Goal: Task Accomplishment & Management: Manage account settings

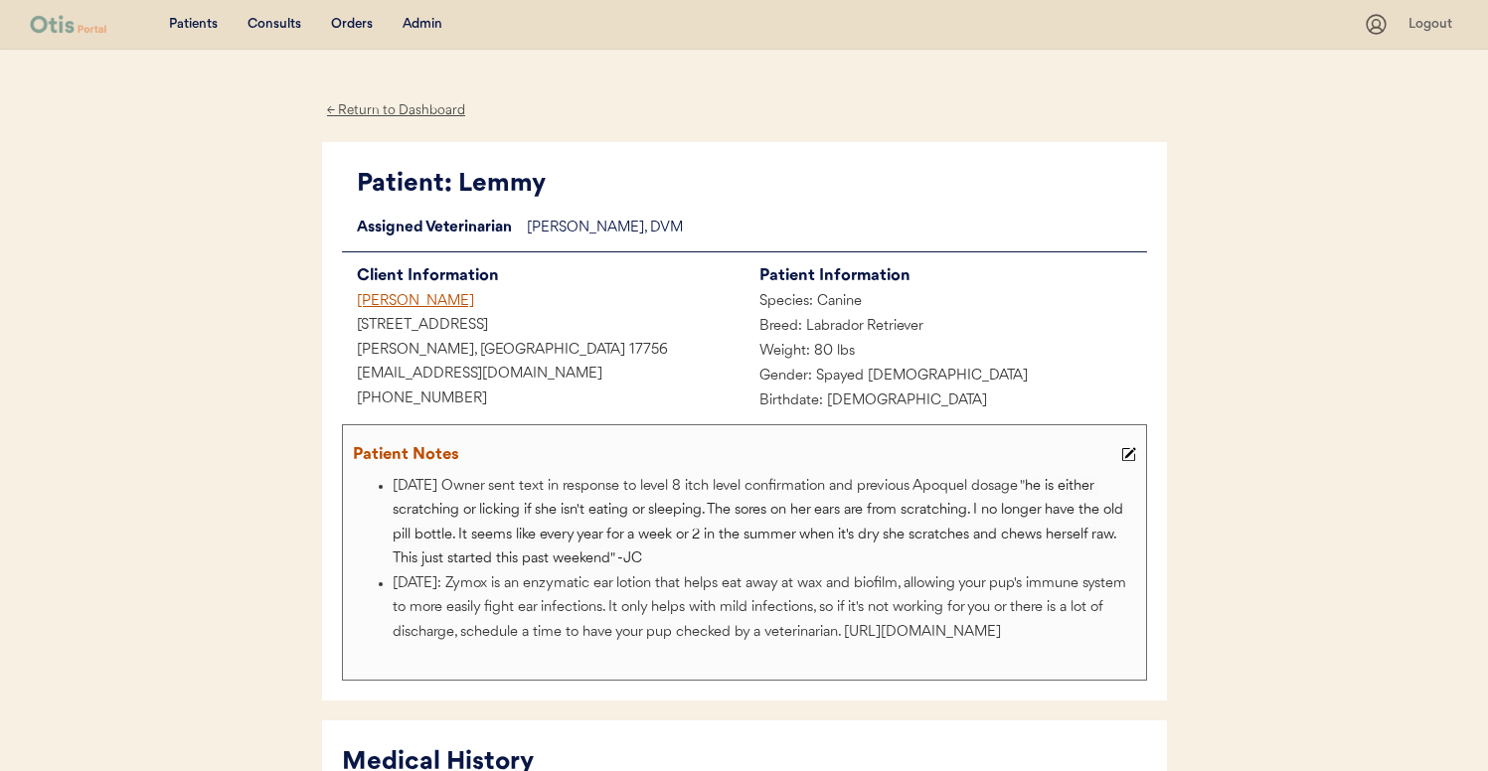
click at [455, 298] on div "[PERSON_NAME]" at bounding box center [543, 302] width 403 height 25
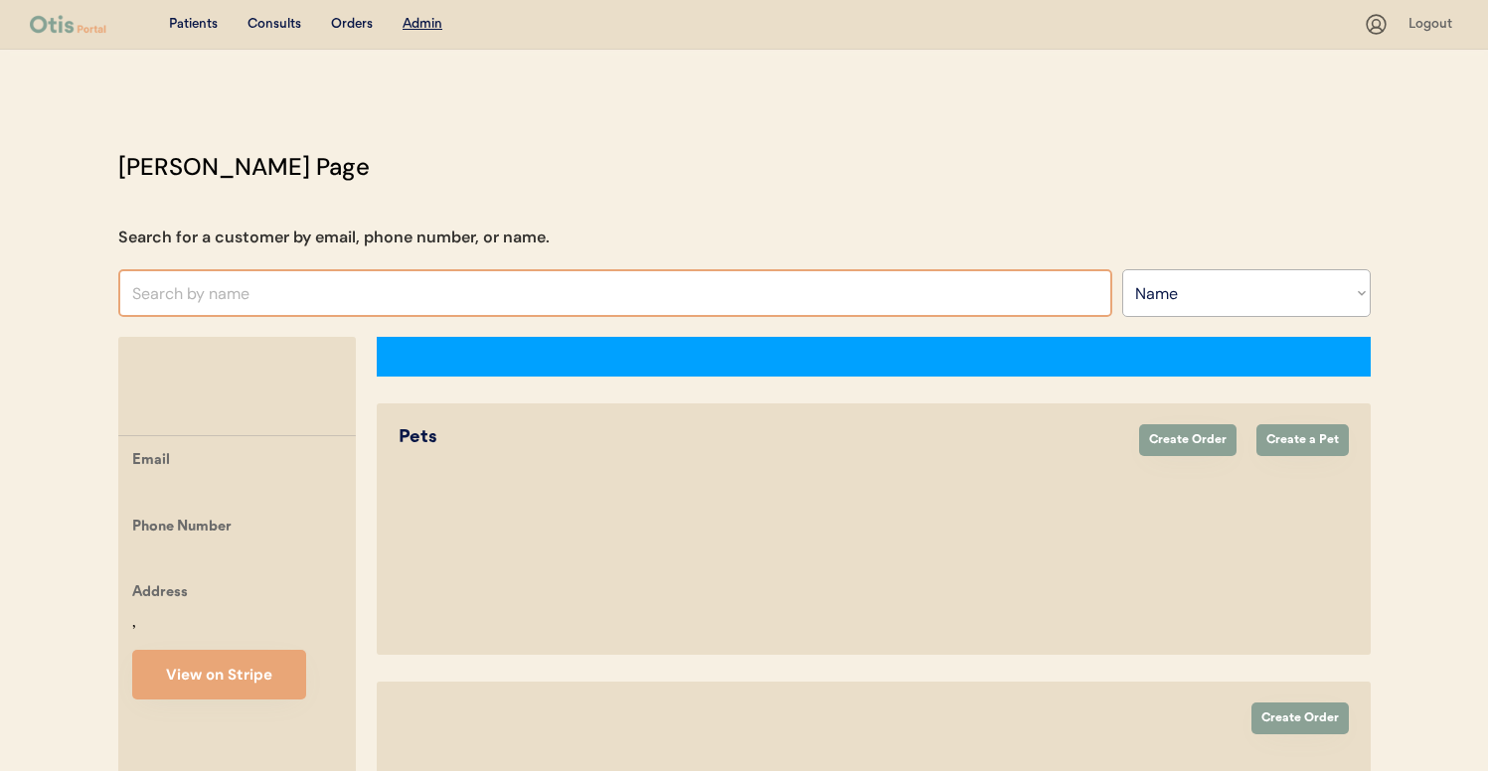
select select ""Name""
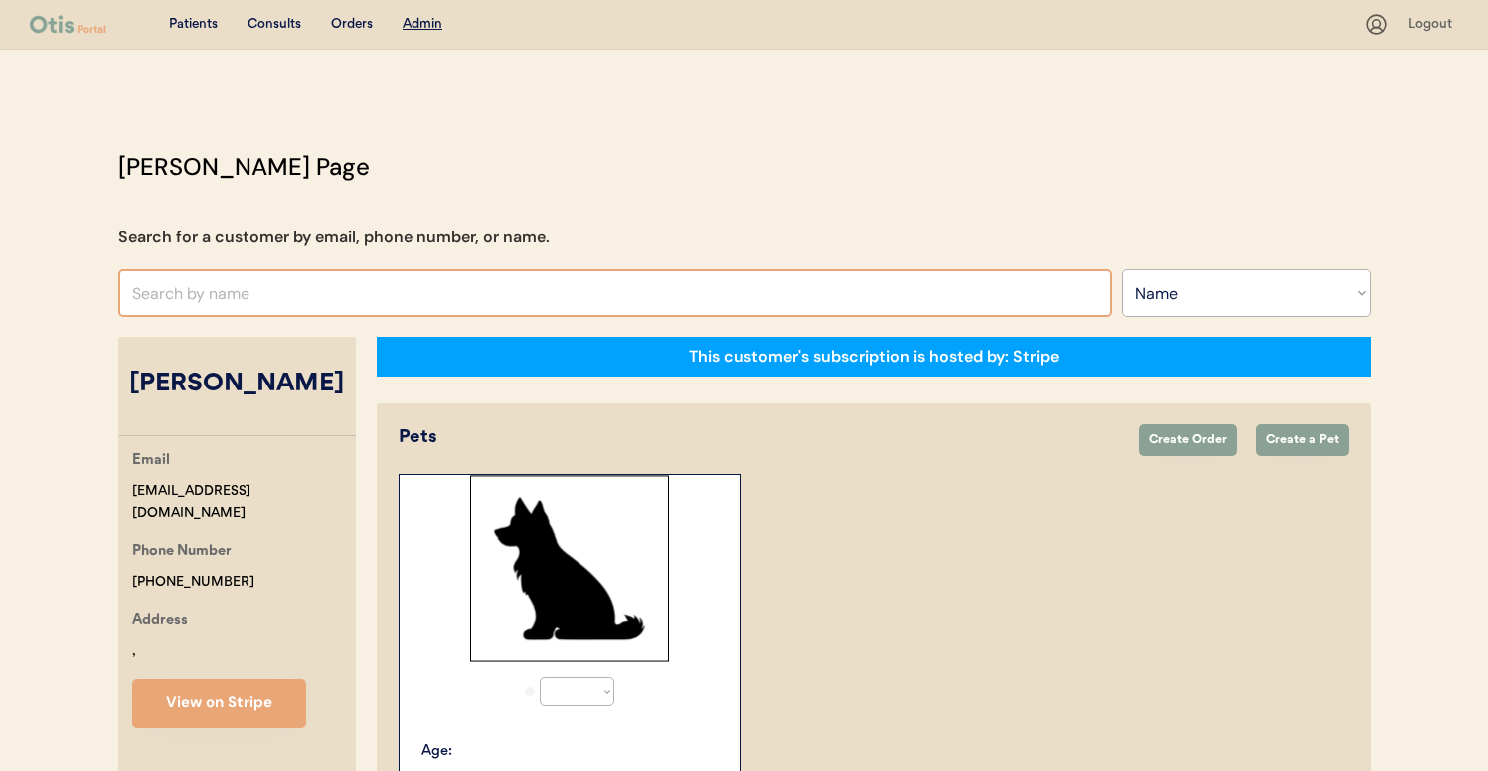
click at [502, 301] on input "text" at bounding box center [615, 293] width 994 height 48
select select "true"
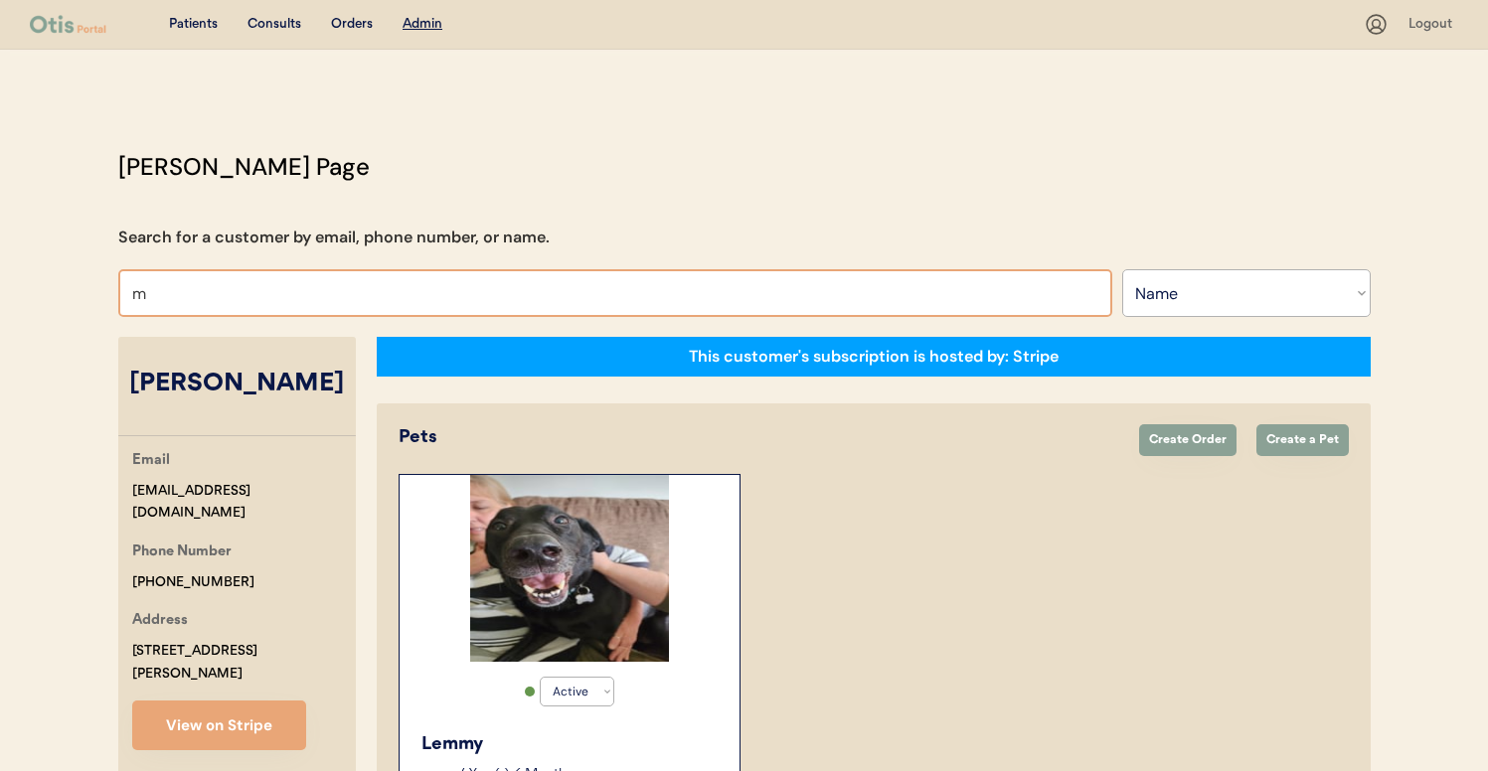
type input "mi"
type input "[PERSON_NAME]"
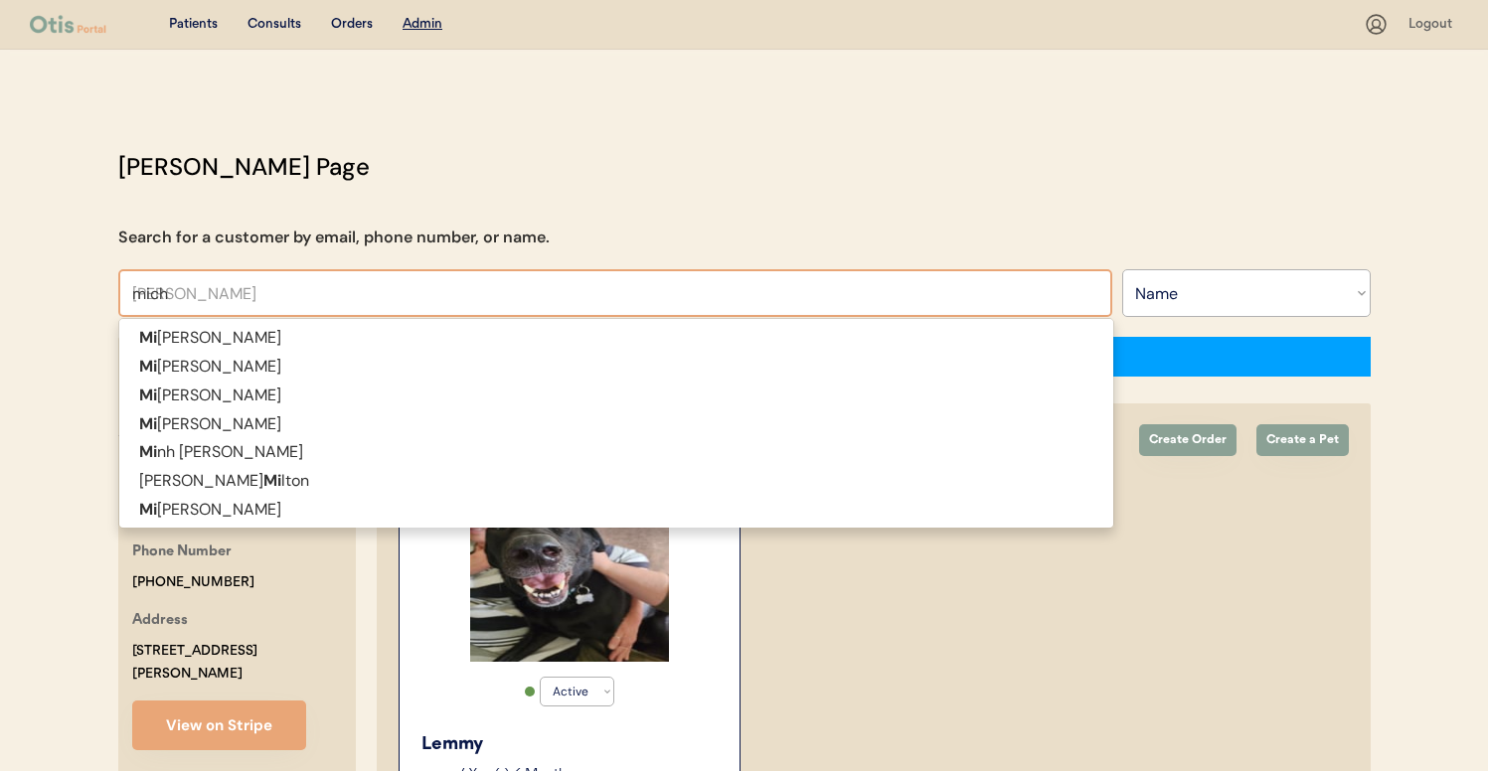
type input "micha"
type input "[PERSON_NAME]"
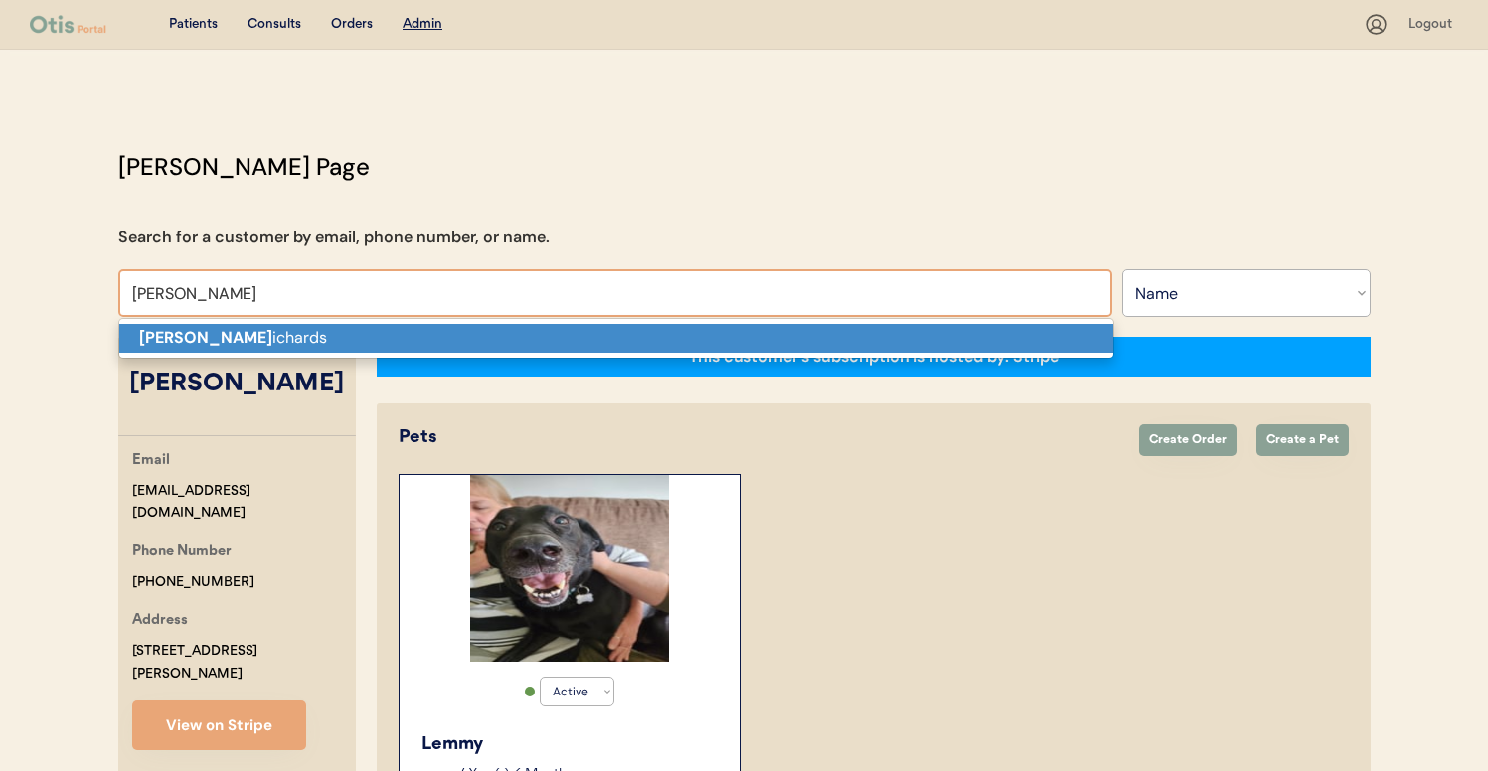
click at [510, 332] on p "[PERSON_NAME]" at bounding box center [616, 338] width 994 height 29
type input "[PERSON_NAME]"
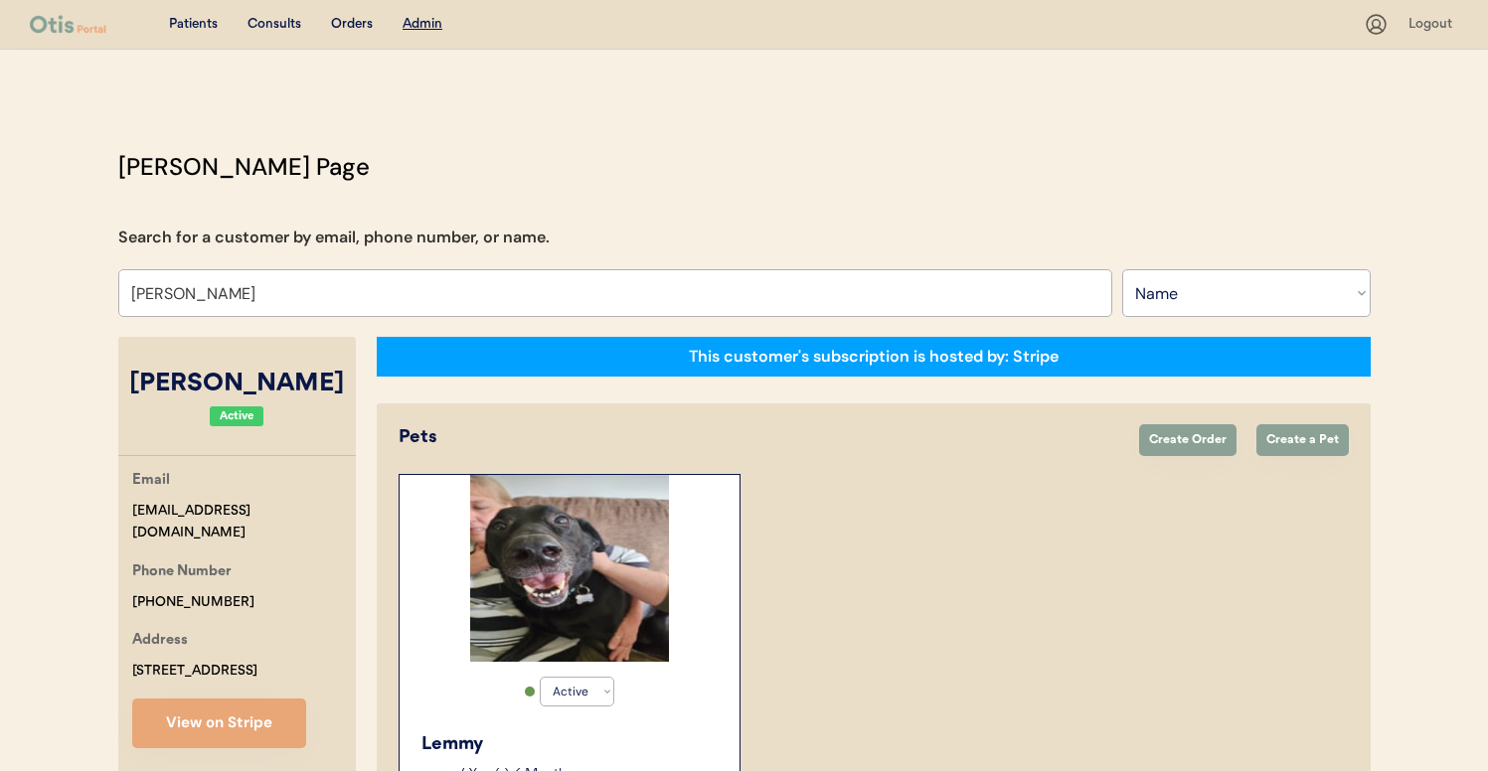
select select "true"
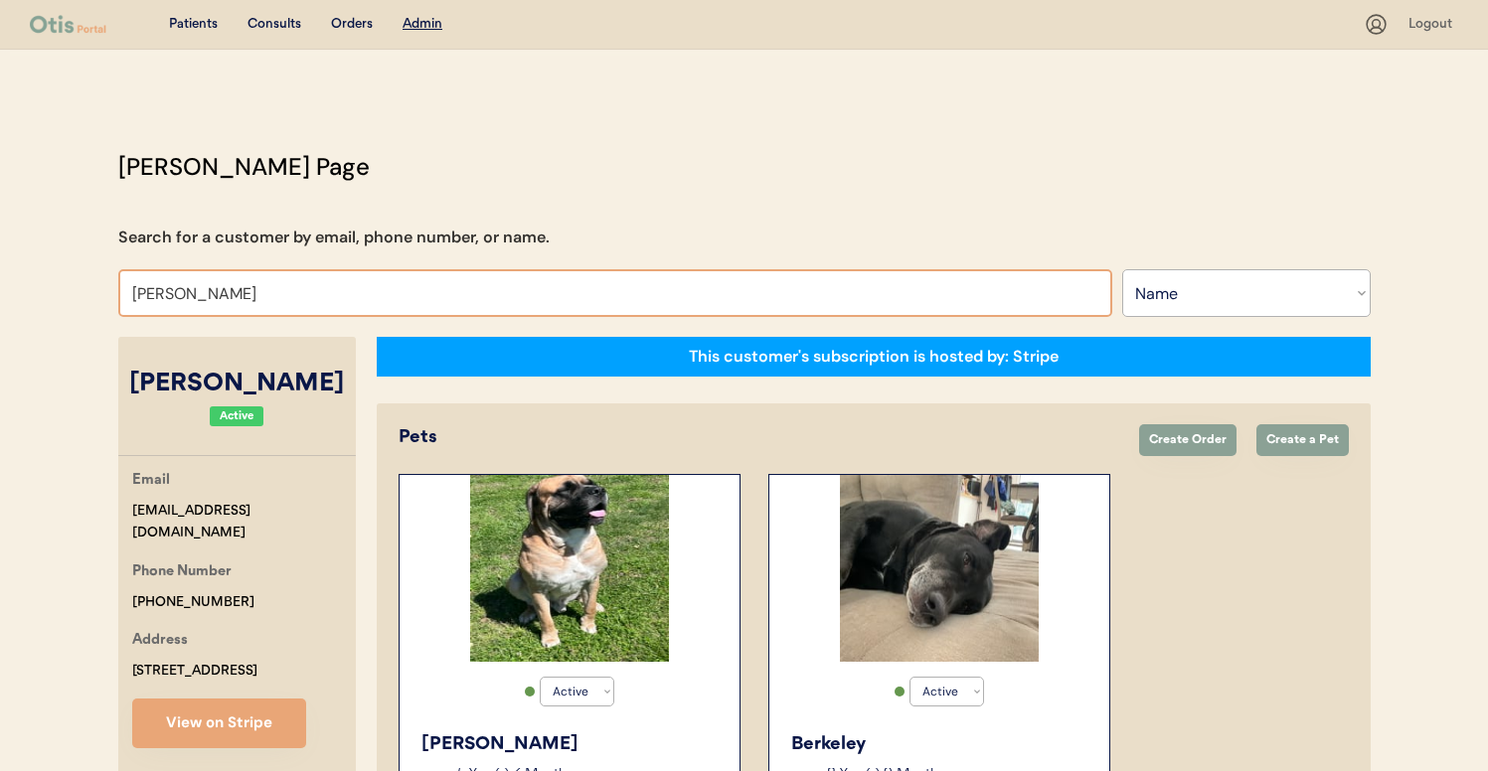
click at [308, 300] on input "[PERSON_NAME]" at bounding box center [615, 293] width 994 height 48
type input "i"
type input "lili"
type input "[PERSON_NAME]"
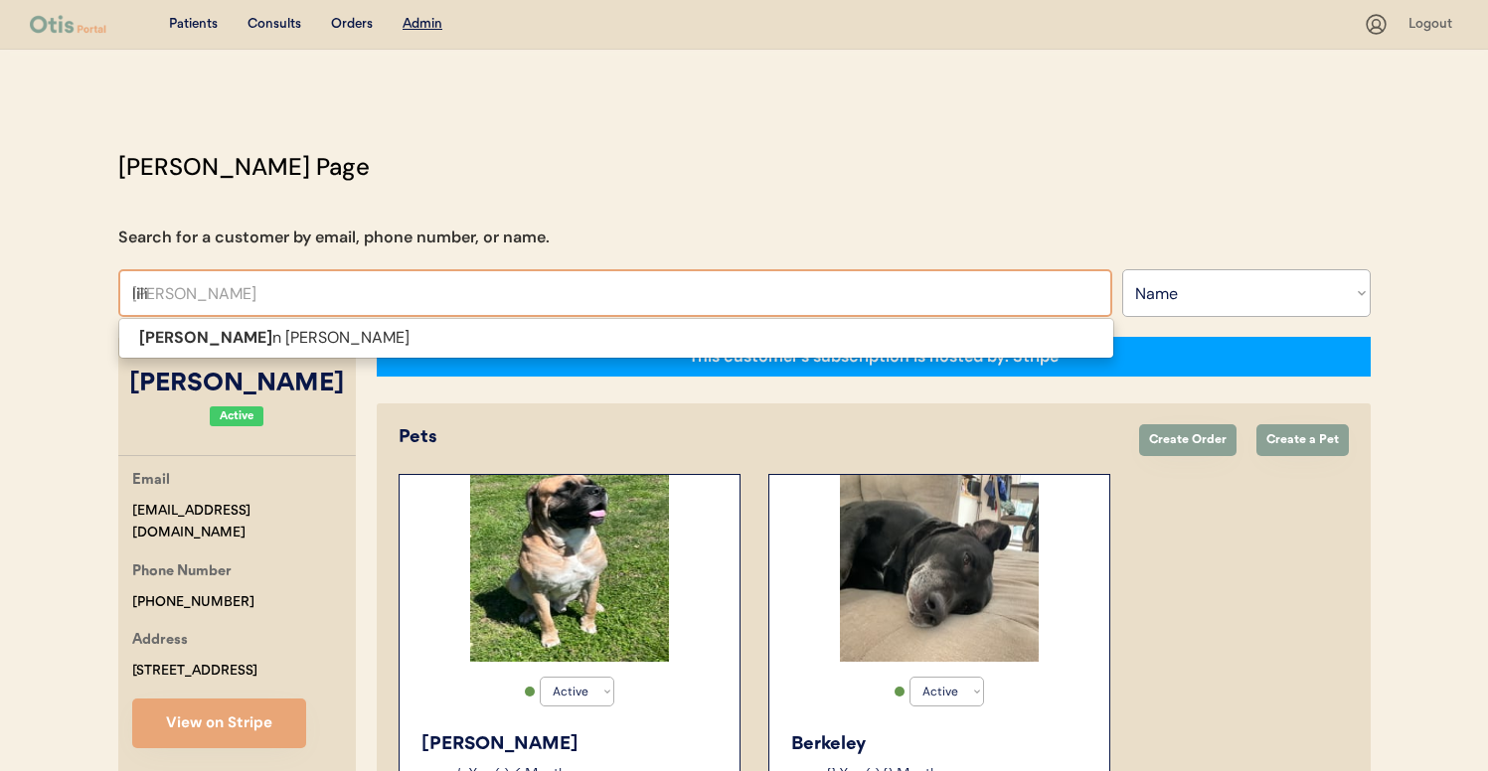
type input "lil"
type input "[PERSON_NAME]"
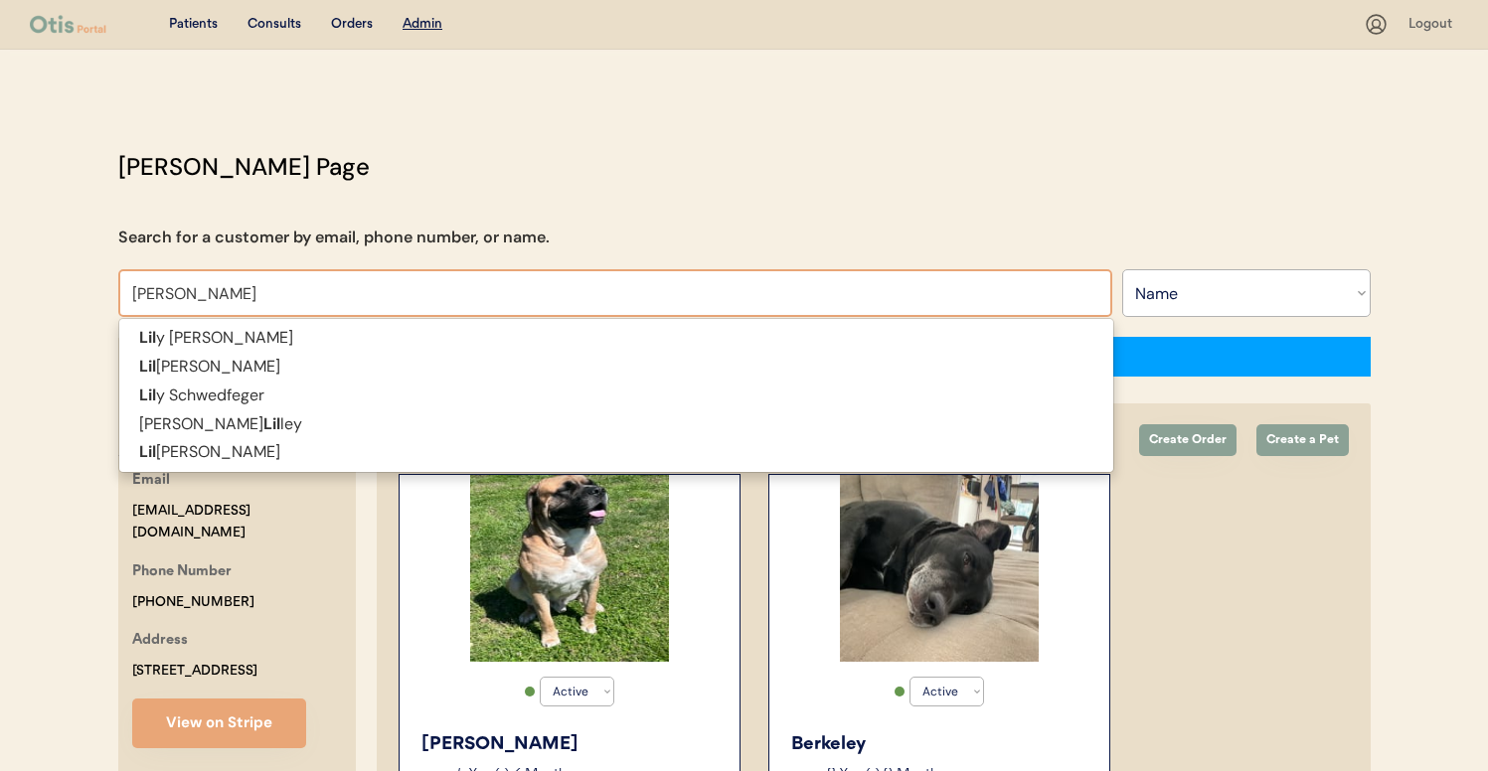
type input "[PERSON_NAME]"
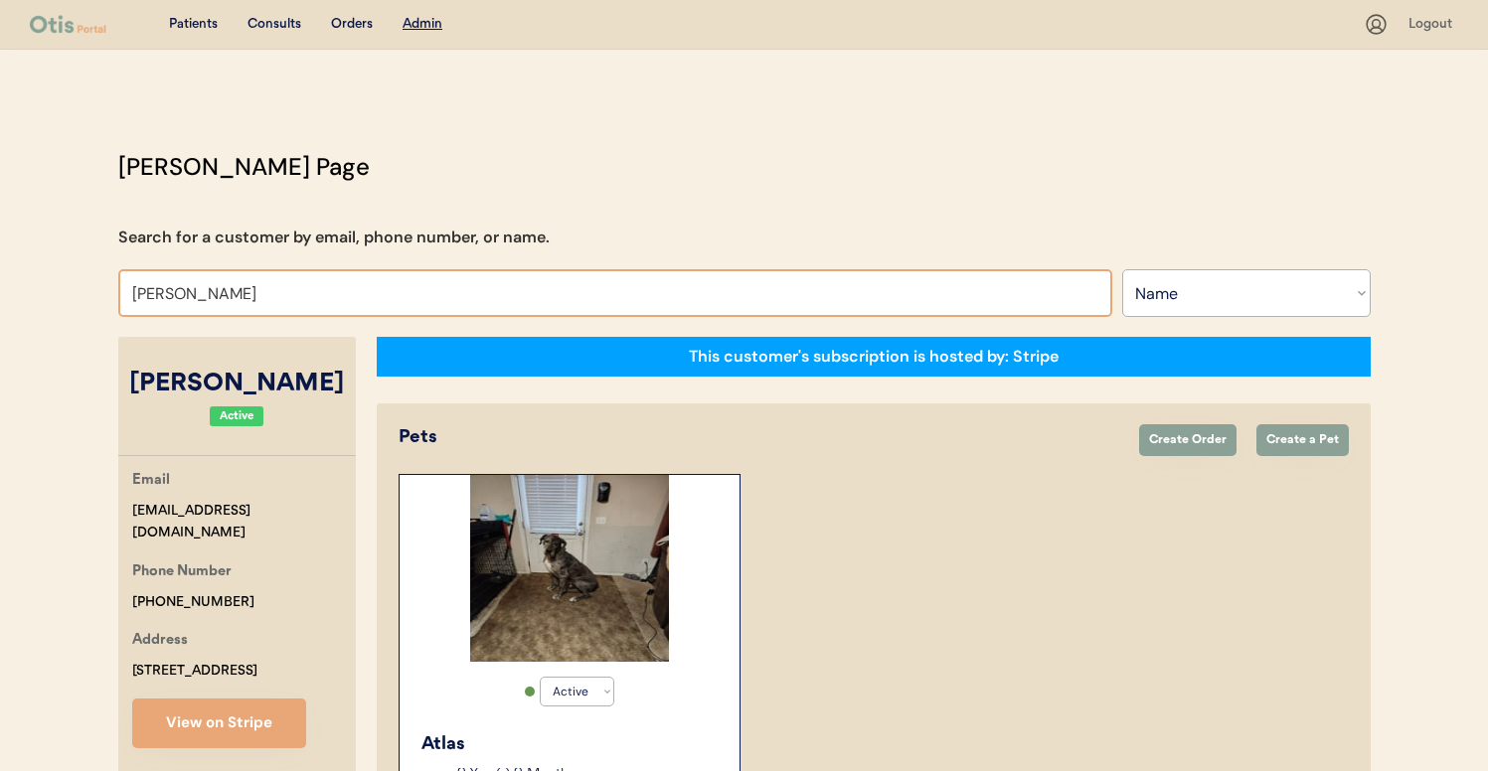
click at [391, 294] on input "[PERSON_NAME]" at bounding box center [615, 293] width 994 height 48
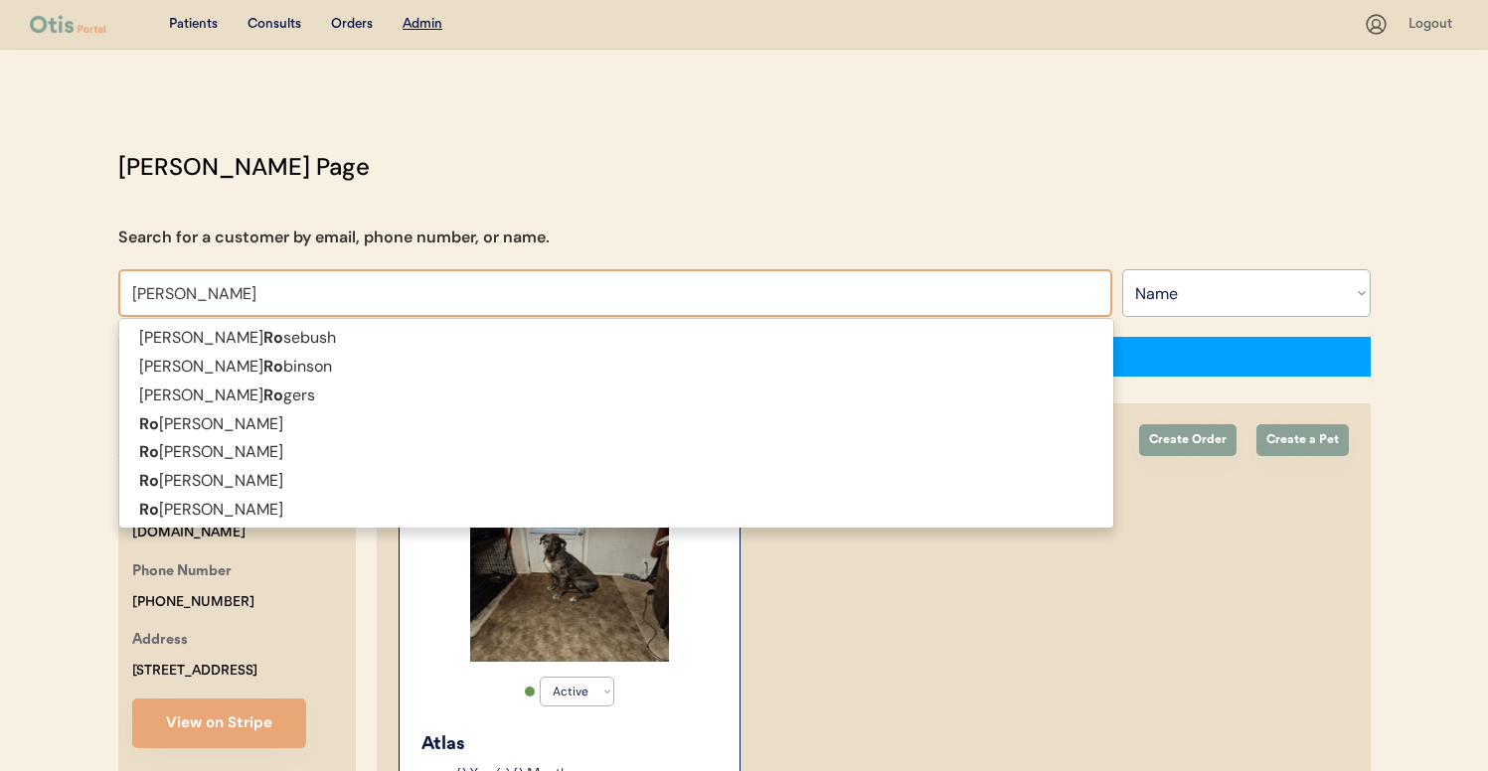
type input "[PERSON_NAME]"
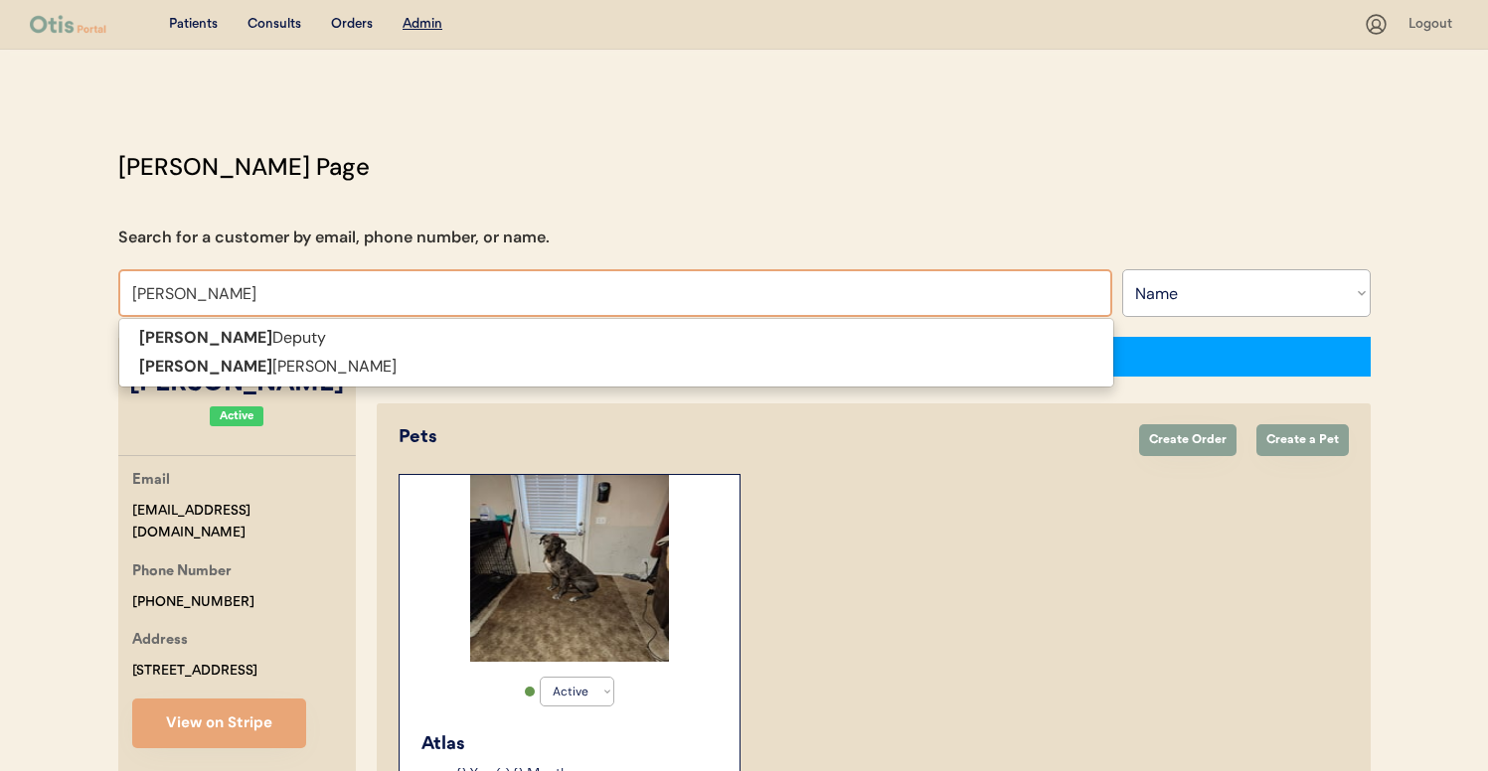
type input "[PERSON_NAME]"
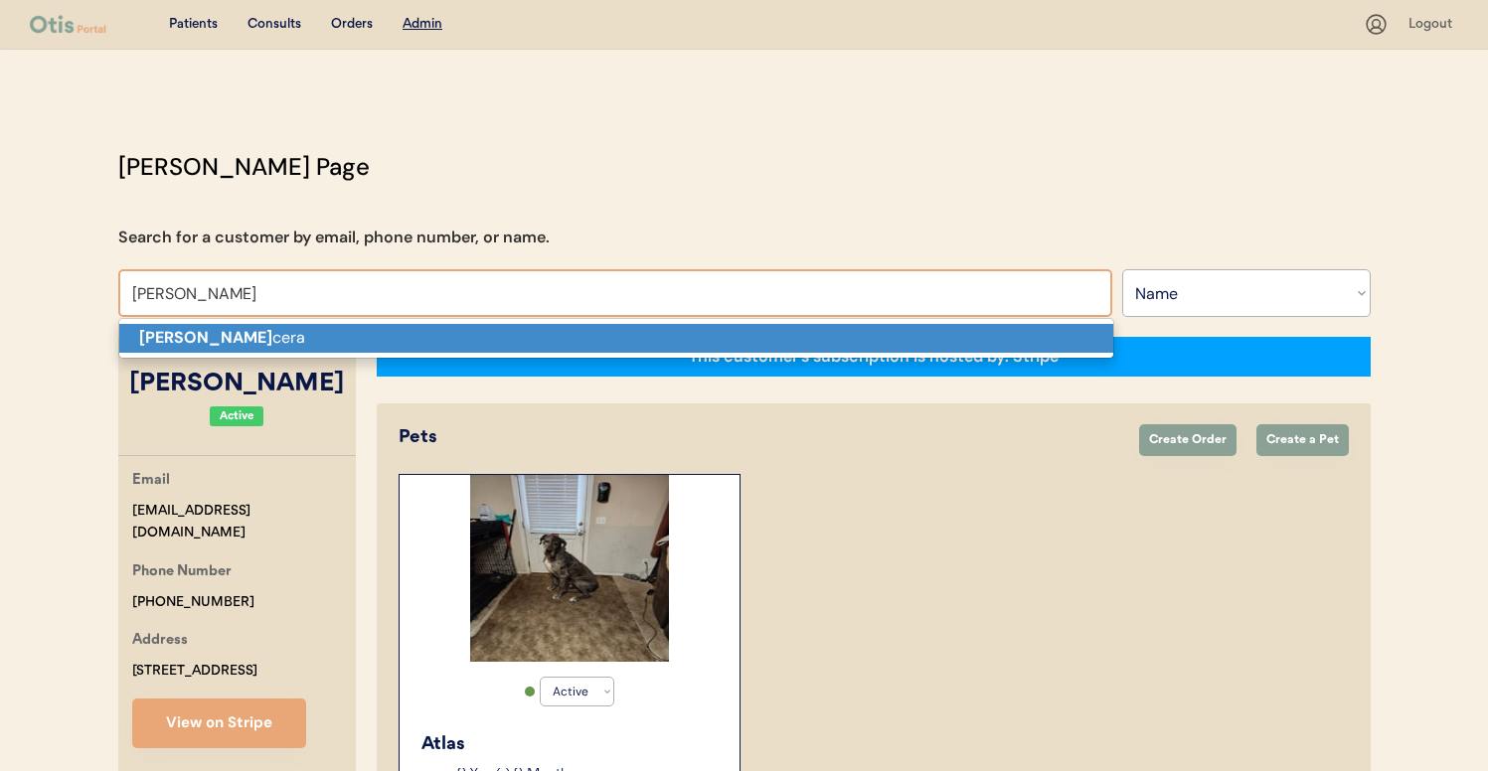
type input "[PERSON_NAME]"
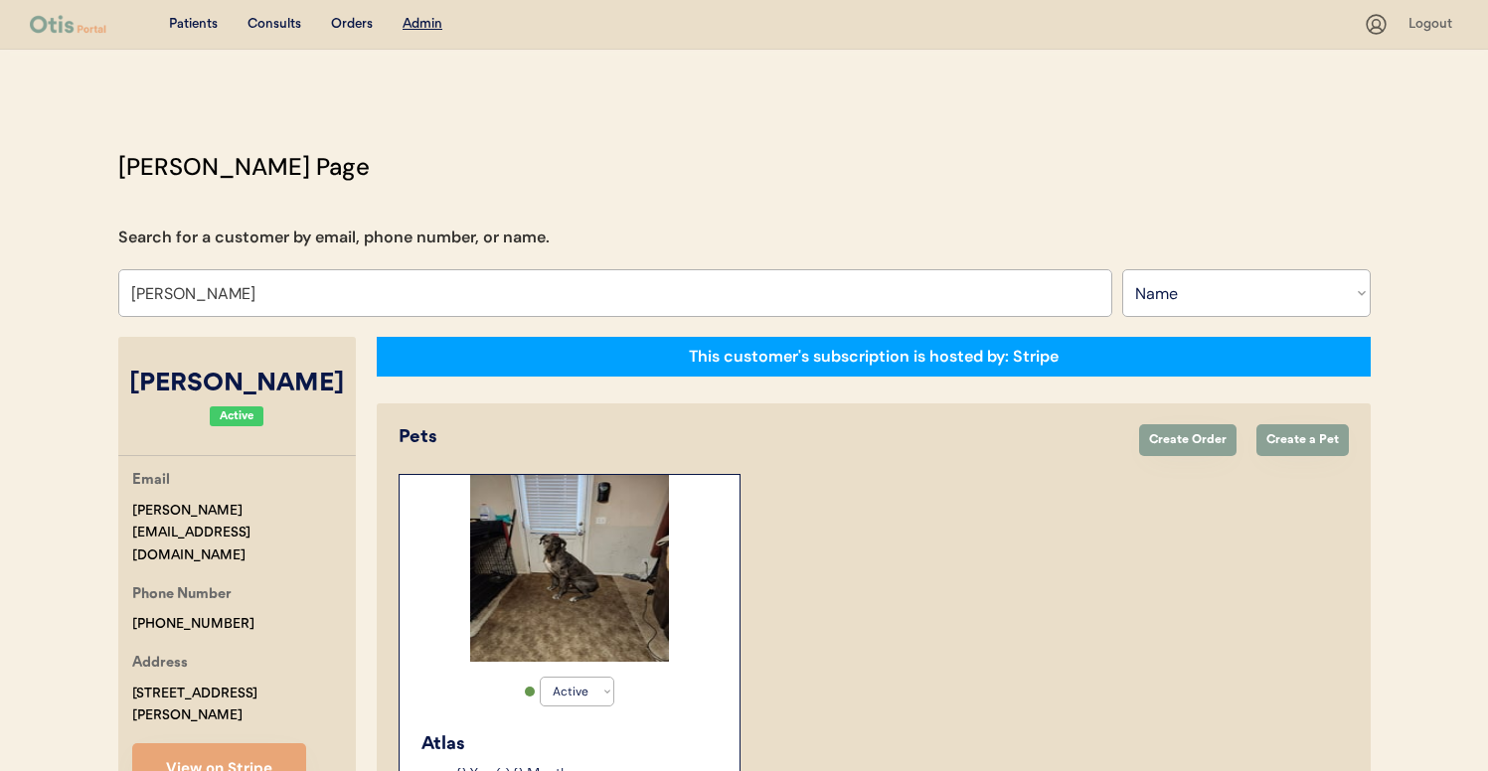
select select "true"
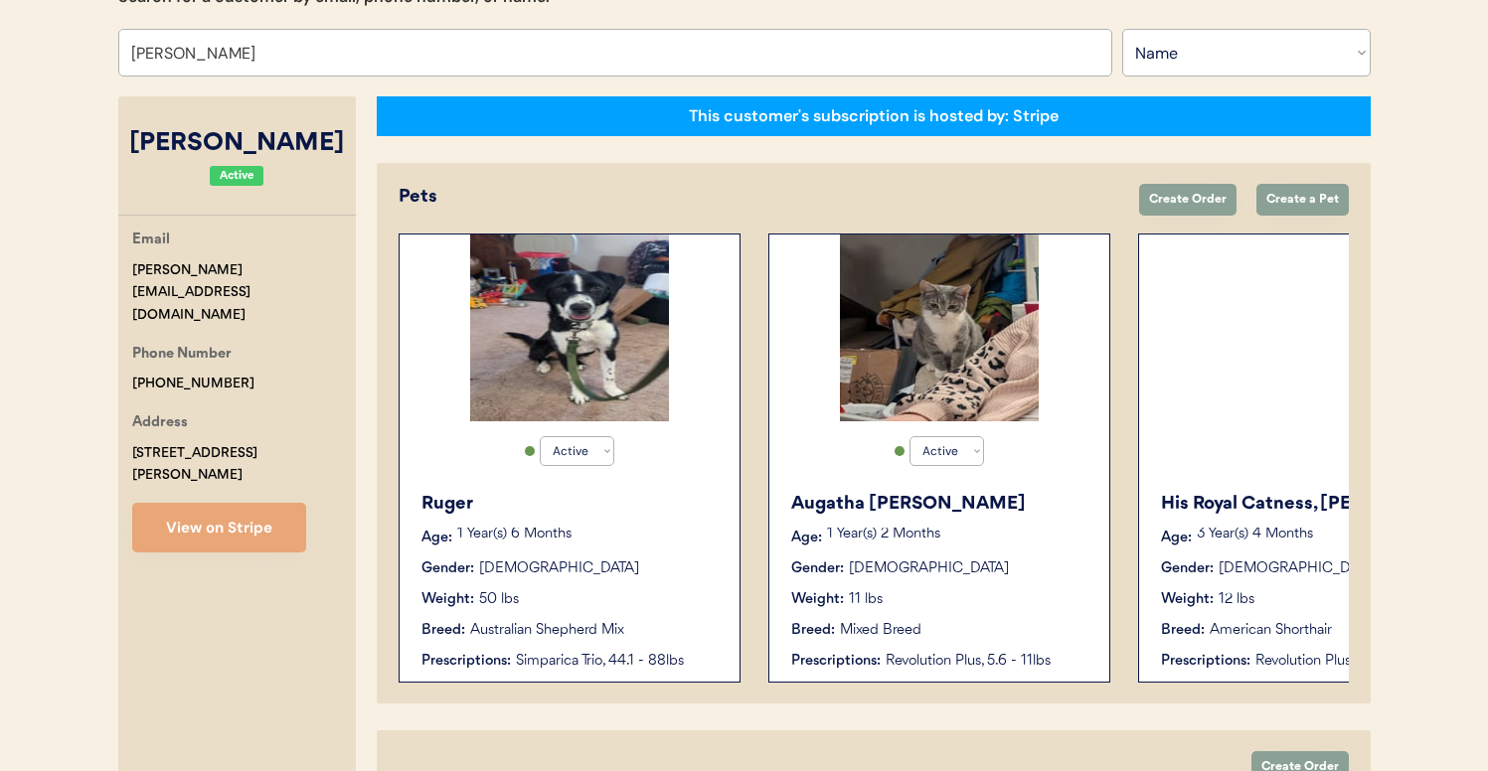
scroll to position [28, 0]
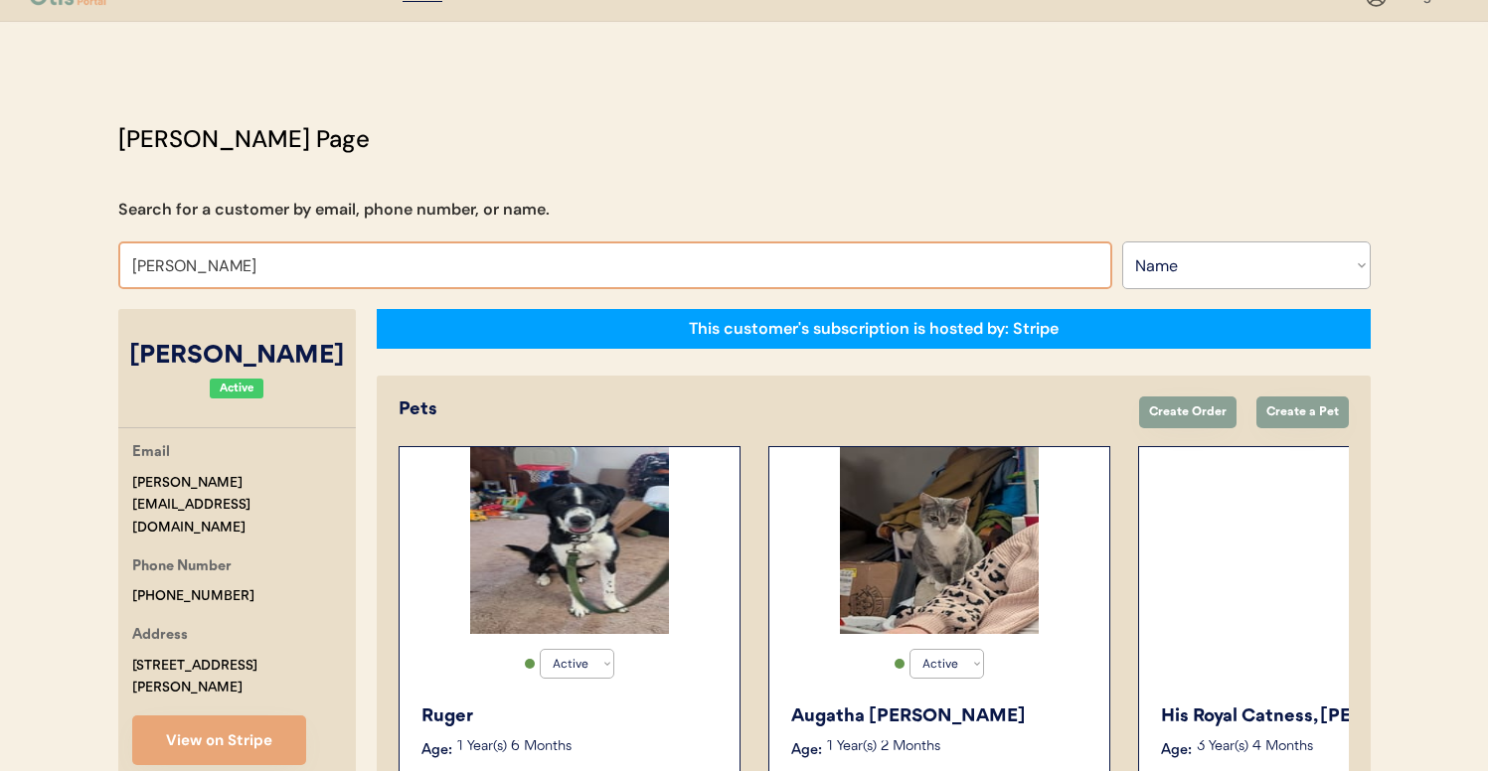
click at [366, 266] on input "[PERSON_NAME]" at bounding box center [615, 266] width 994 height 48
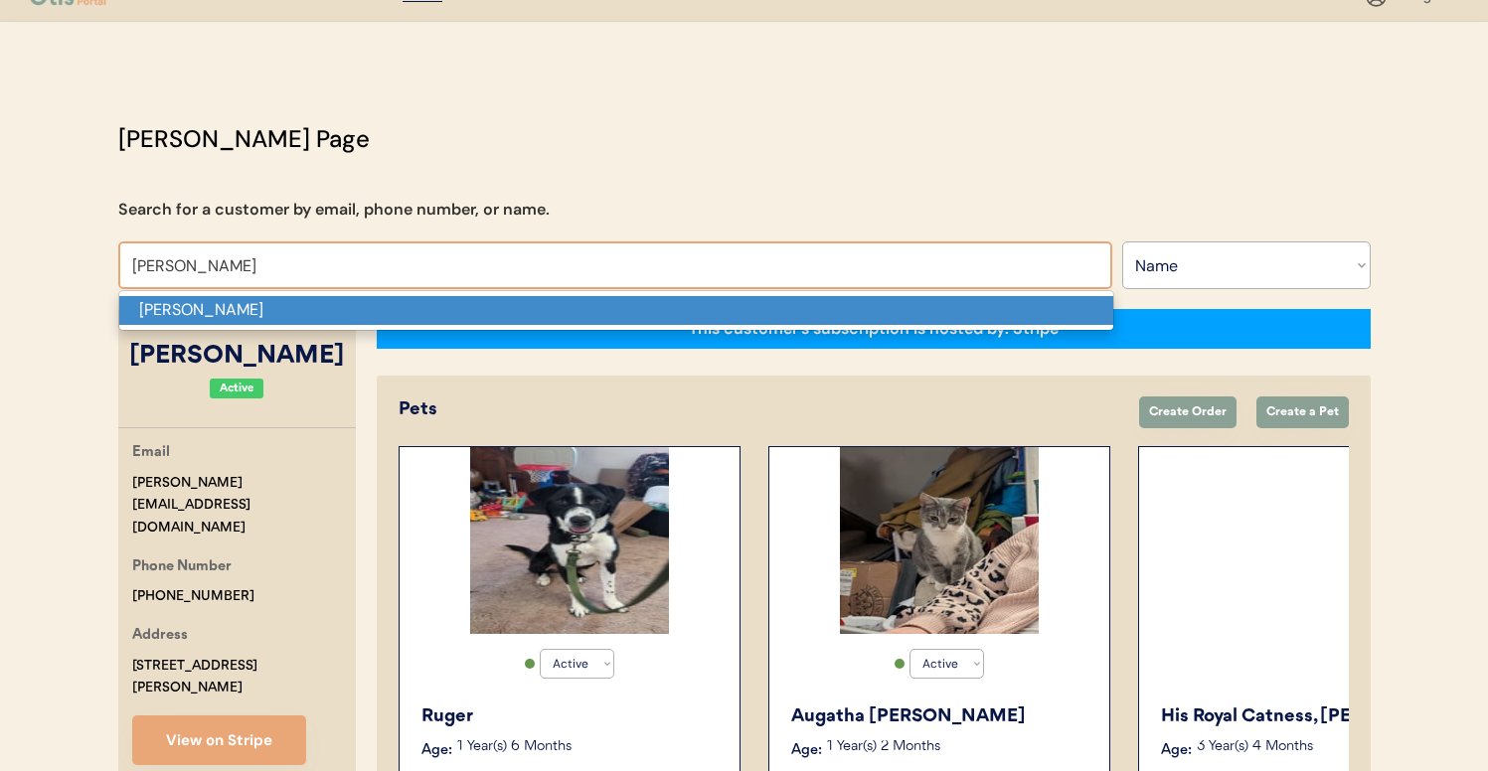
click at [347, 312] on p "[PERSON_NAME]" at bounding box center [616, 310] width 994 height 29
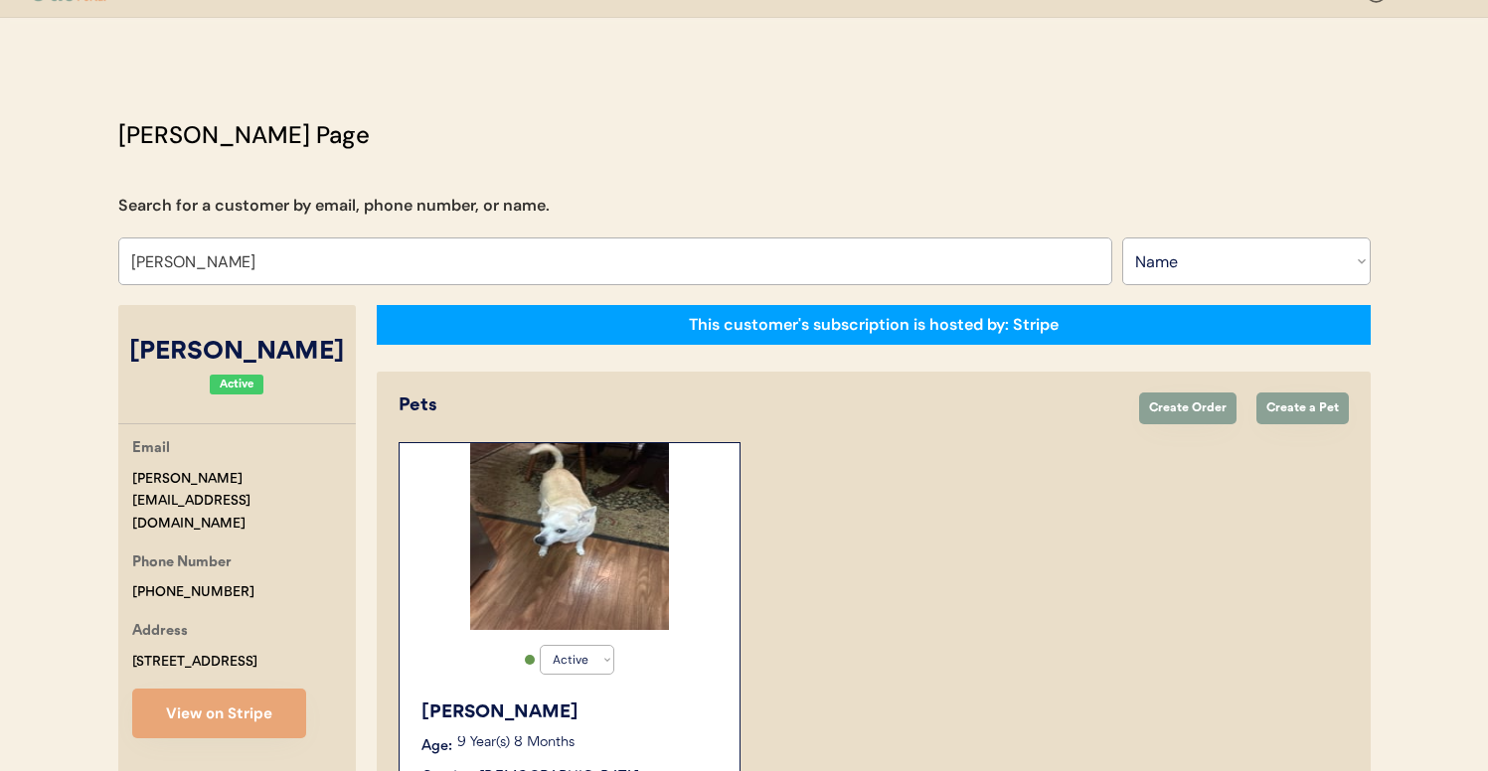
click at [820, 570] on div "Active Active Inactive [PERSON_NAME] Age: [DEMOGRAPHIC_DATA] Year(s) 8 Months G…" at bounding box center [874, 677] width 950 height 470
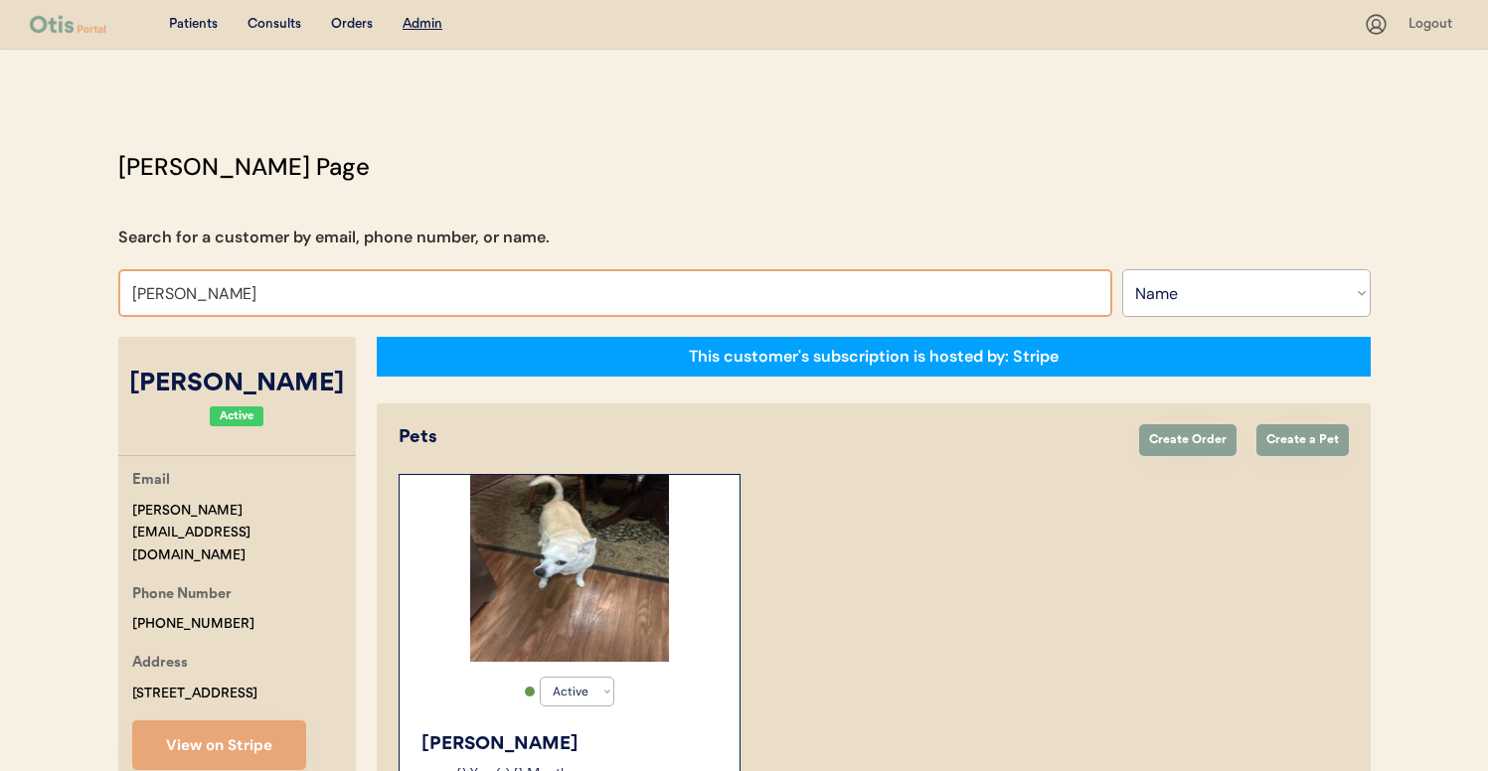
click at [324, 314] on input "[PERSON_NAME]" at bounding box center [615, 293] width 994 height 48
type input "[PERSON_NAME]"
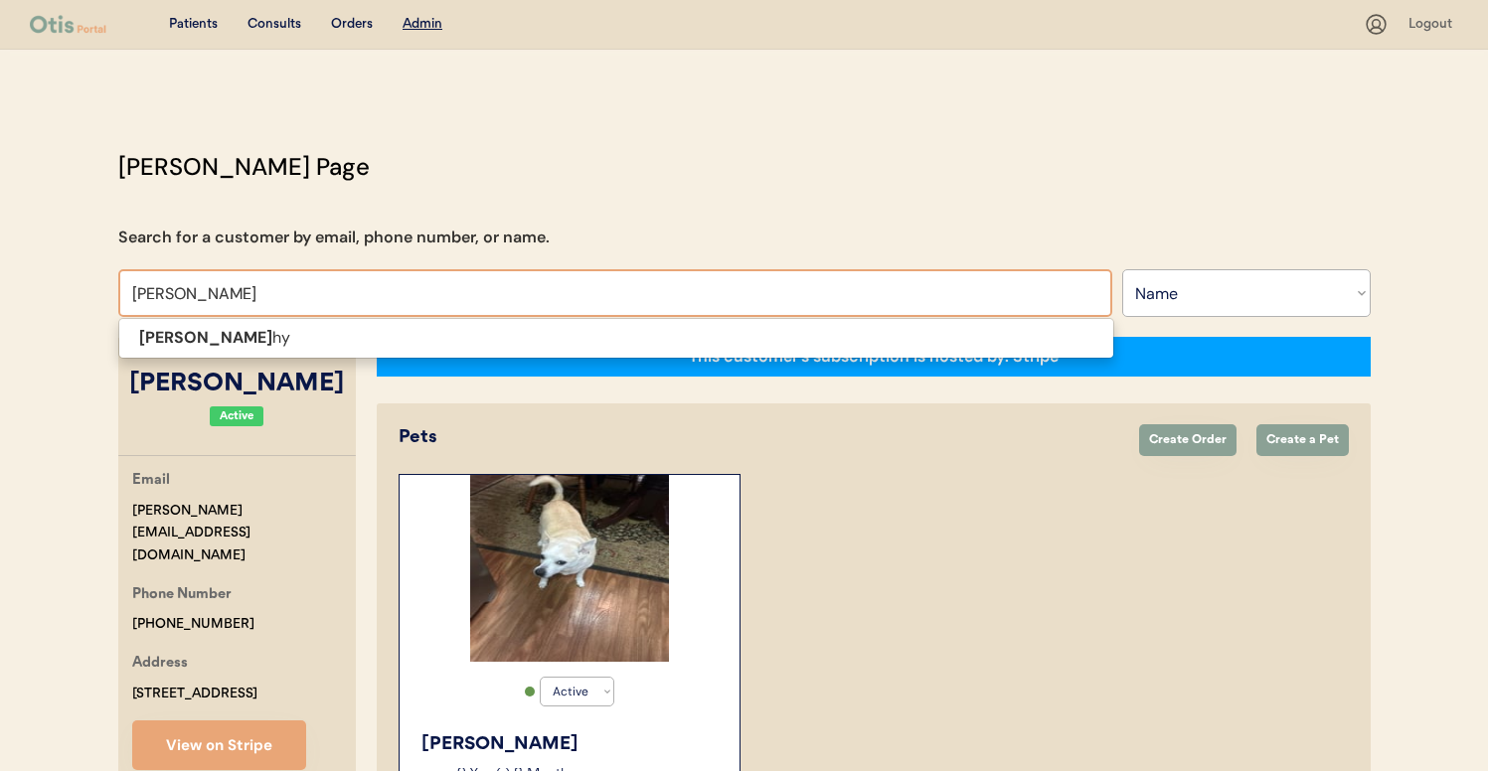
type input "[PERSON_NAME]"
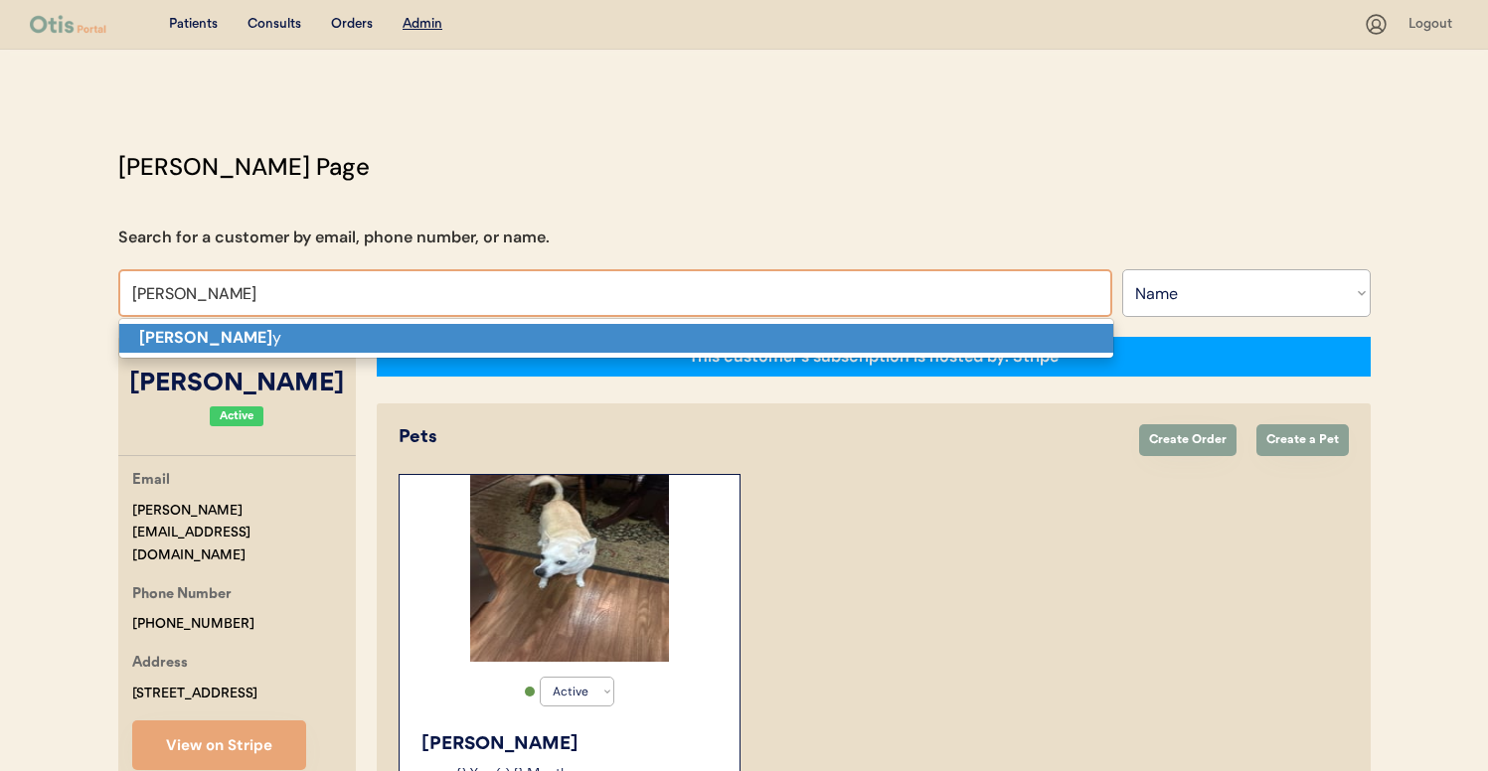
click at [338, 342] on p "[PERSON_NAME] y" at bounding box center [616, 338] width 994 height 29
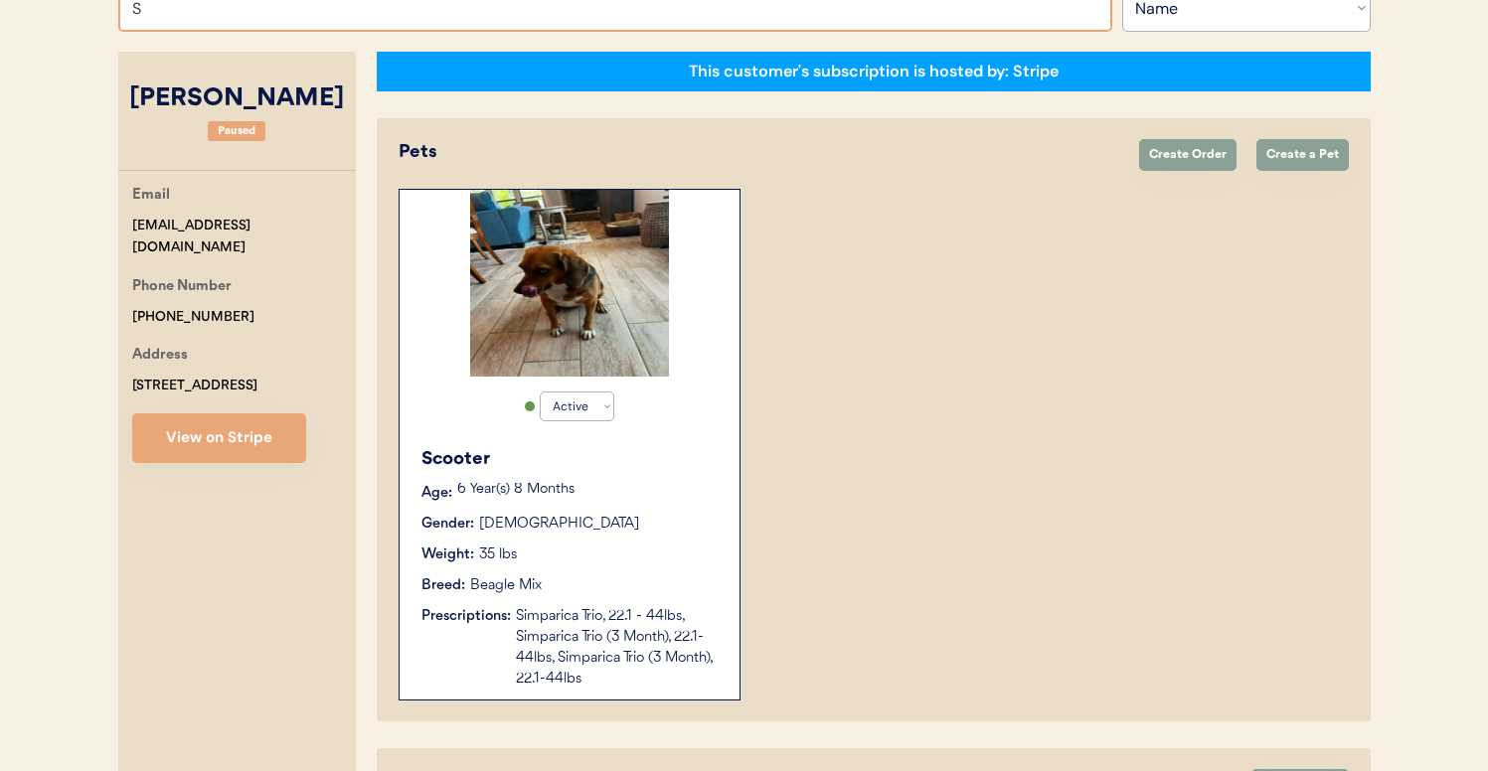
scroll to position [283, 0]
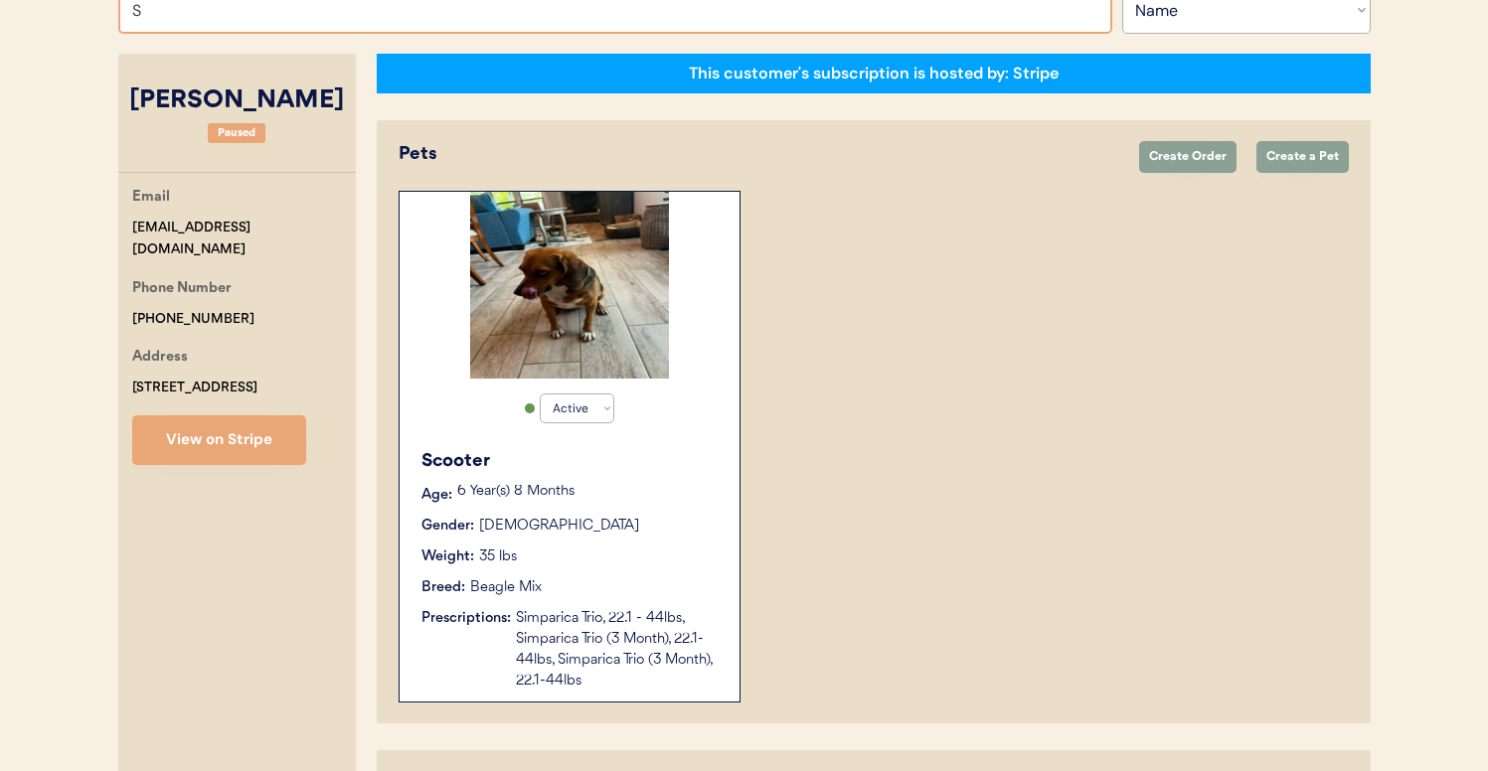
type input "S"
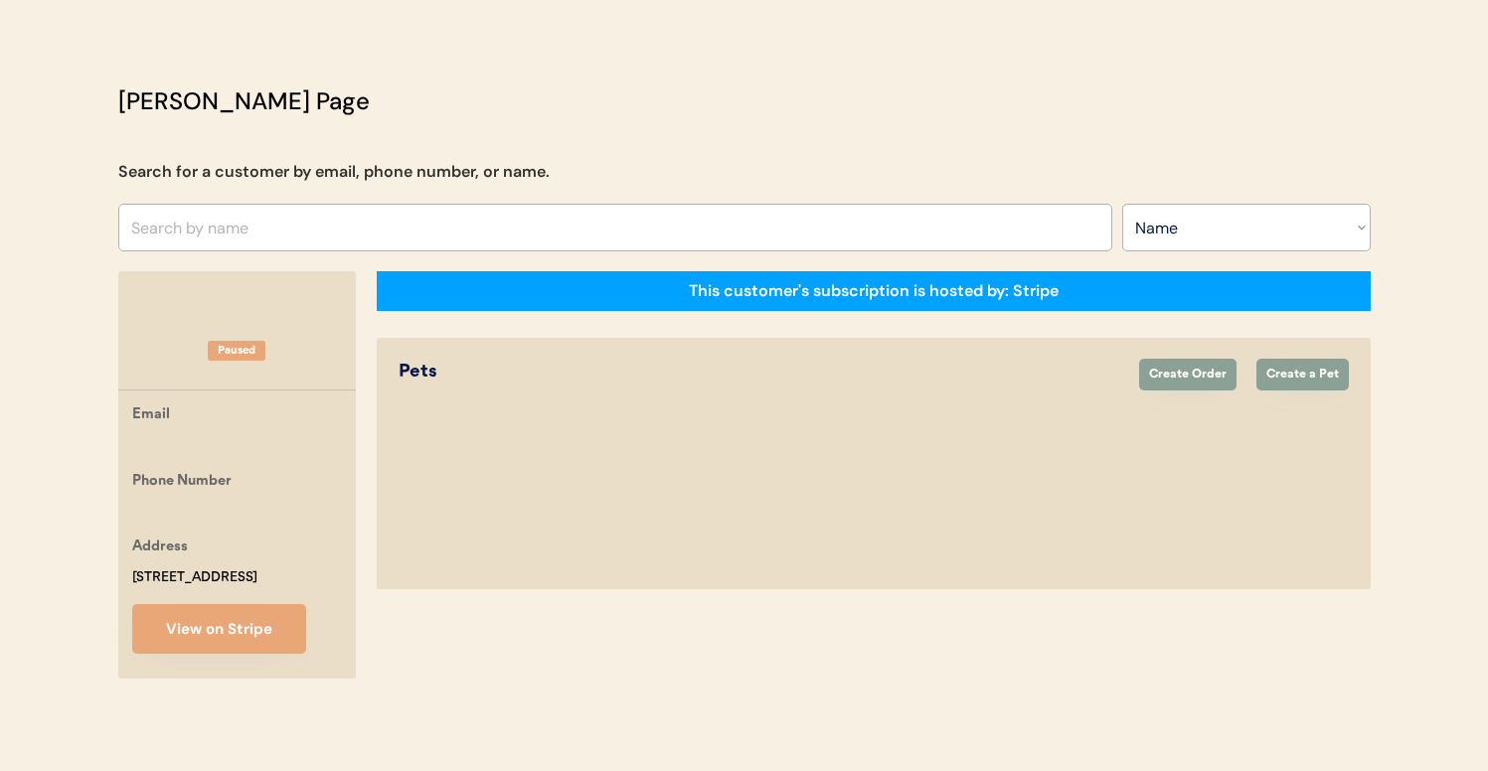
scroll to position [88, 0]
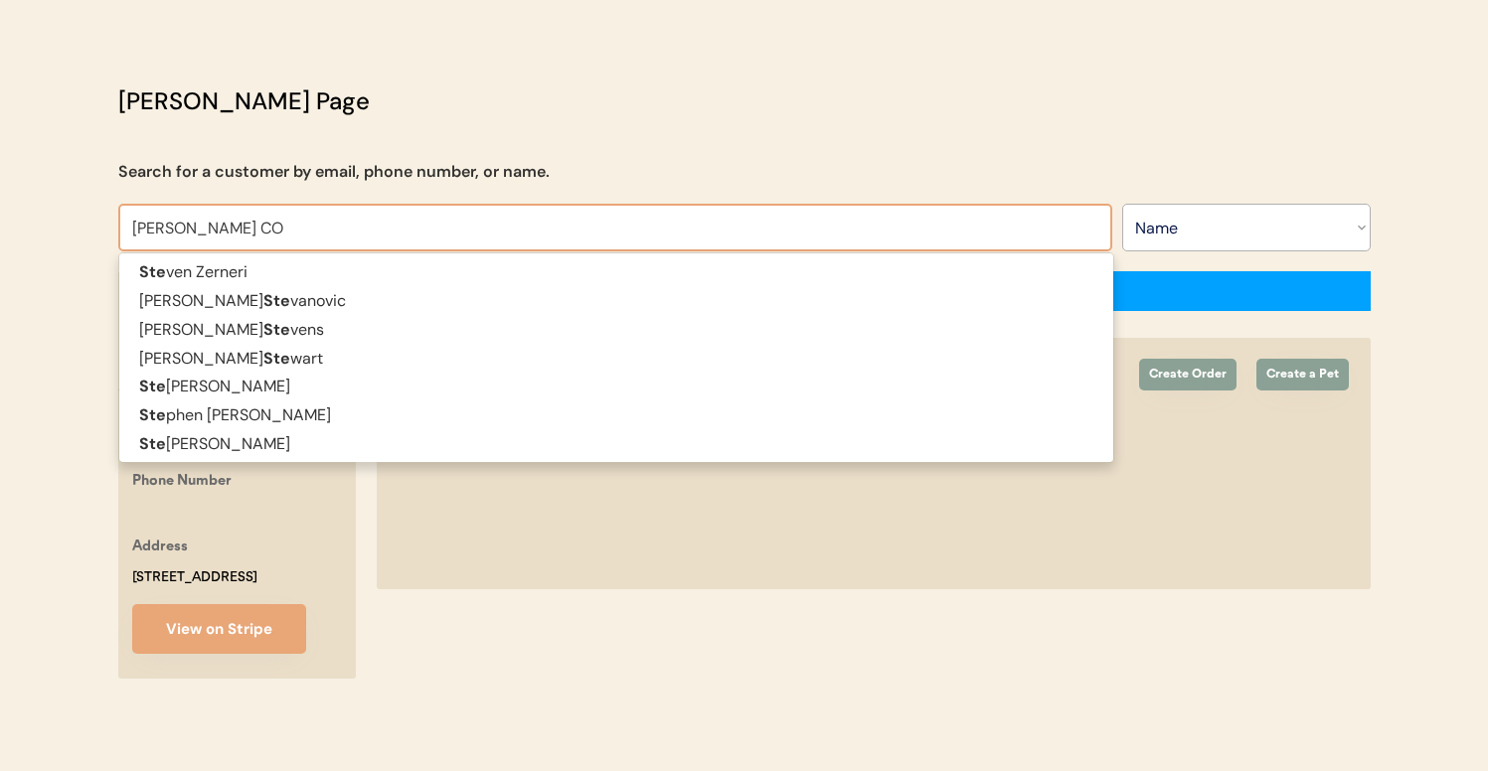
type input "[PERSON_NAME]"
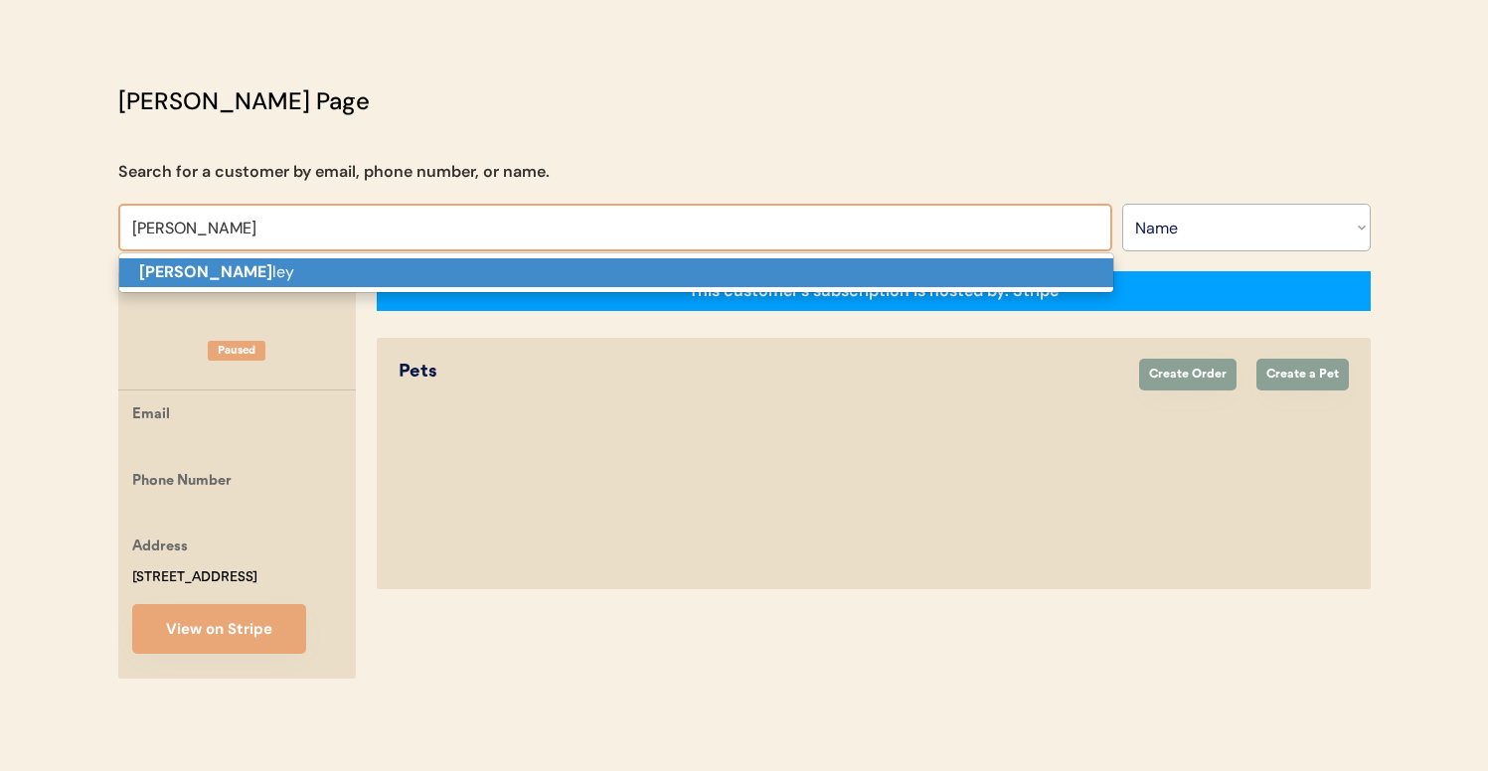
click at [379, 258] on p "[PERSON_NAME] Coo [PERSON_NAME]" at bounding box center [616, 272] width 994 height 29
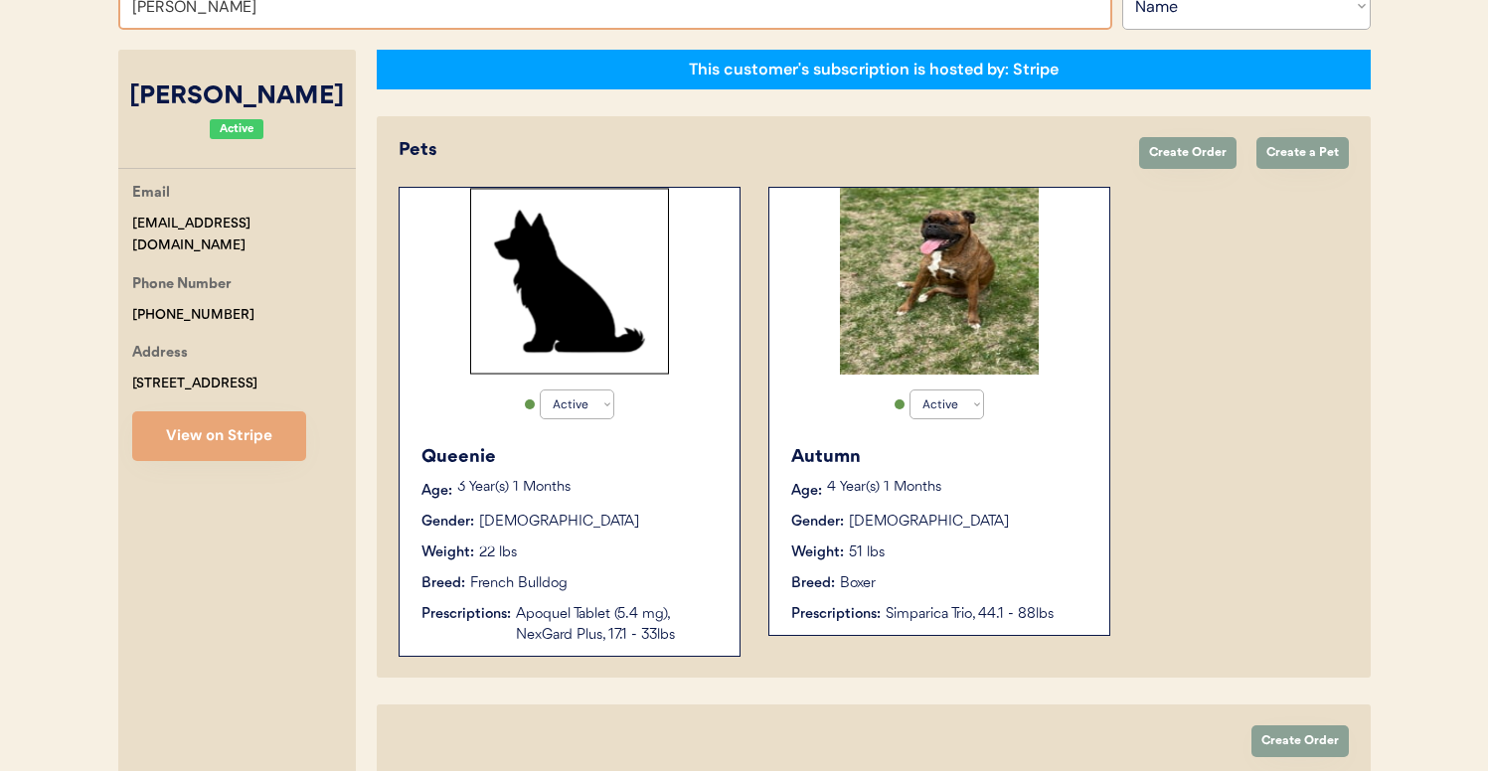
scroll to position [291, 0]
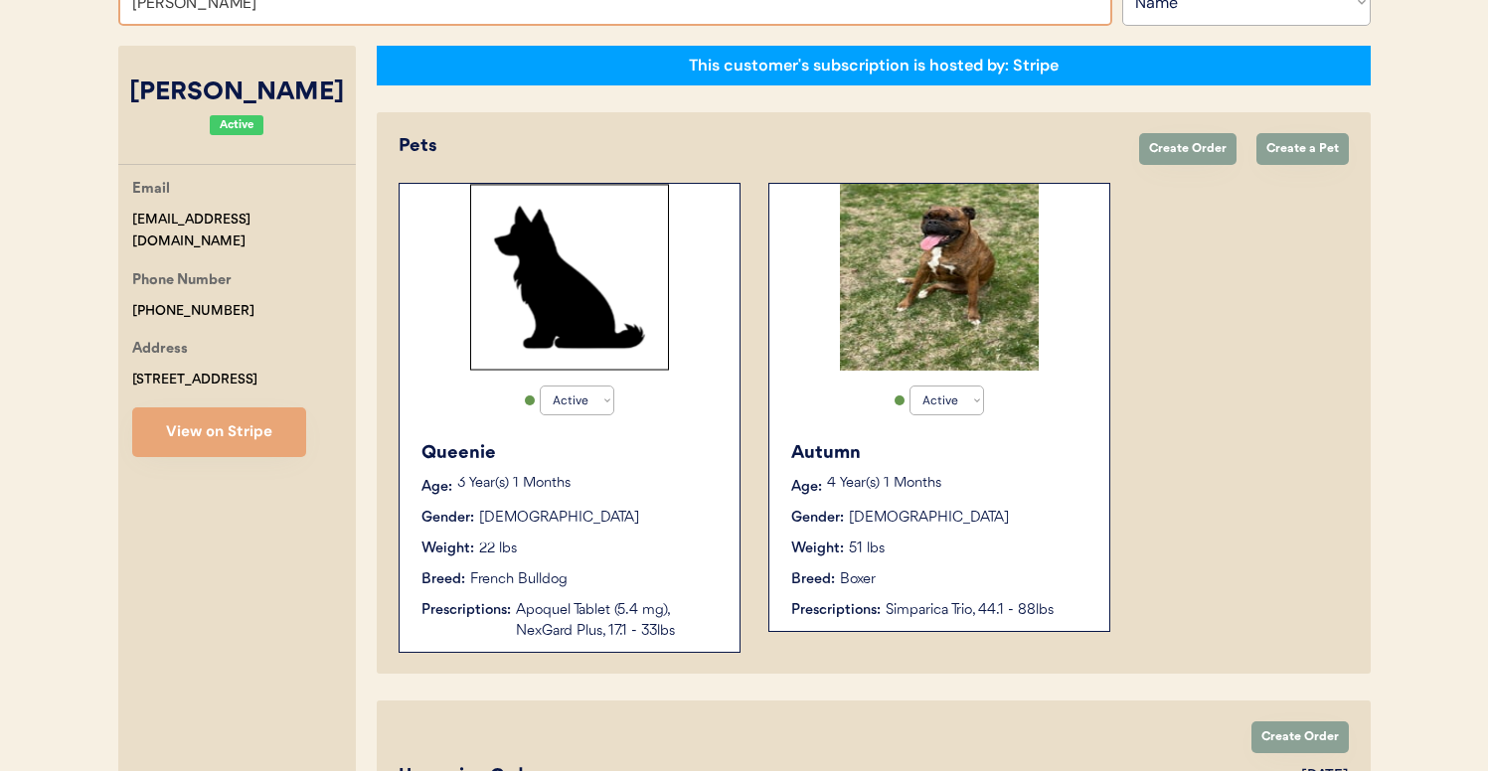
paste input "price_1OUWgnBiYvYHlj5FeR87A7Wp"
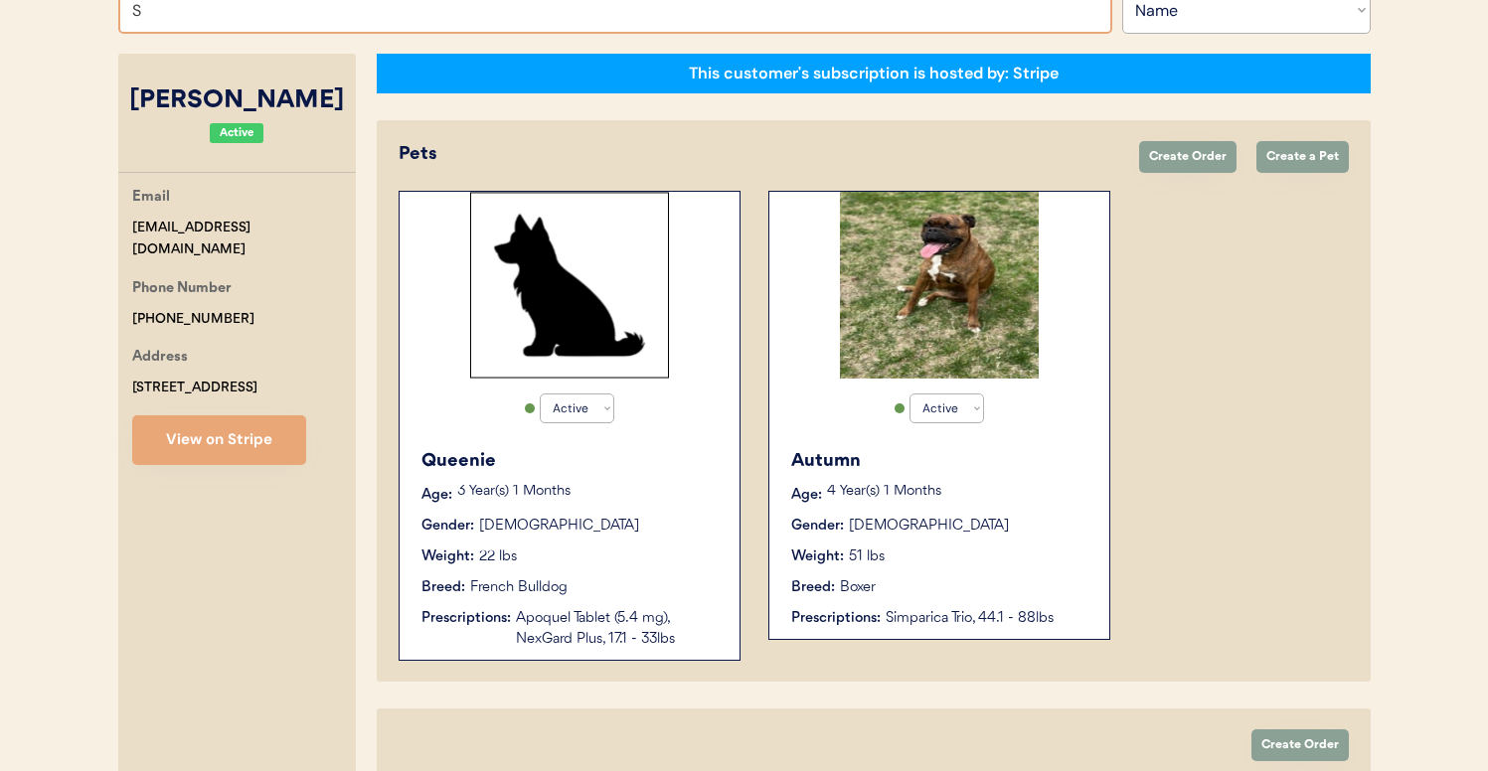
type input "ST"
type input "[PERSON_NAME]"
type input "STE"
type input "[PERSON_NAME]"
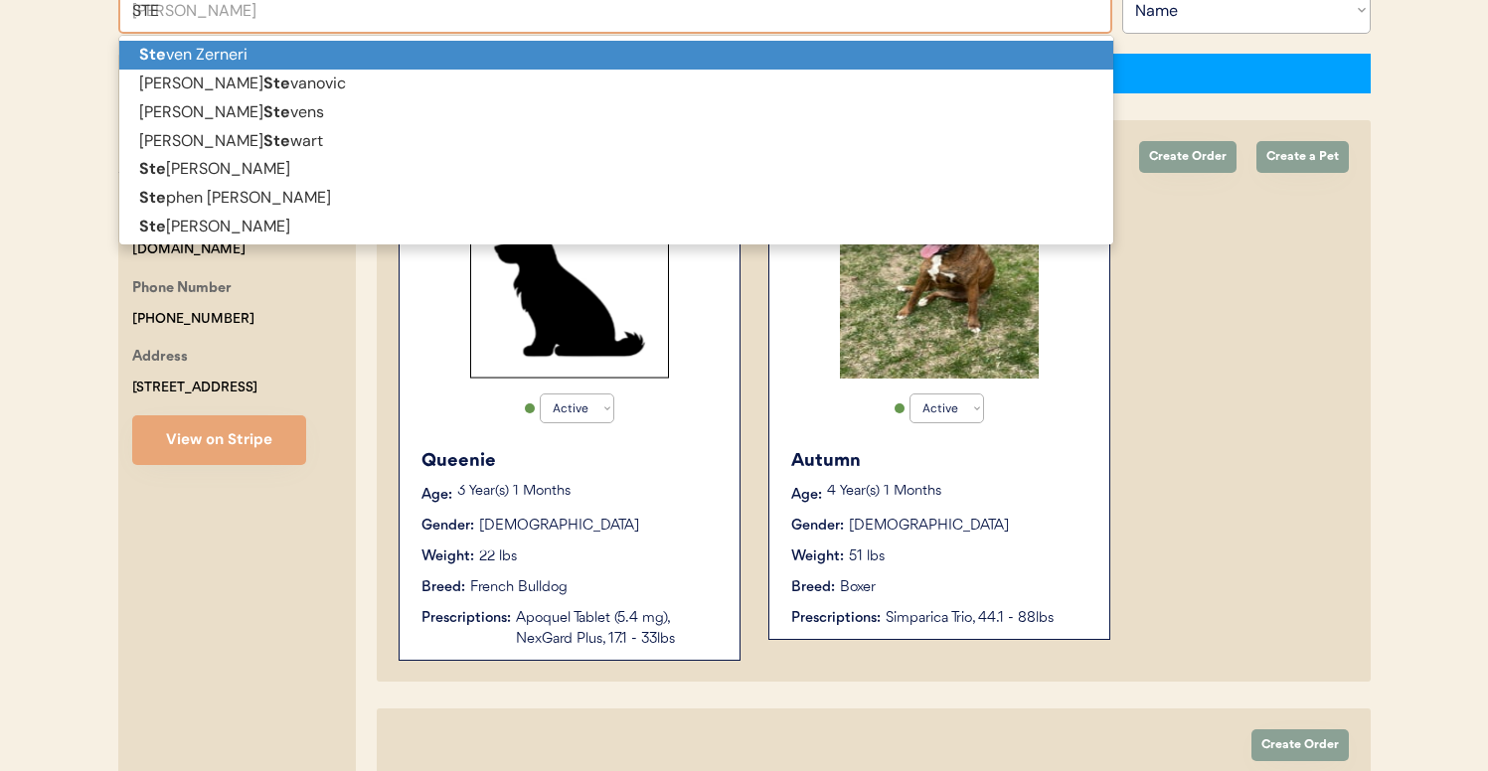
type input "STEP"
type input "[PERSON_NAME]"
type input "STEPH"
type input "[PERSON_NAME]"
type input "STEPHA"
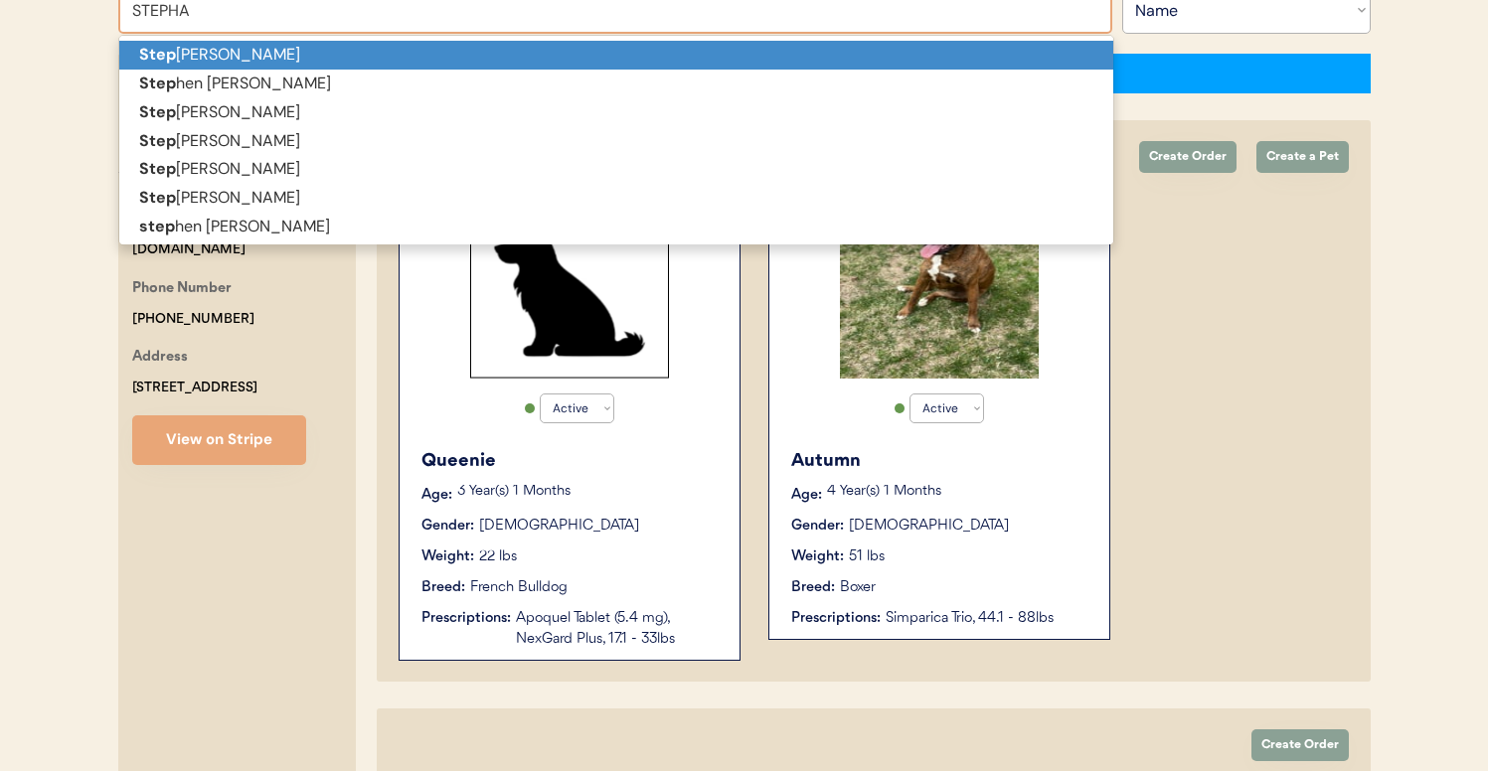
type input "[PERSON_NAME]"
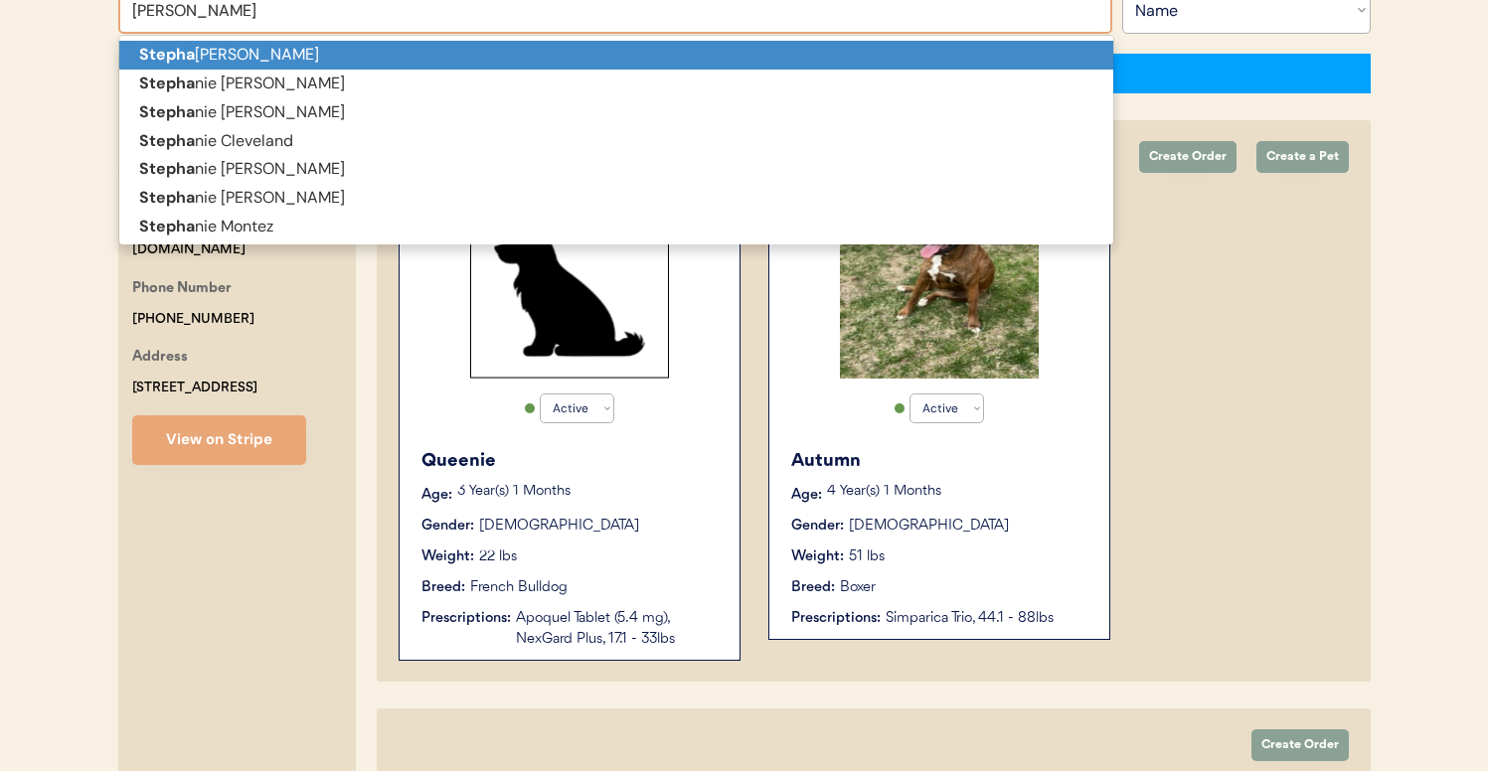
type input "[PERSON_NAME]"
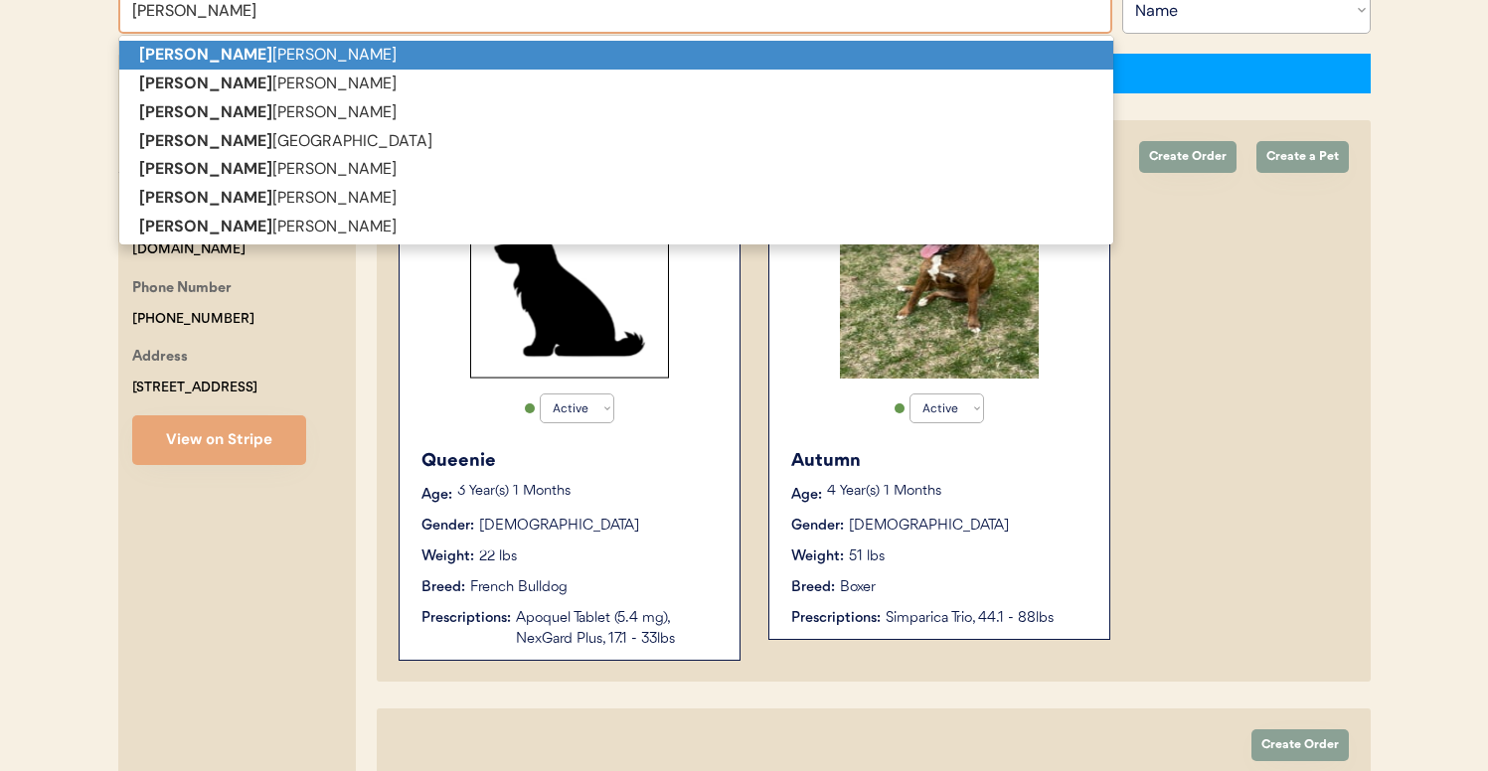
type input "[PERSON_NAME]"
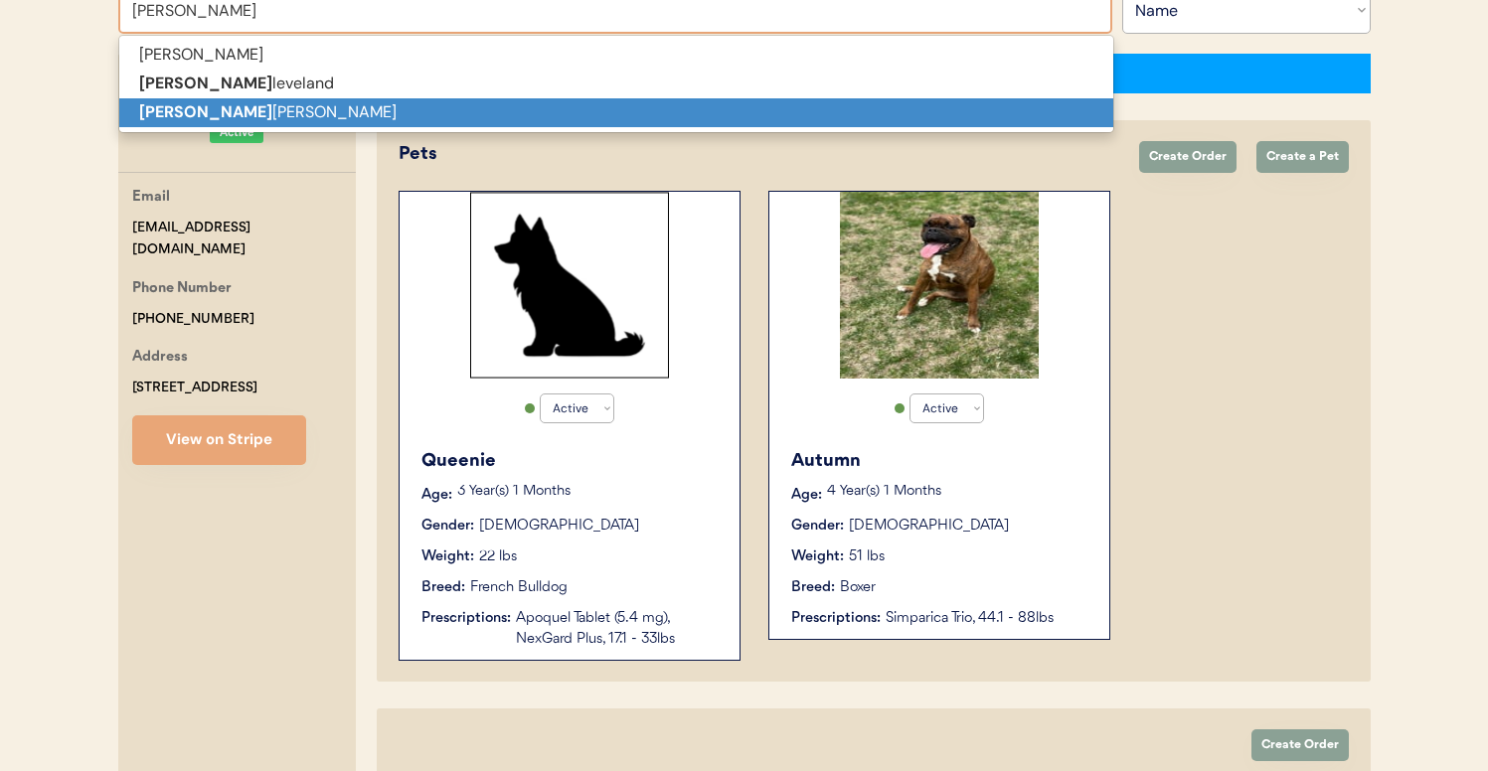
click at [352, 112] on p "[PERSON_NAME]" at bounding box center [616, 112] width 994 height 29
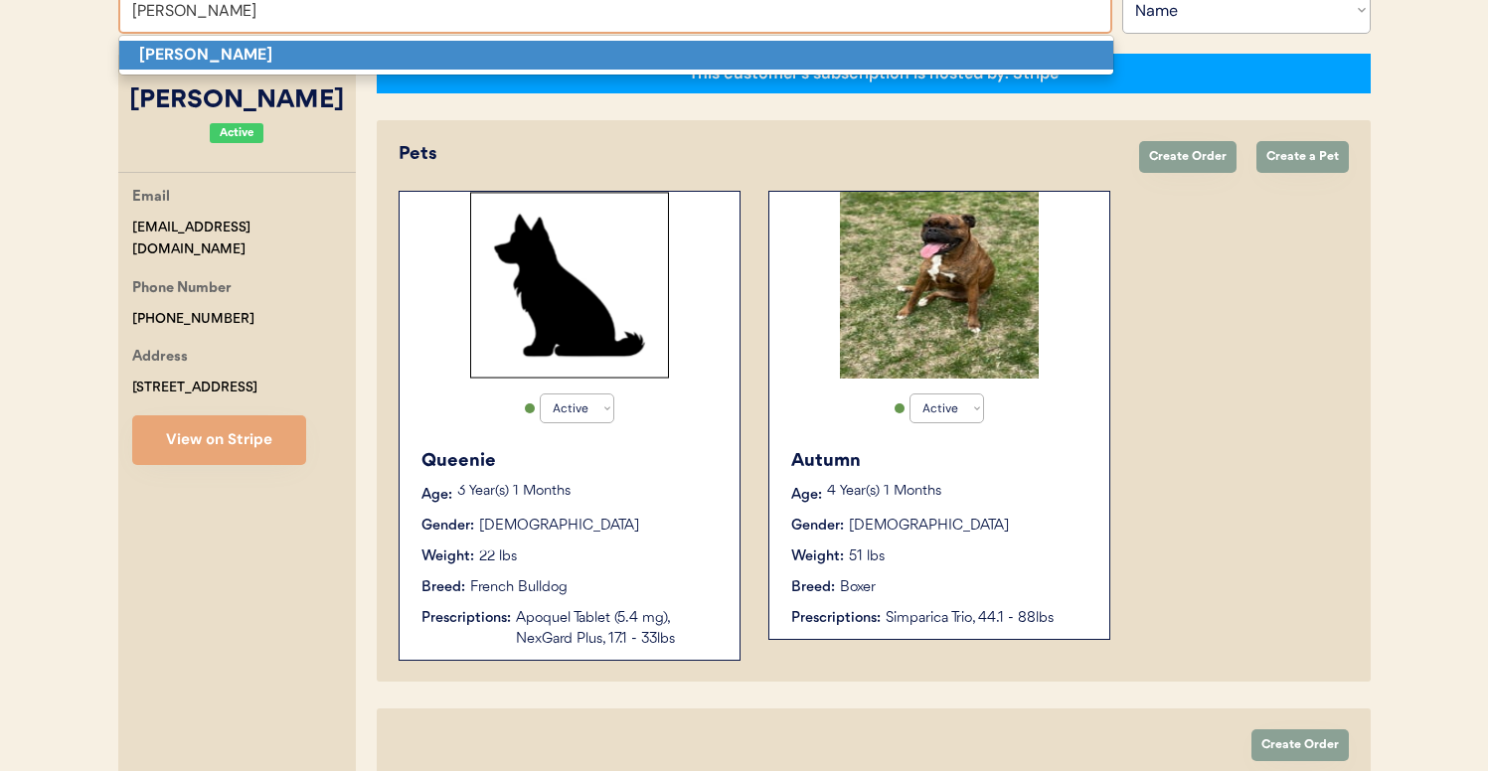
click at [488, 41] on p "[PERSON_NAME]" at bounding box center [616, 55] width 994 height 29
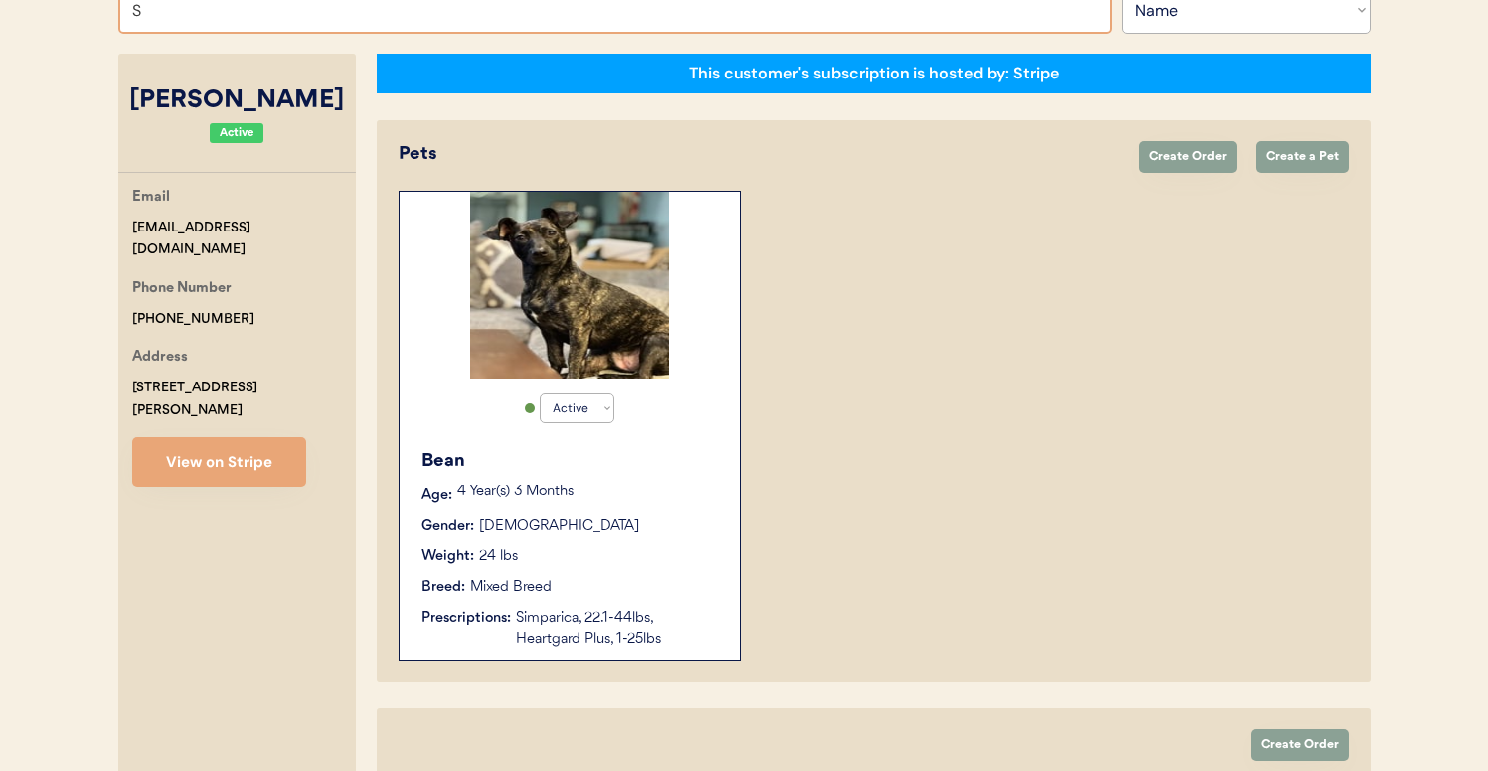
type input "ST"
type input "[PERSON_NAME]"
type input "STE"
type input "[PERSON_NAME]"
type input "STEP"
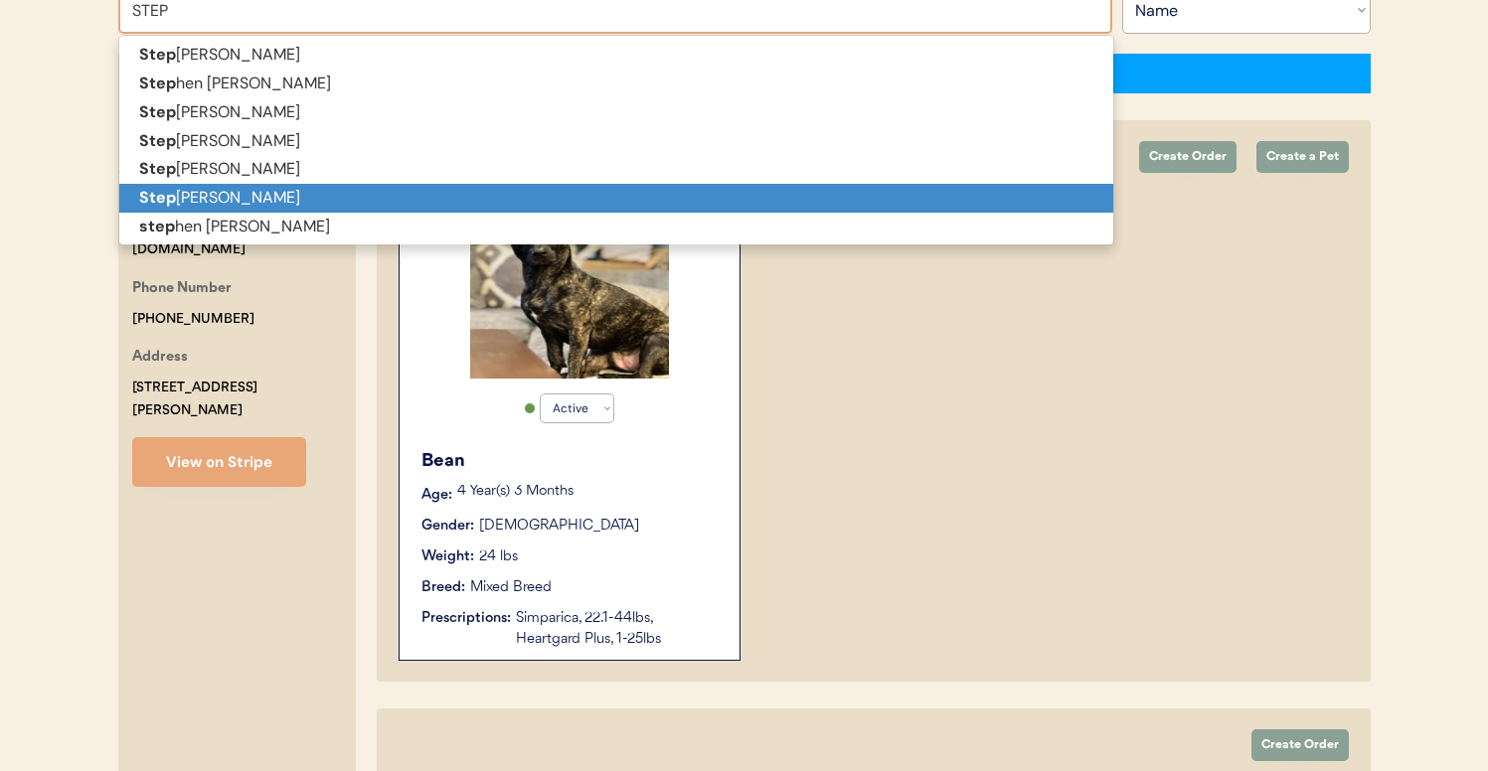
type input "[PERSON_NAME]"
type input "STEPH"
type input "[PERSON_NAME]"
type input "STEPHA"
type input "[PERSON_NAME]"
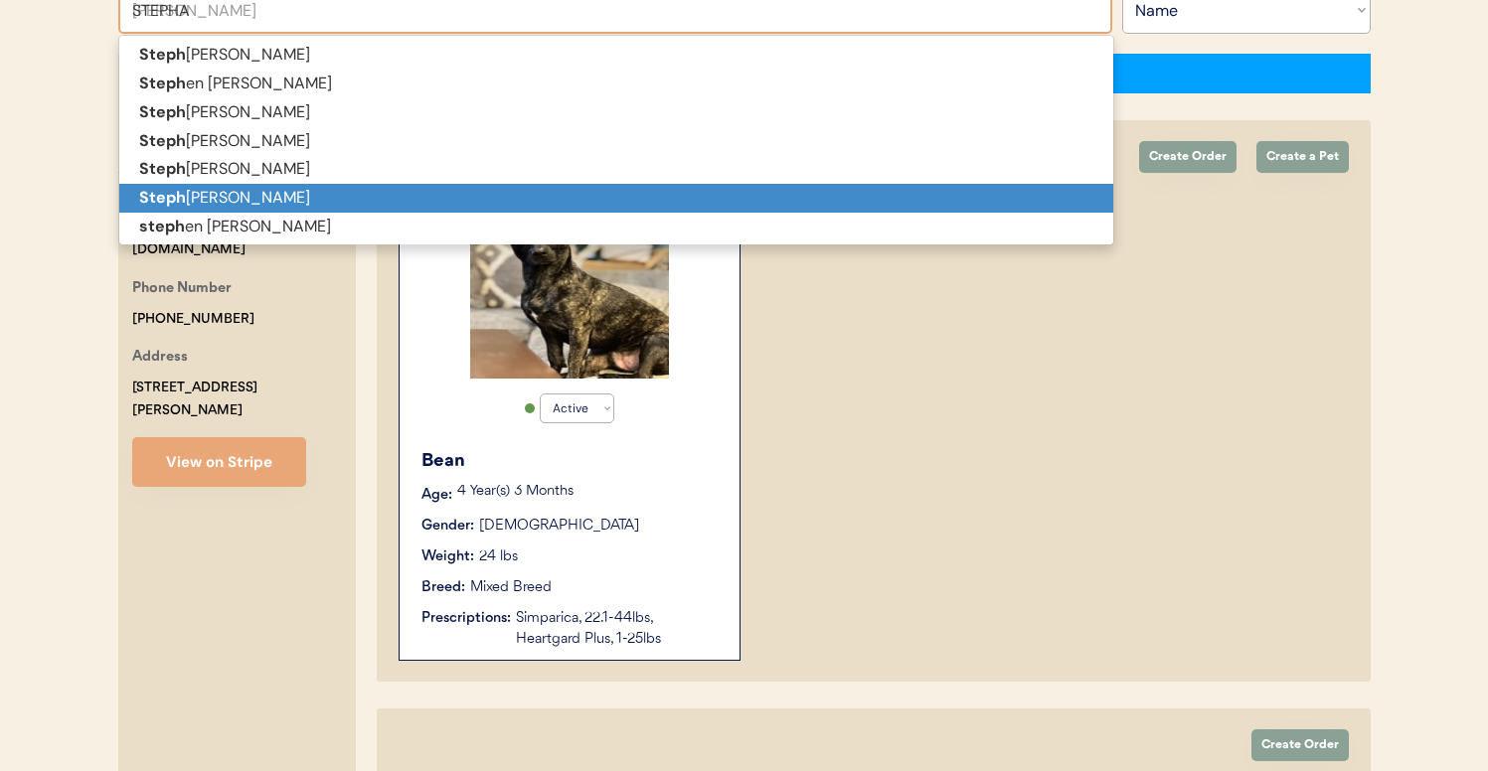
type input "[PERSON_NAME]"
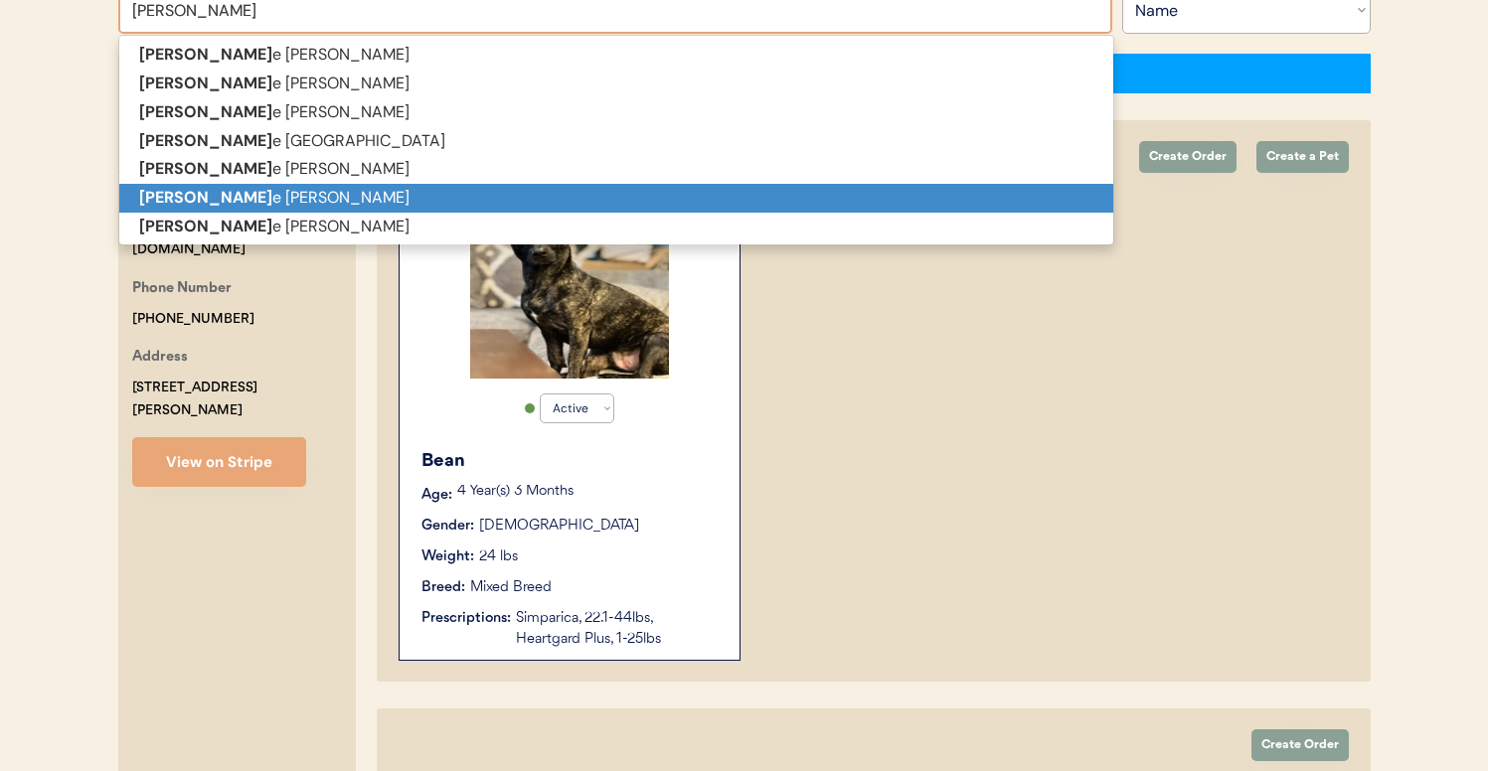
type input "[PERSON_NAME]"
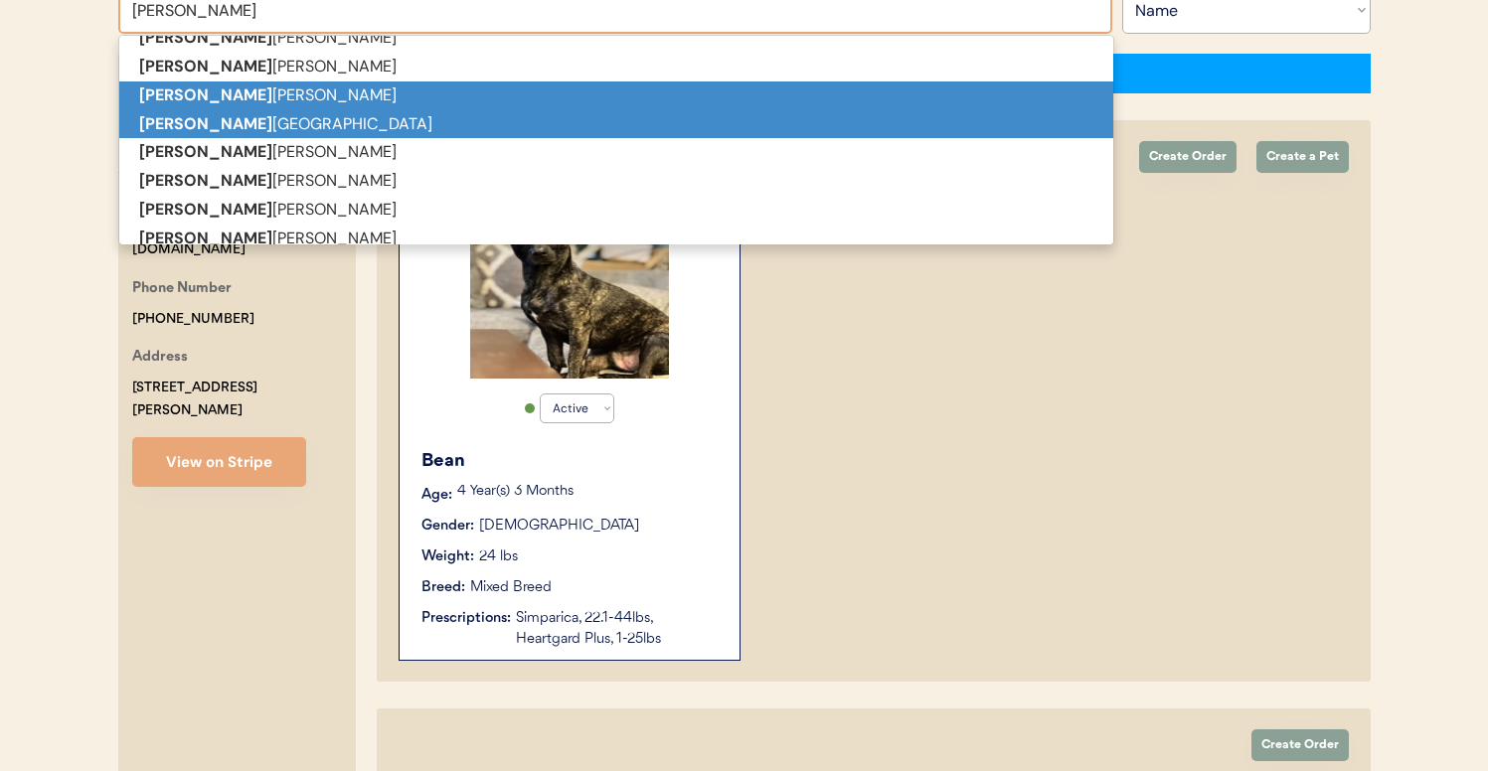
scroll to position [18, 0]
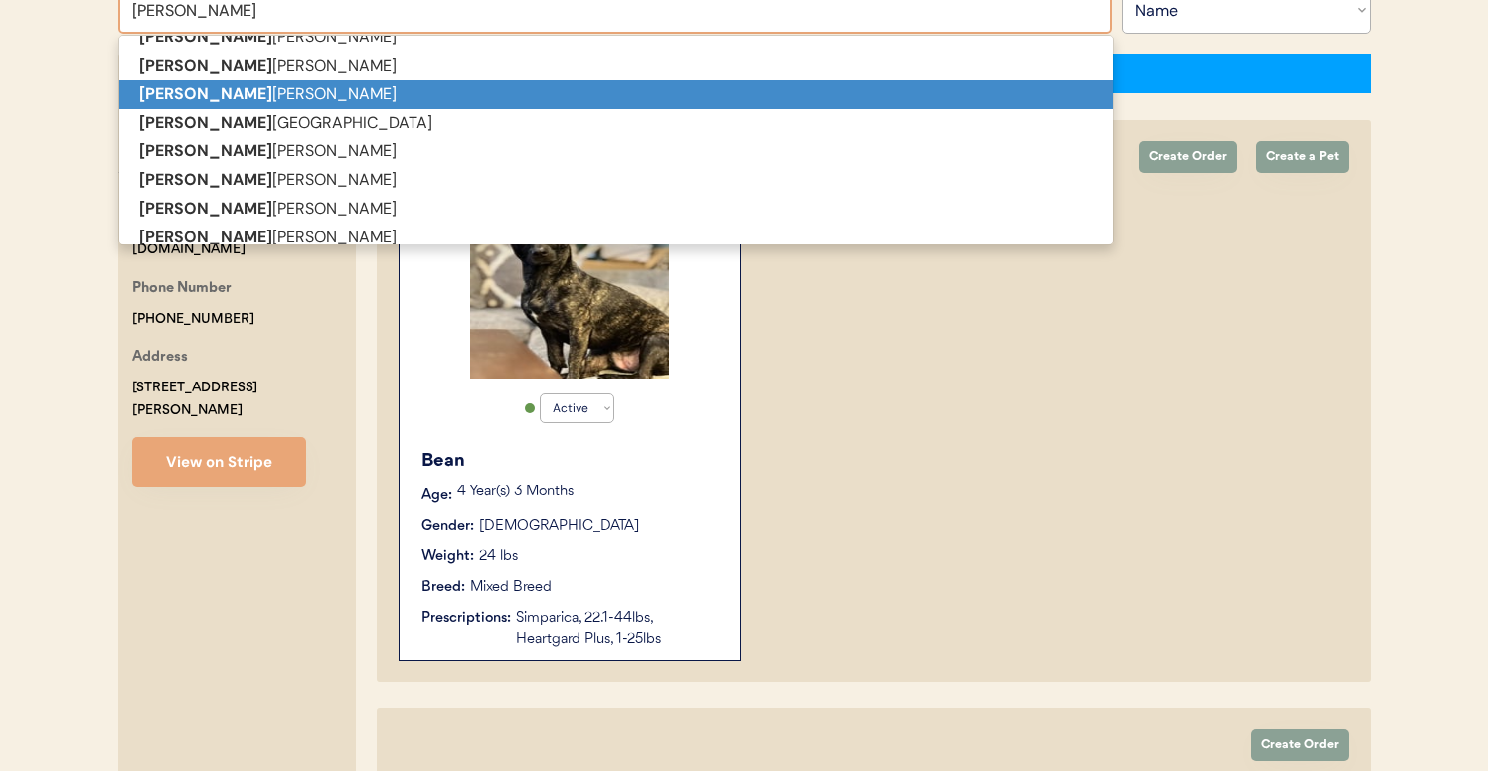
click at [484, 99] on p "[PERSON_NAME]" at bounding box center [616, 95] width 994 height 29
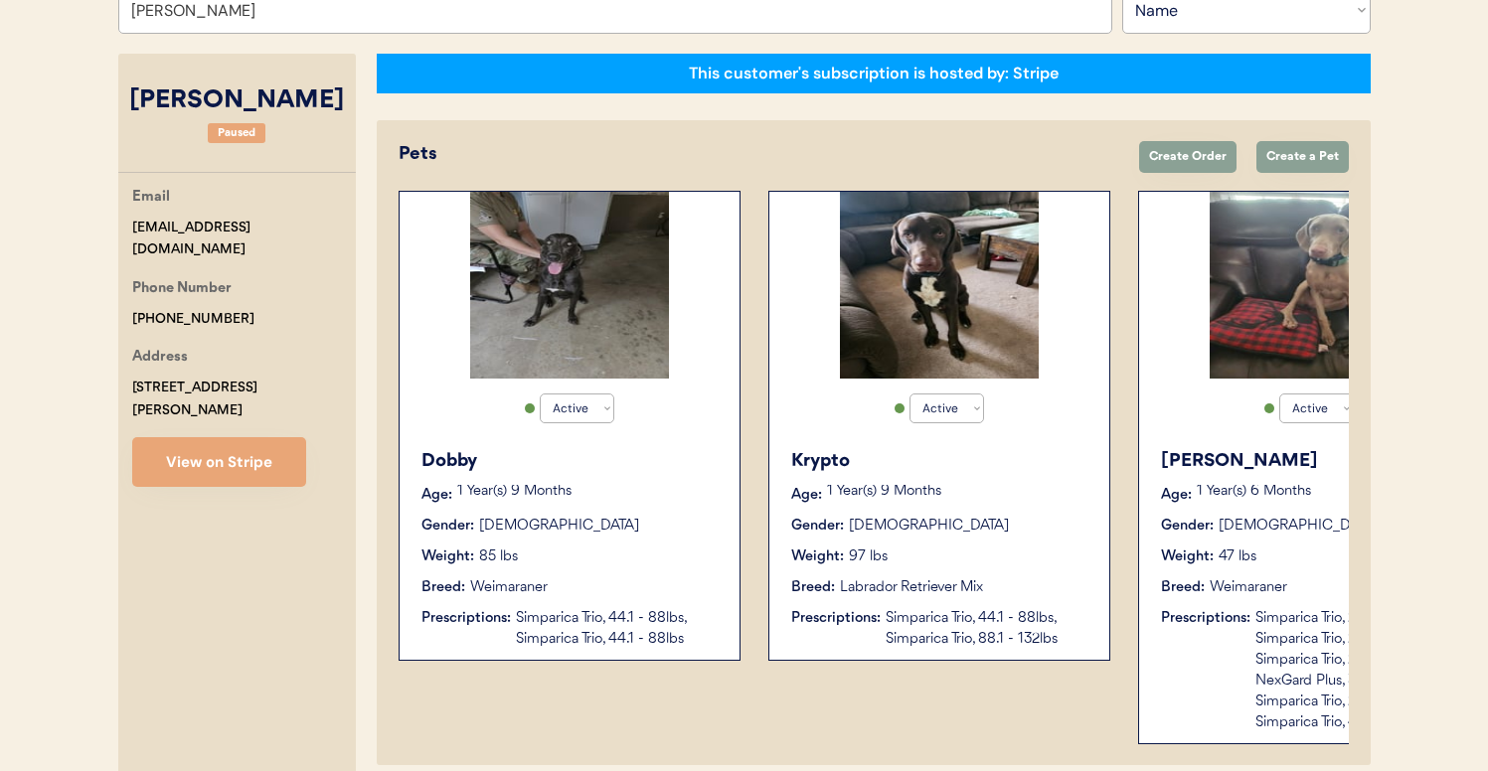
drag, startPoint x: 850, startPoint y: 762, endPoint x: 936, endPoint y: 767, distance: 86.6
click at [936, 765] on div "Pets Create Order Create a Pet Active Active Inactive Dobby Age: [DEMOGRAPHIC_D…" at bounding box center [874, 442] width 994 height 645
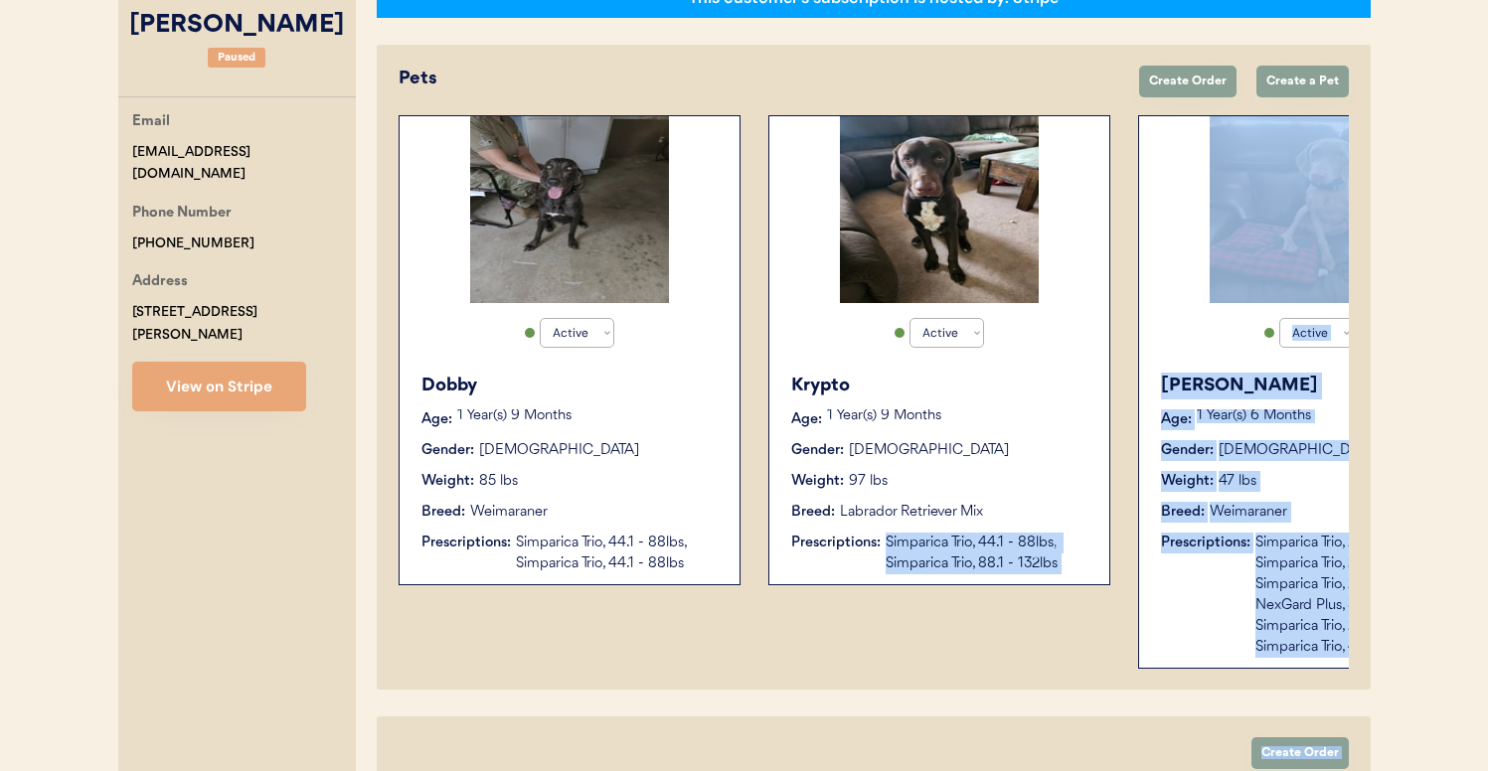
drag, startPoint x: 799, startPoint y: 765, endPoint x: 931, endPoint y: 770, distance: 132.3
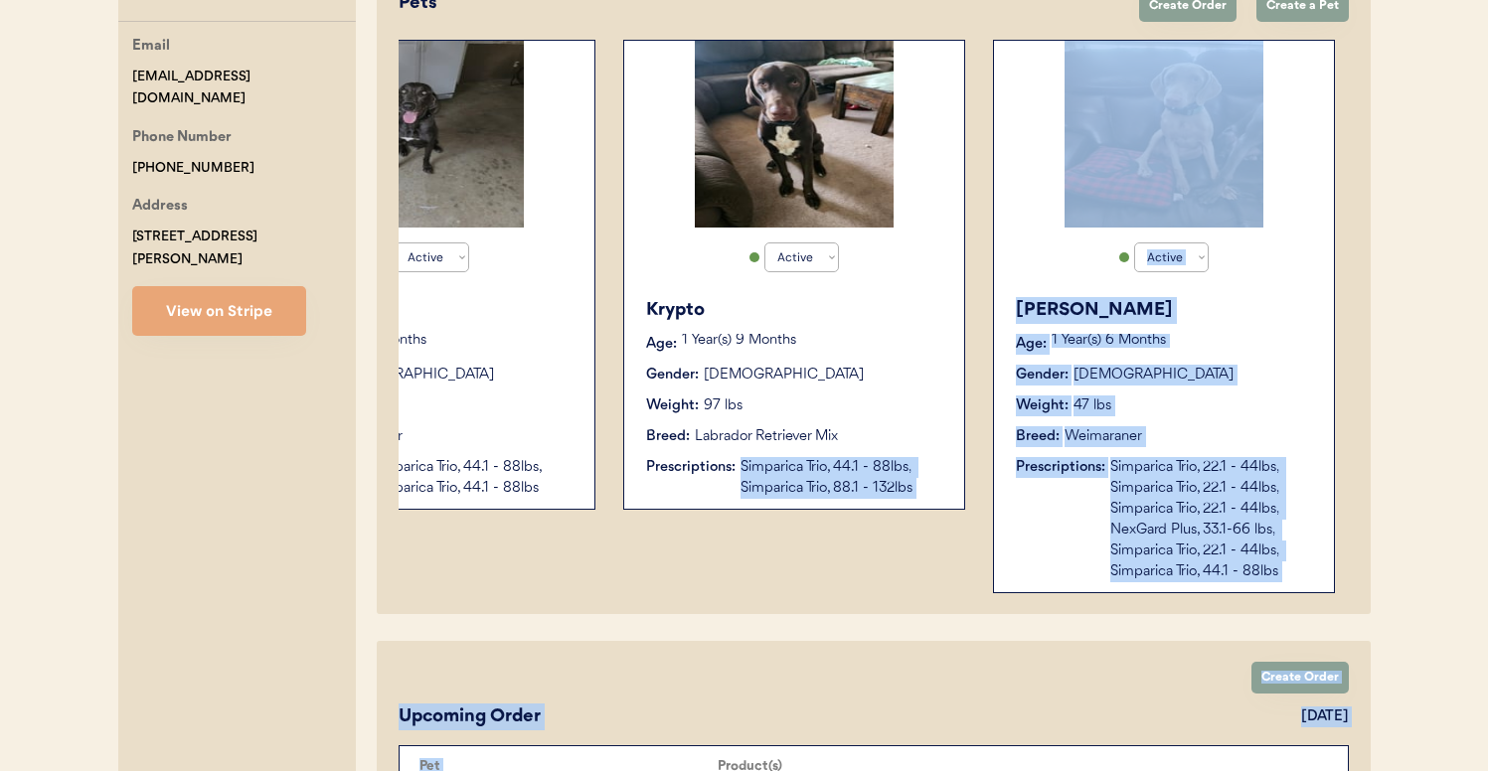
scroll to position [0, 159]
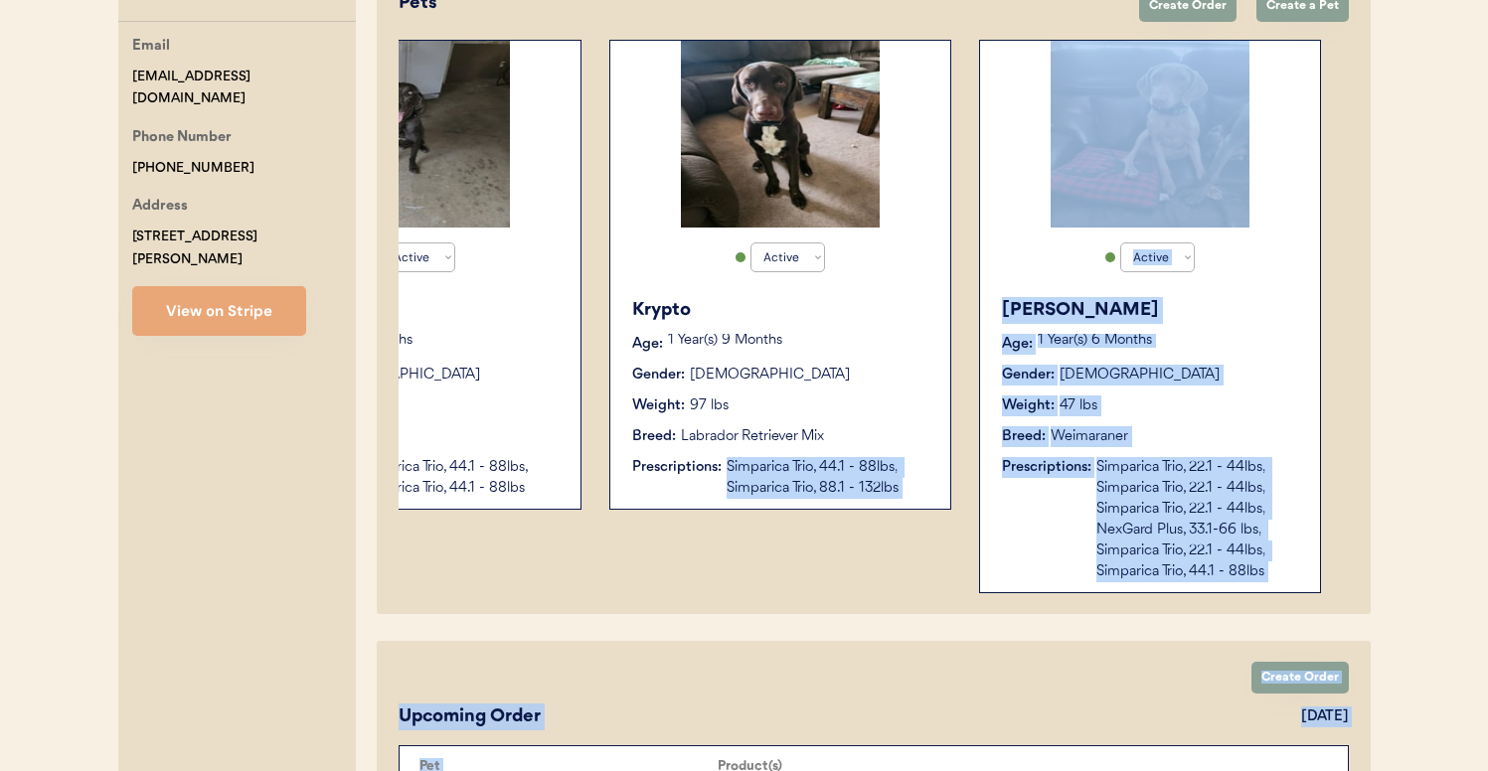
click at [868, 541] on div "Active Active Inactive Krypto Age: [DEMOGRAPHIC_DATA] Year(s) 9 Months Gender: …" at bounding box center [794, 317] width 370 height 554
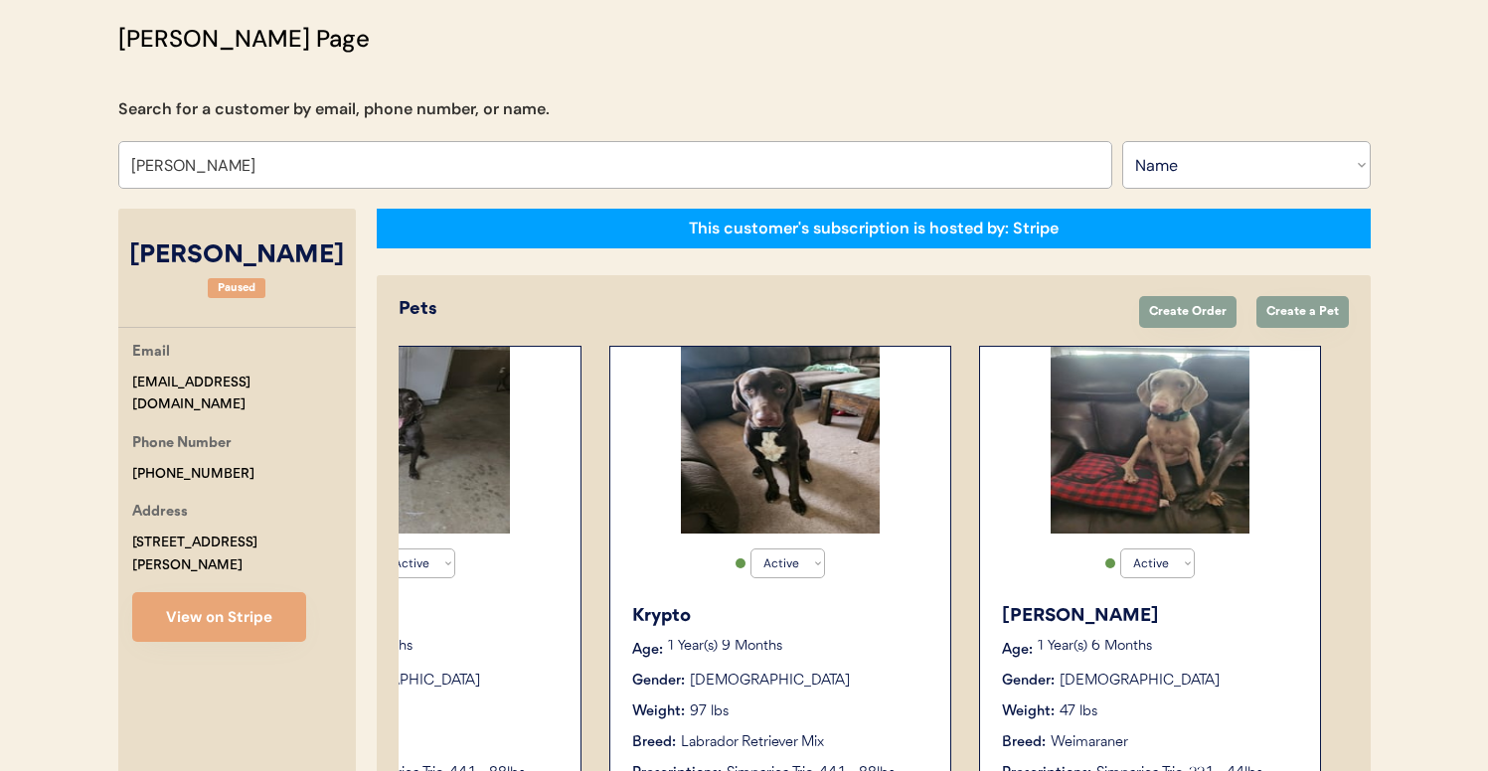
scroll to position [0, 0]
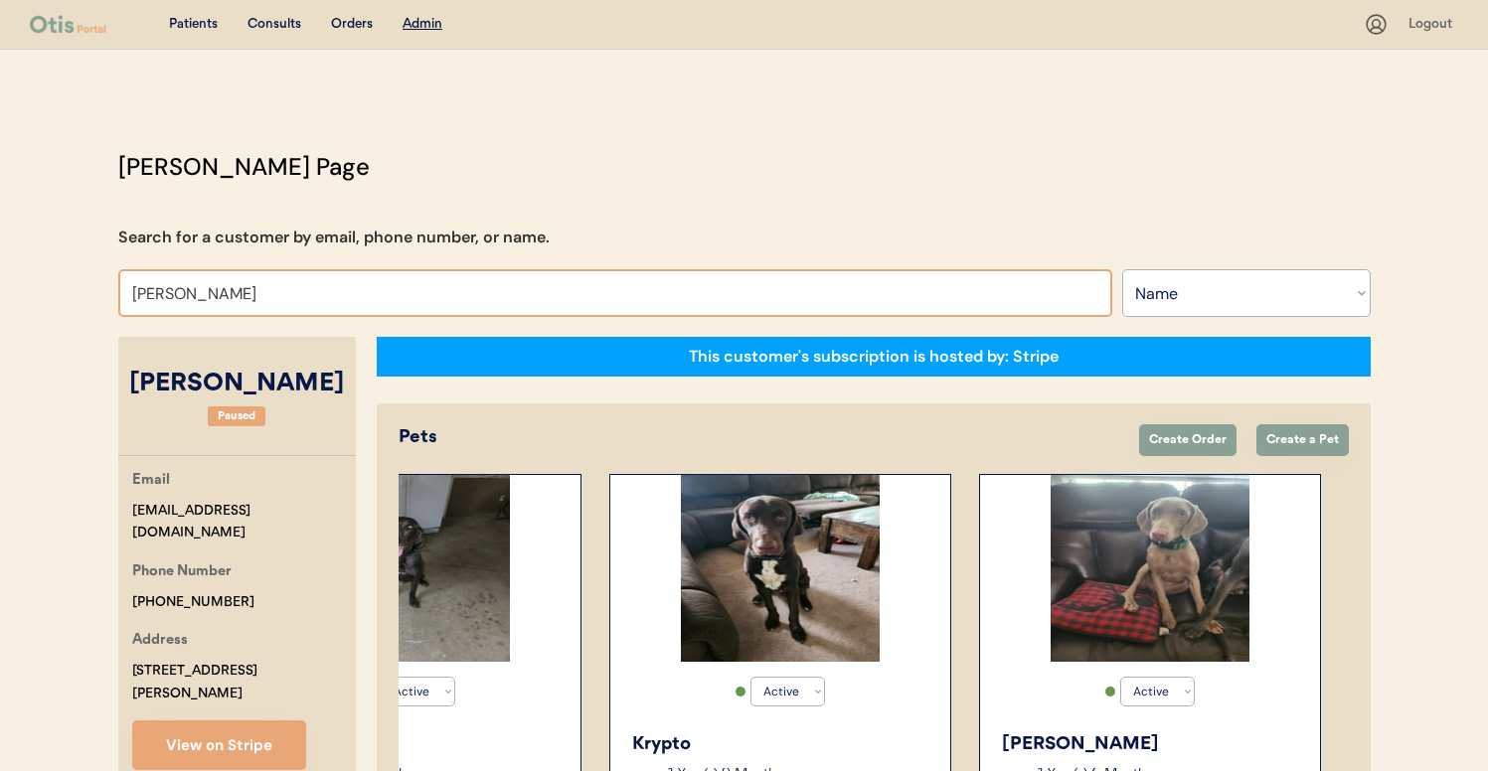
click at [401, 296] on input "[PERSON_NAME]" at bounding box center [615, 293] width 994 height 48
type input "SU"
type input "[PERSON_NAME]"
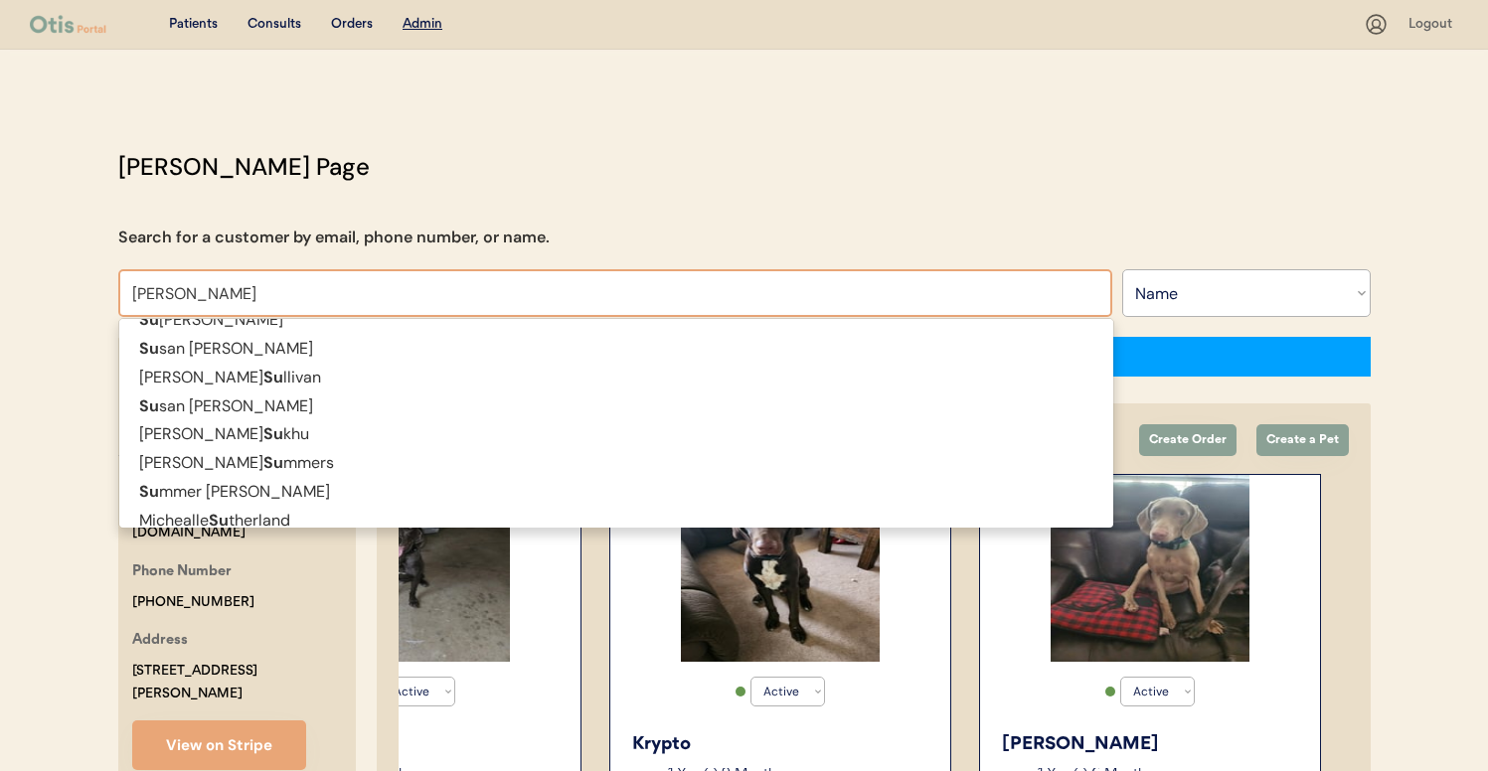
type input "[PERSON_NAME]"
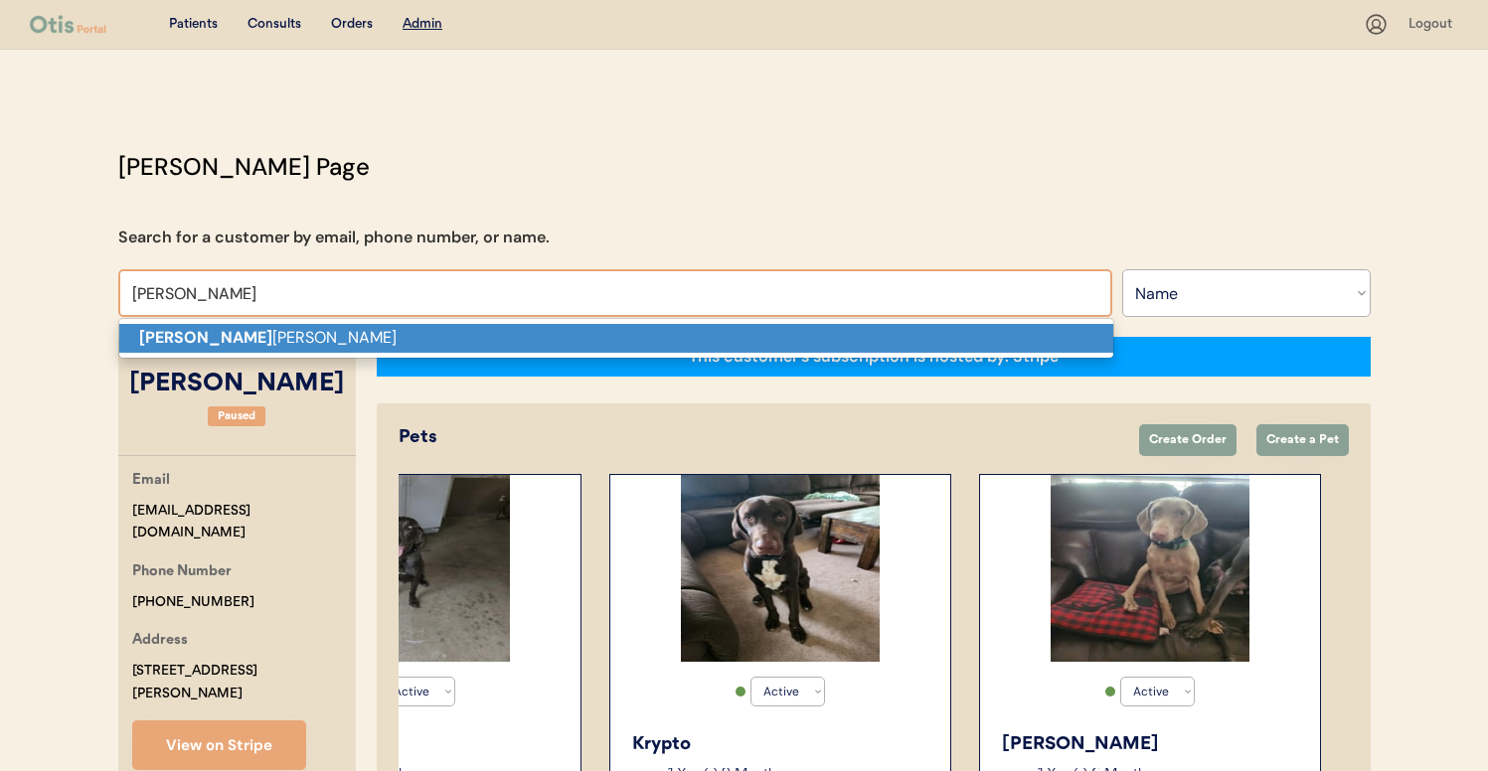
click at [437, 329] on p "[PERSON_NAME] [PERSON_NAME]" at bounding box center [616, 338] width 994 height 29
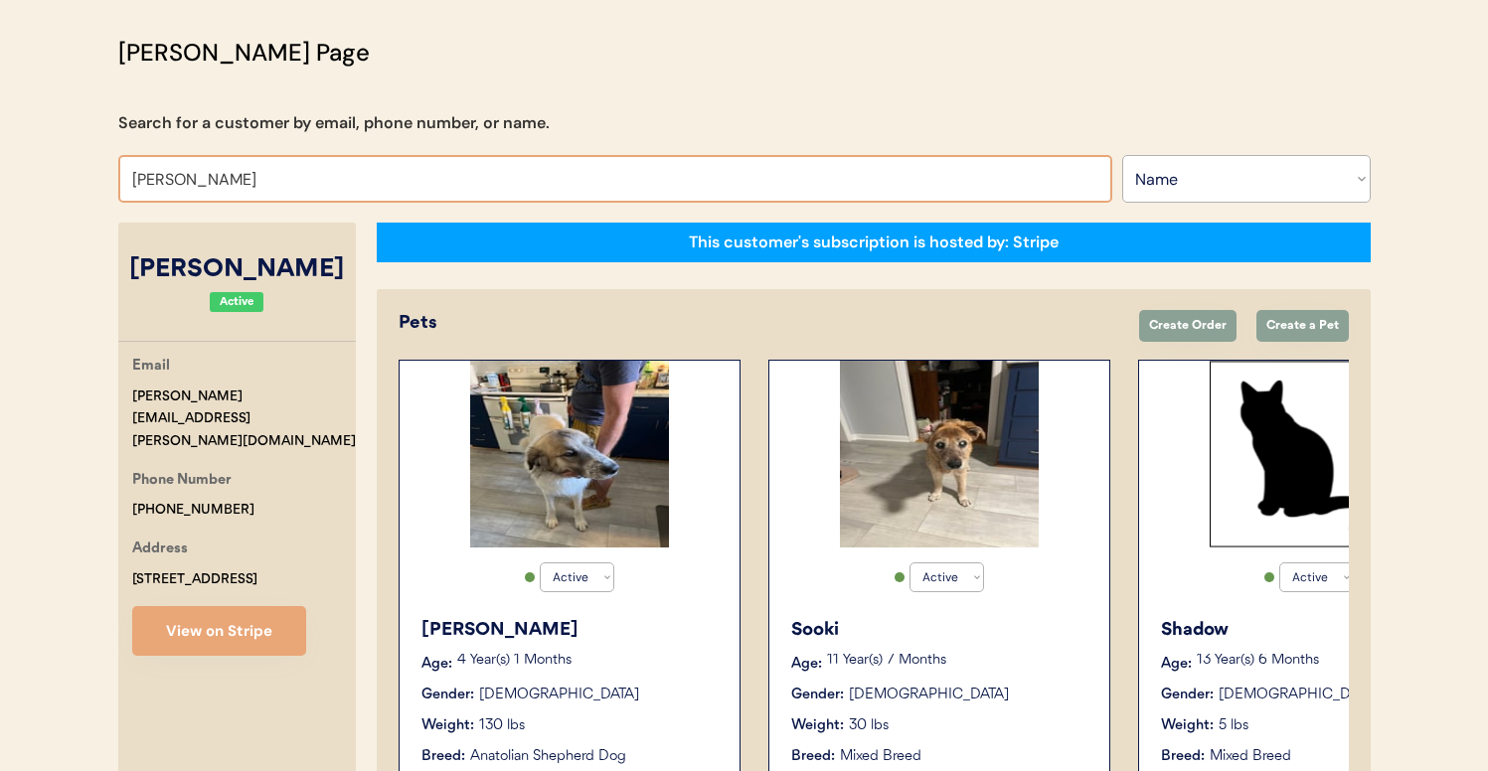
scroll to position [9, 0]
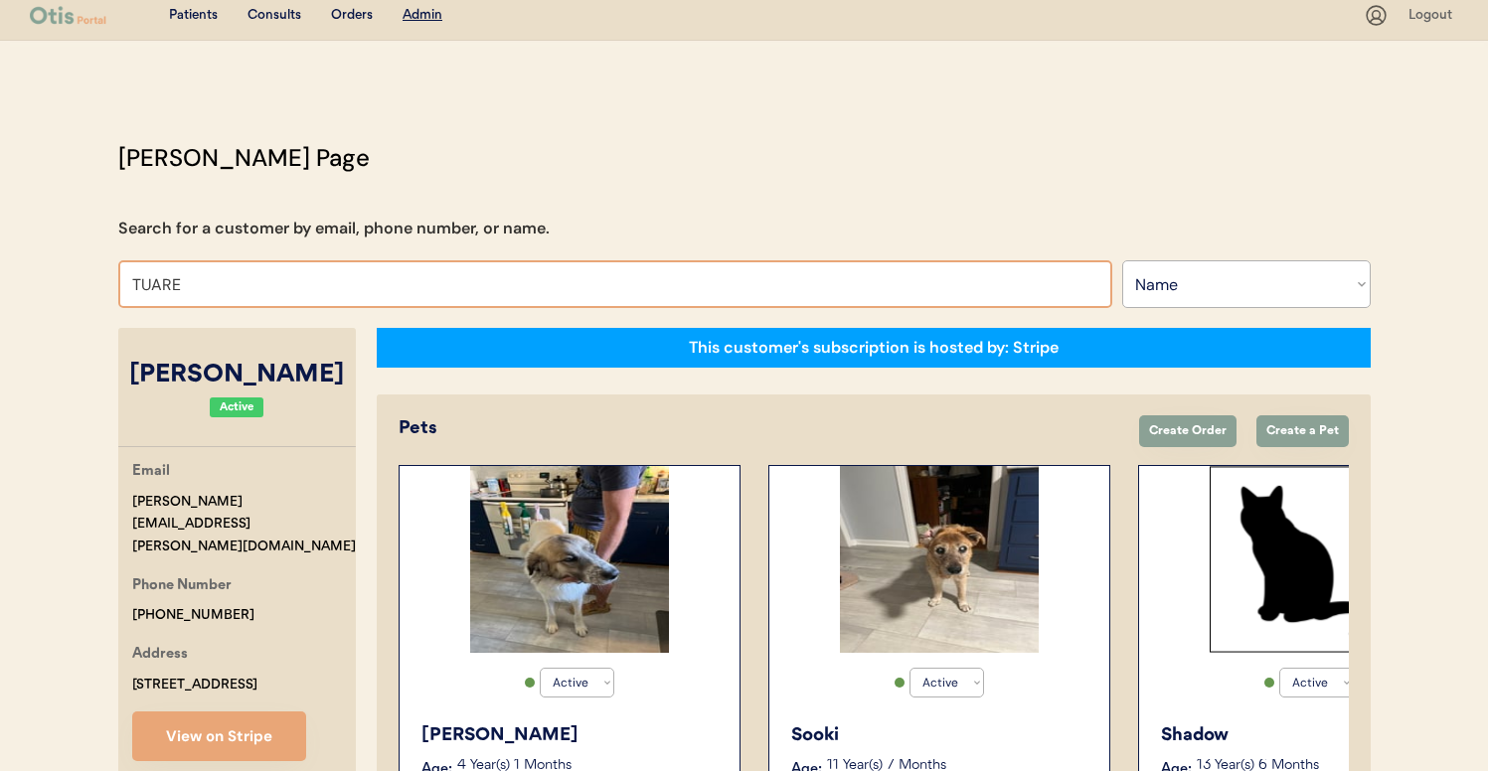
type input "TUARE"
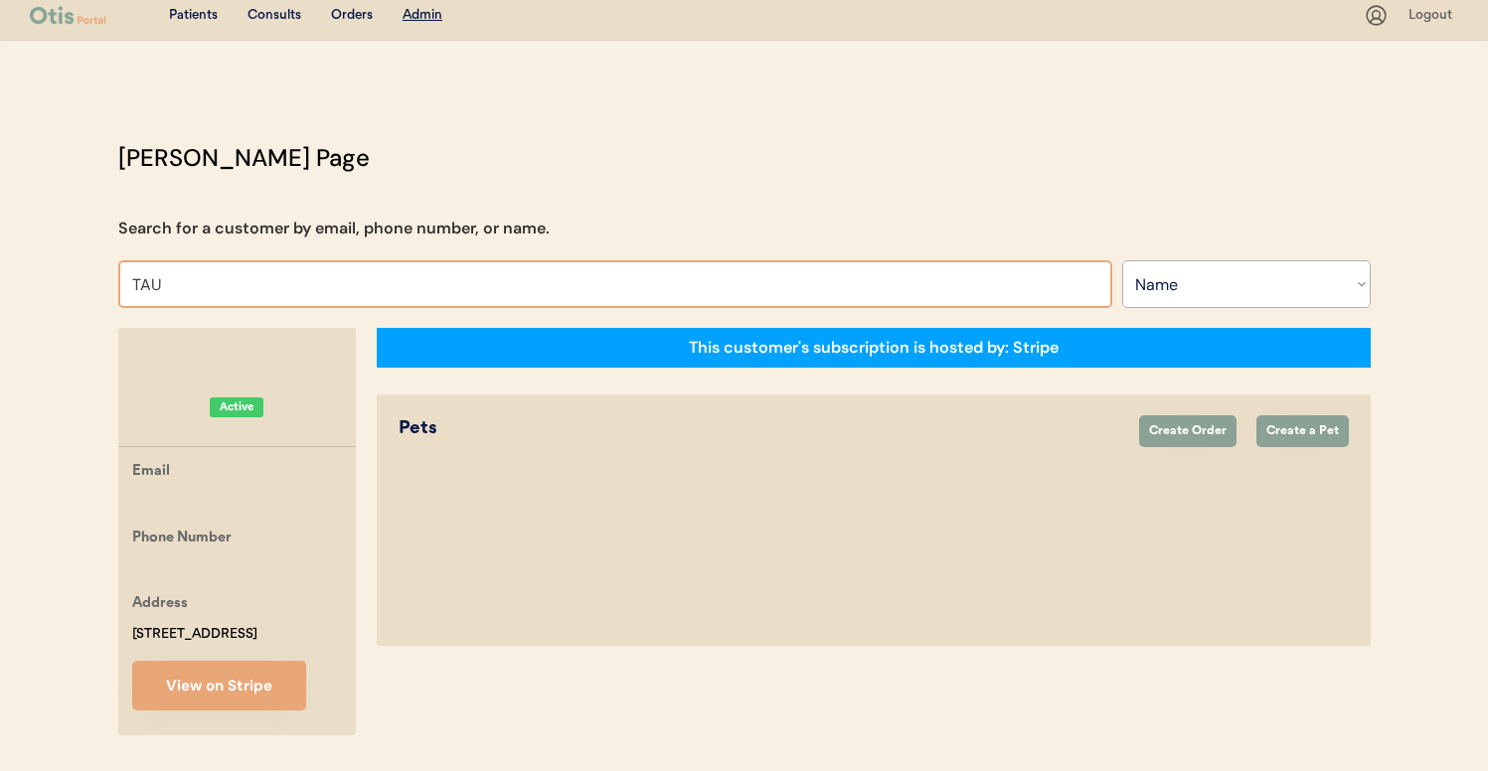
type input "TAUR"
type input "[PERSON_NAME]"
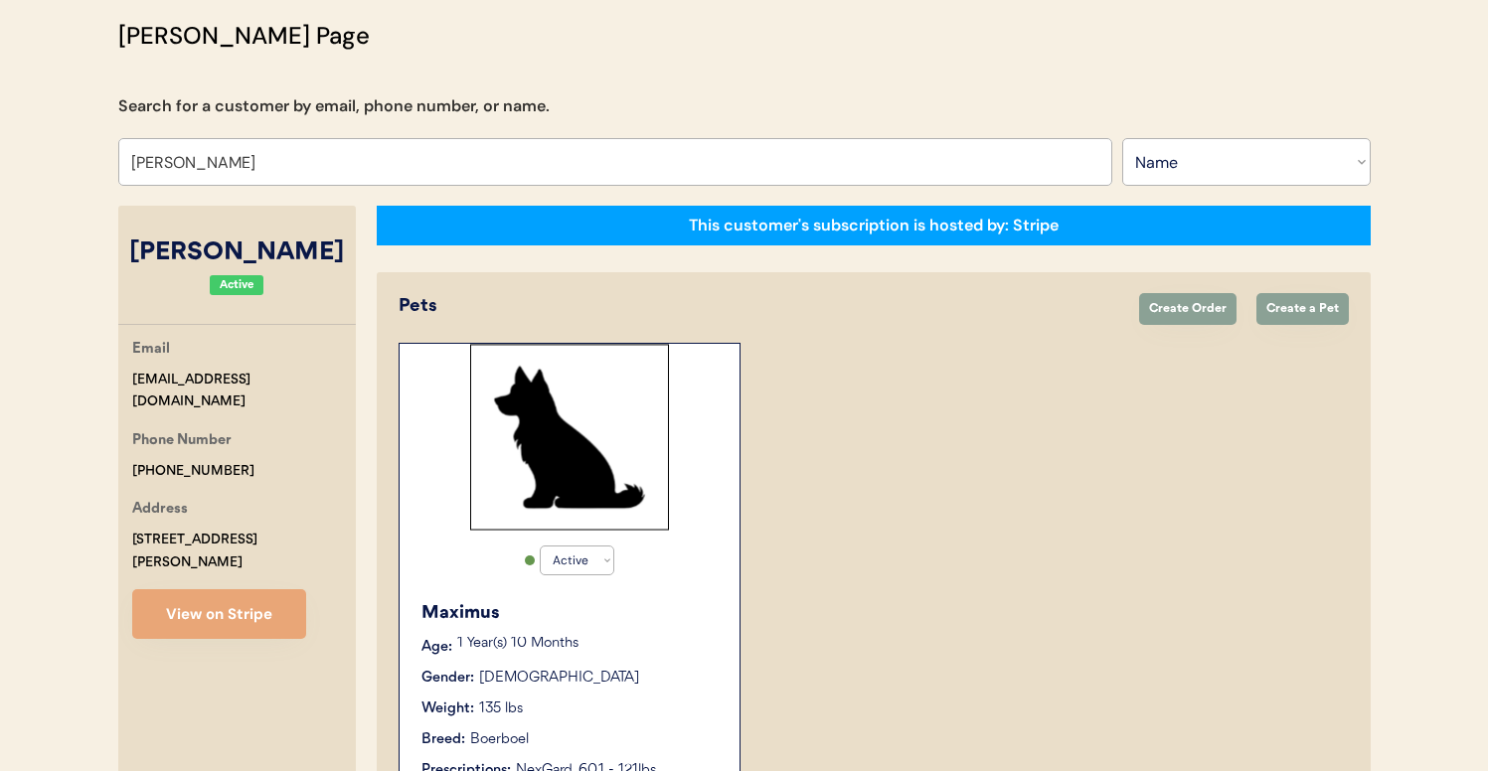
scroll to position [286, 0]
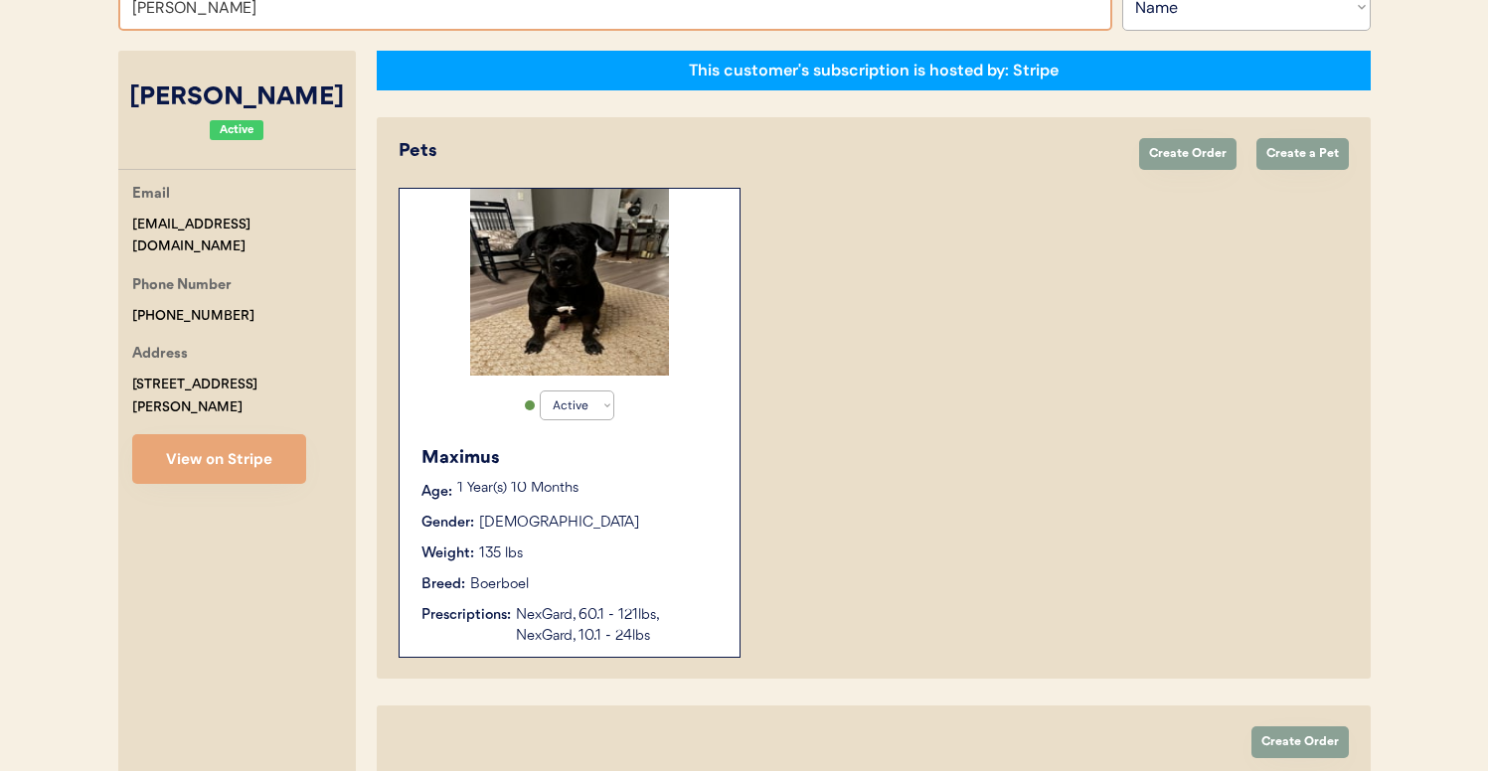
click at [427, 15] on input "[PERSON_NAME]" at bounding box center [615, 7] width 994 height 48
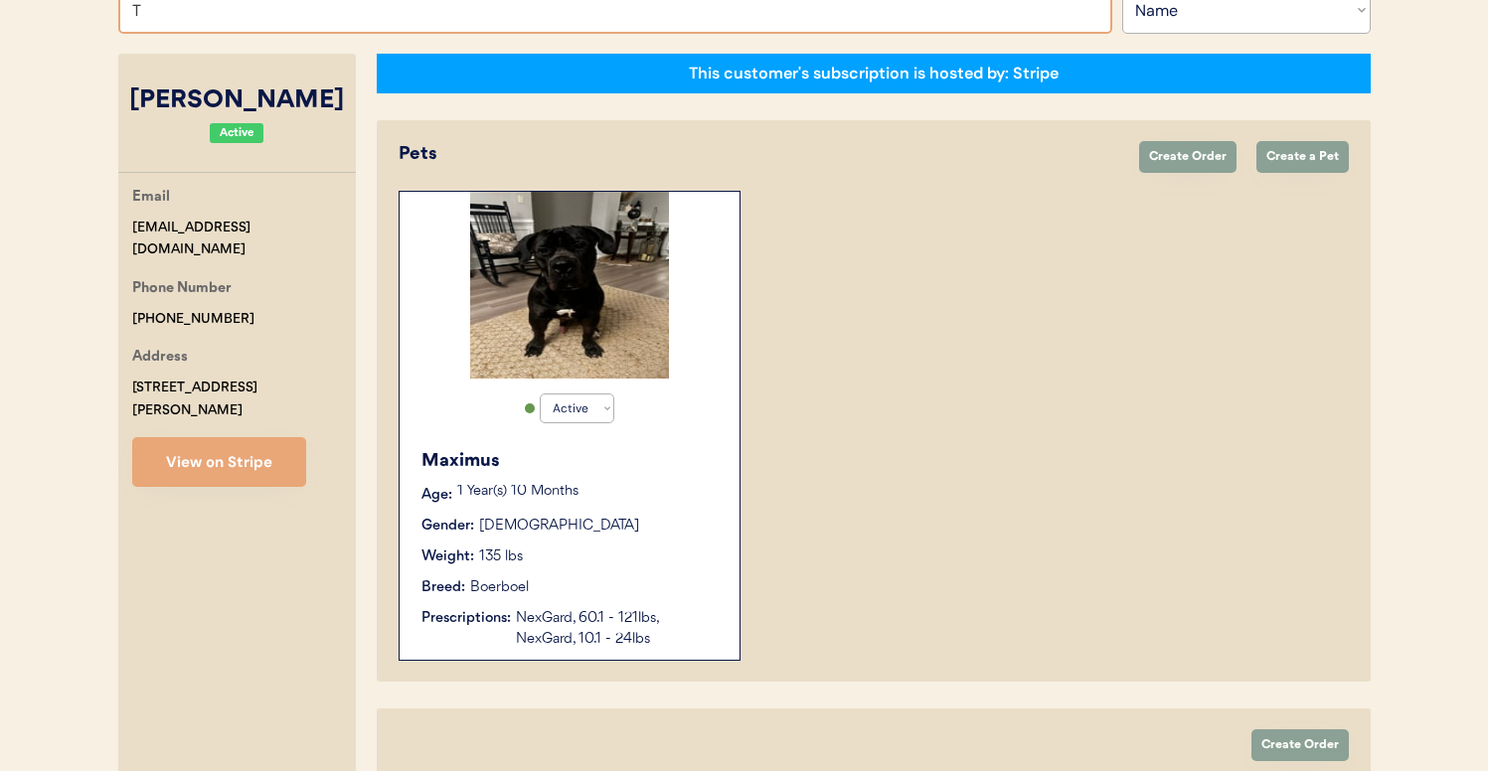
type input "TO"
type input "[PERSON_NAME]"
type input "TON"
type input "[PERSON_NAME]"
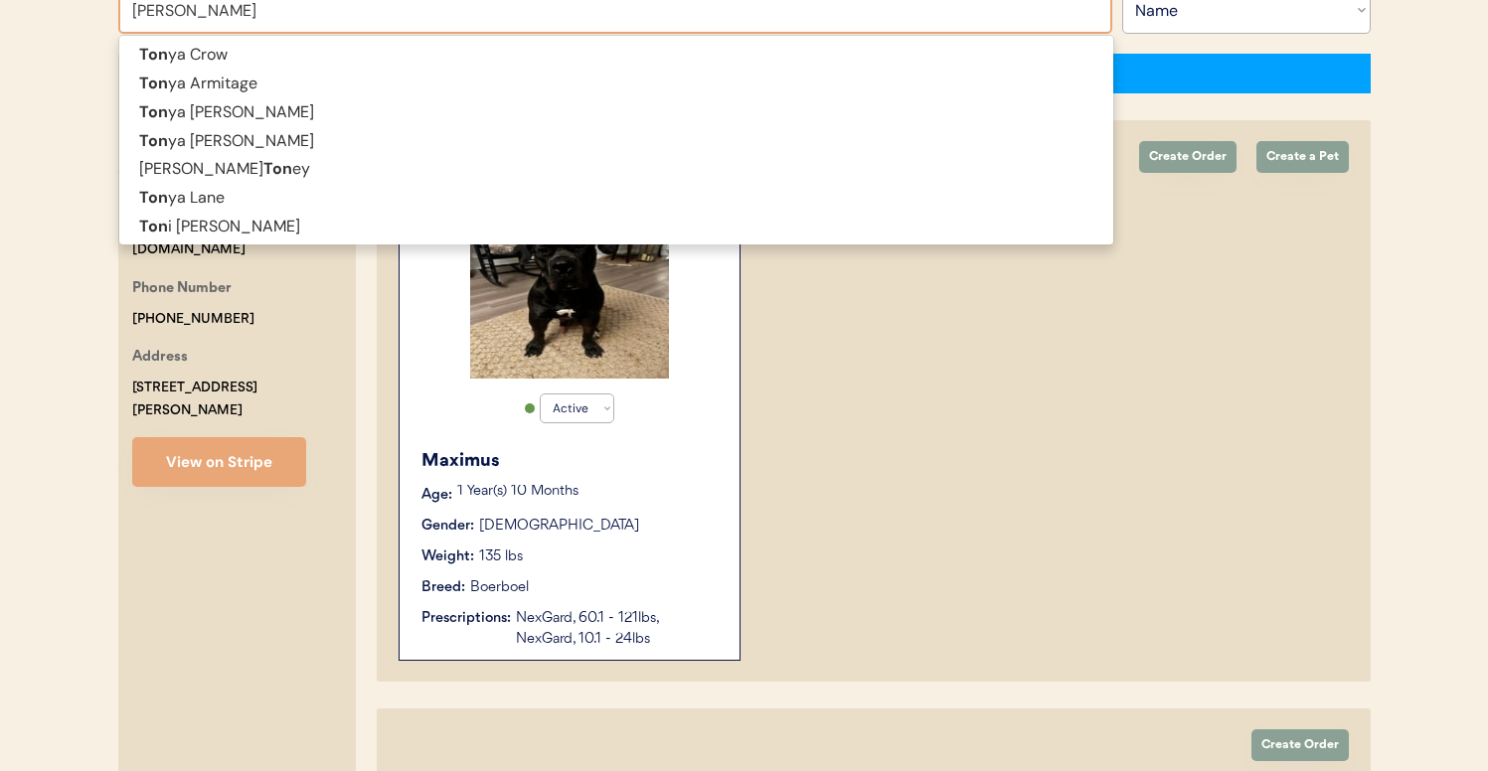
type input "[PERSON_NAME]"
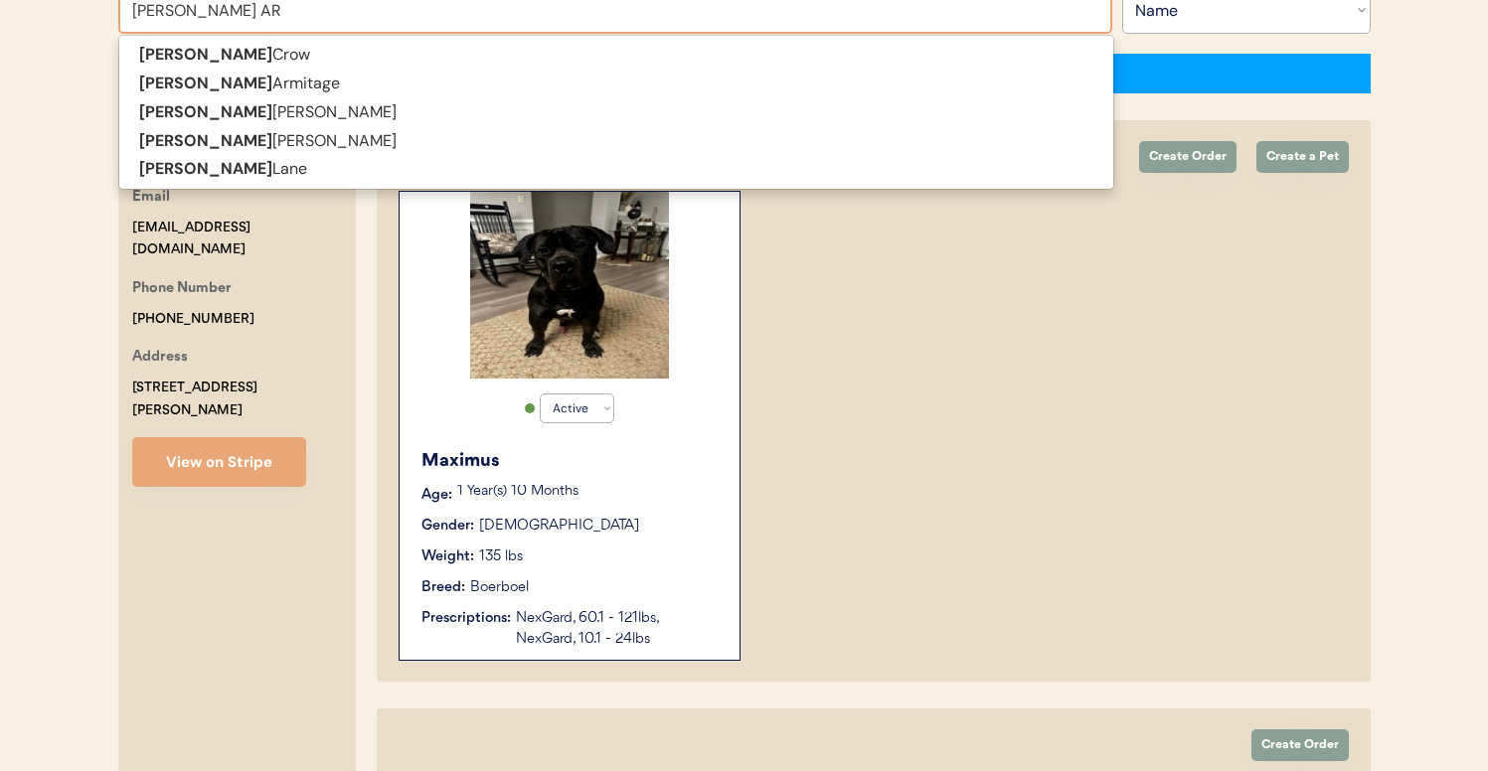
type input "[PERSON_NAME] ARM"
type input "[PERSON_NAME]"
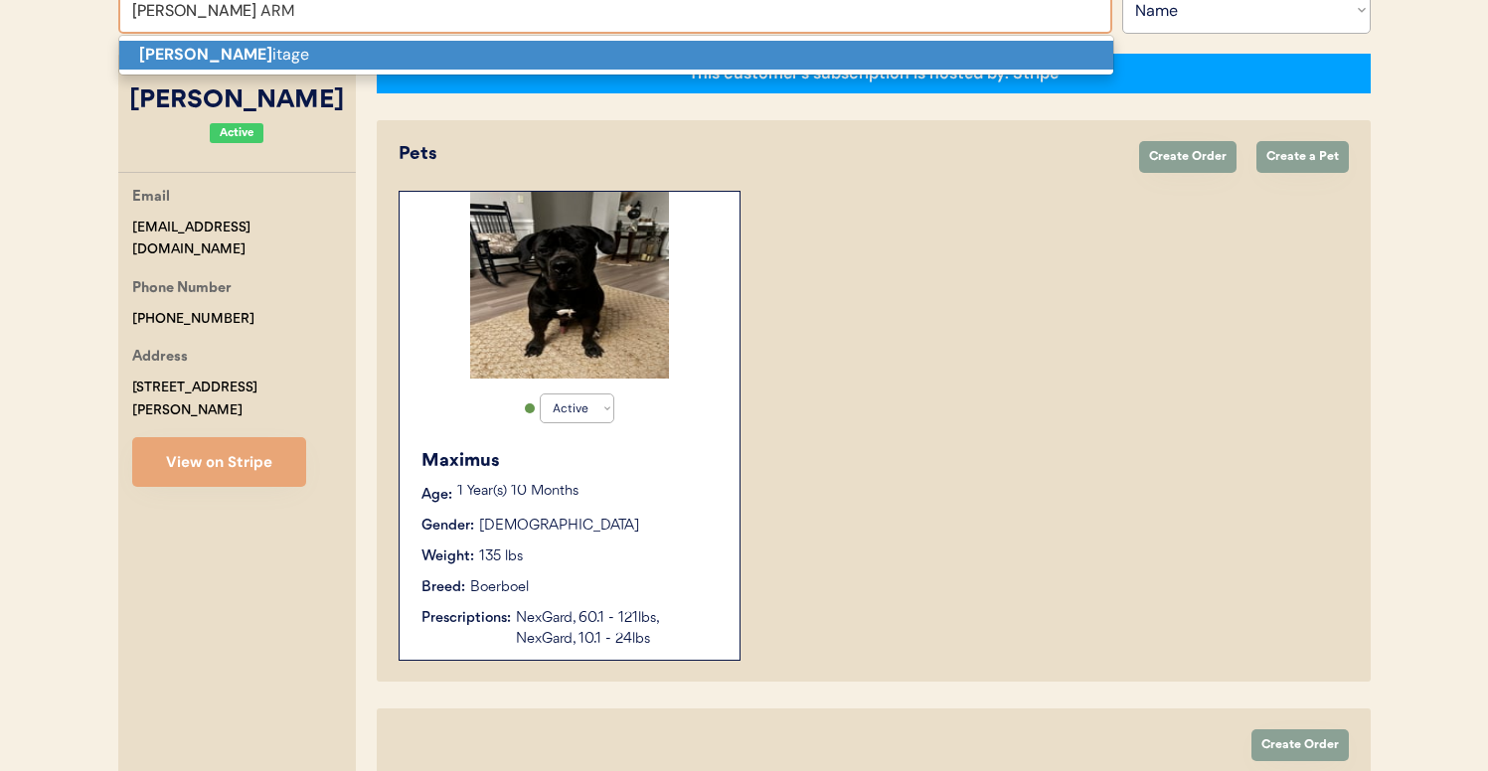
click at [407, 50] on p "[PERSON_NAME] Arm itage" at bounding box center [616, 55] width 994 height 29
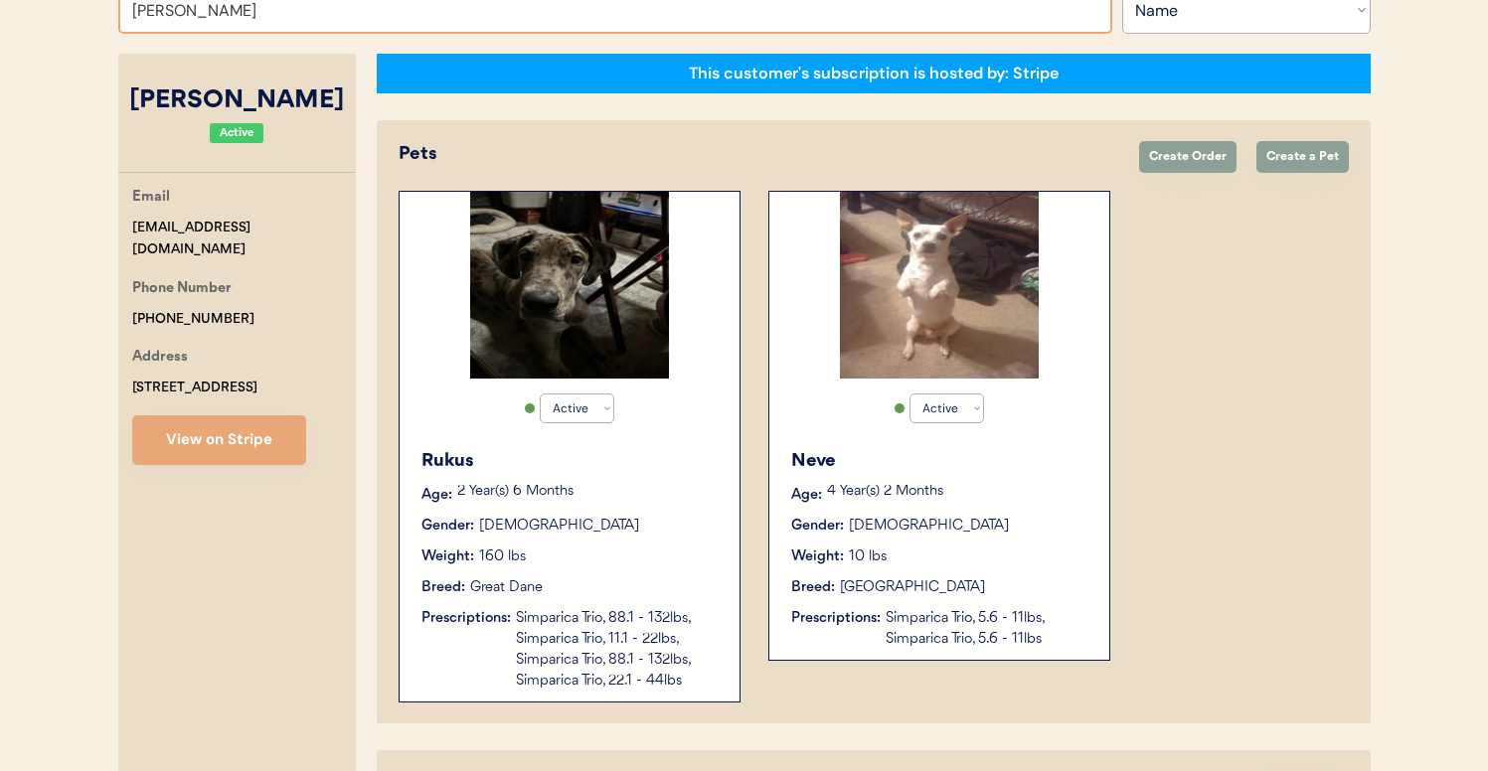
type input "[PERSON_NAME]"
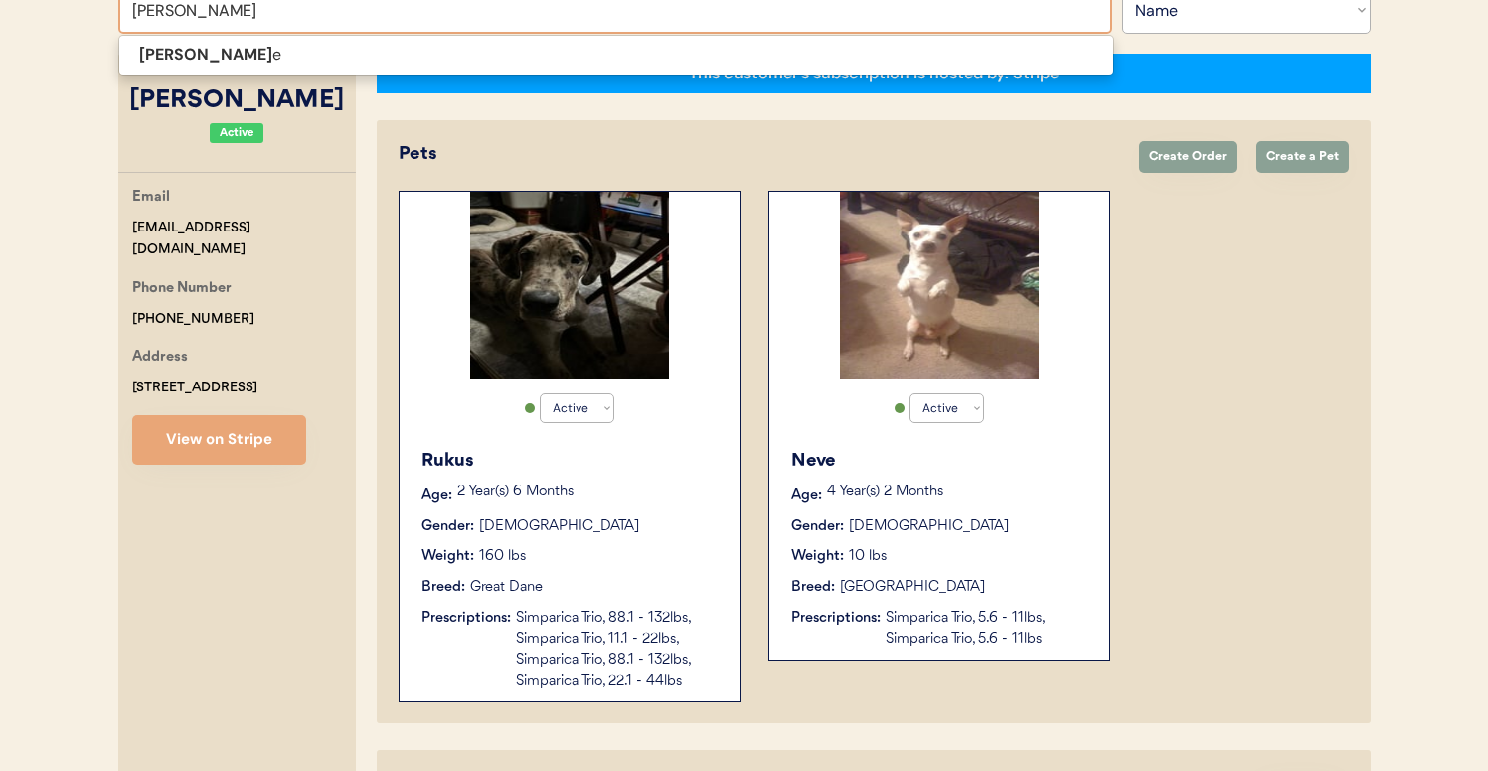
click at [698, 37] on span "[PERSON_NAME] e" at bounding box center [616, 55] width 996 height 41
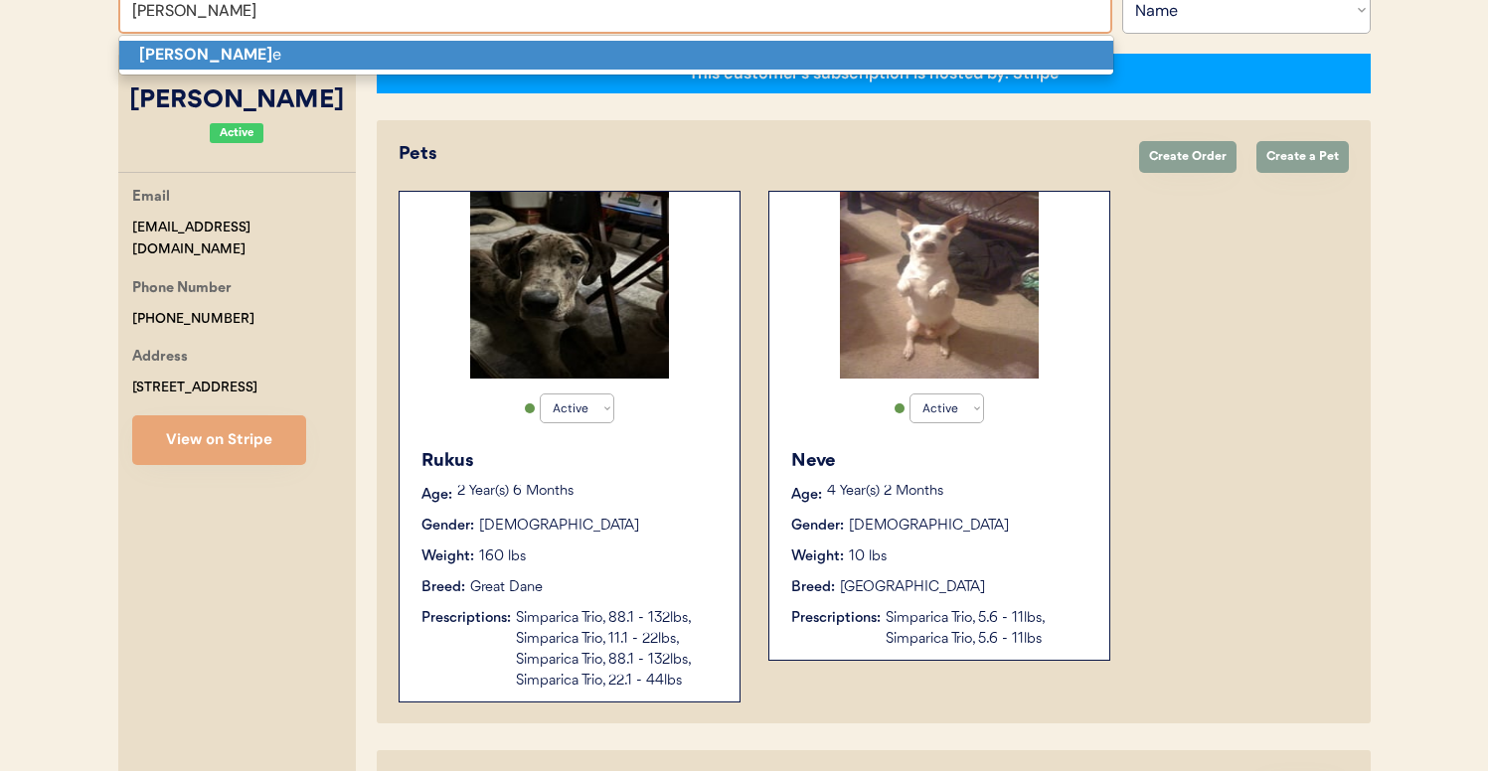
click at [701, 47] on p "[PERSON_NAME] e" at bounding box center [616, 55] width 994 height 29
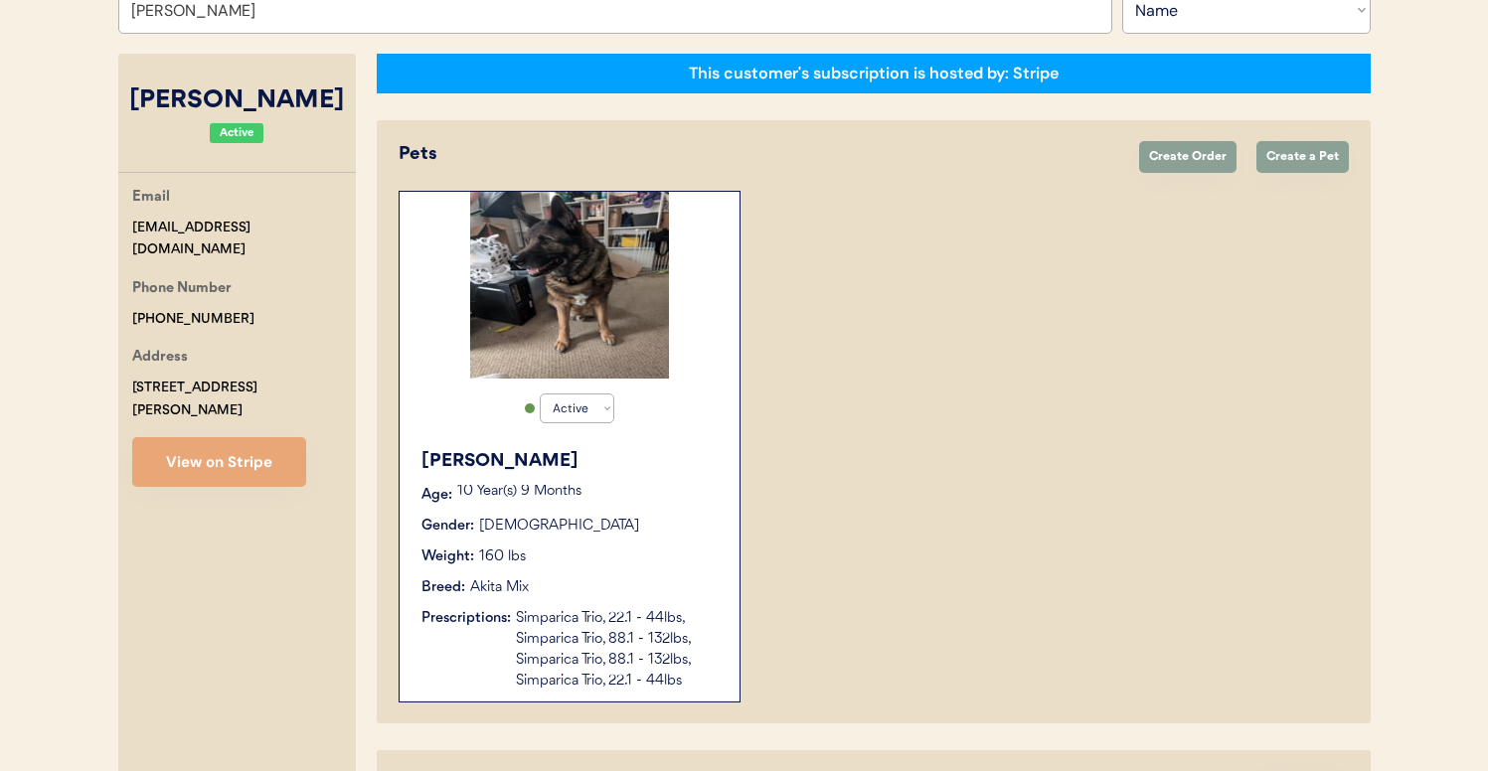
type input "[PERSON_NAME]"
